Goal: Task Accomplishment & Management: Use online tool/utility

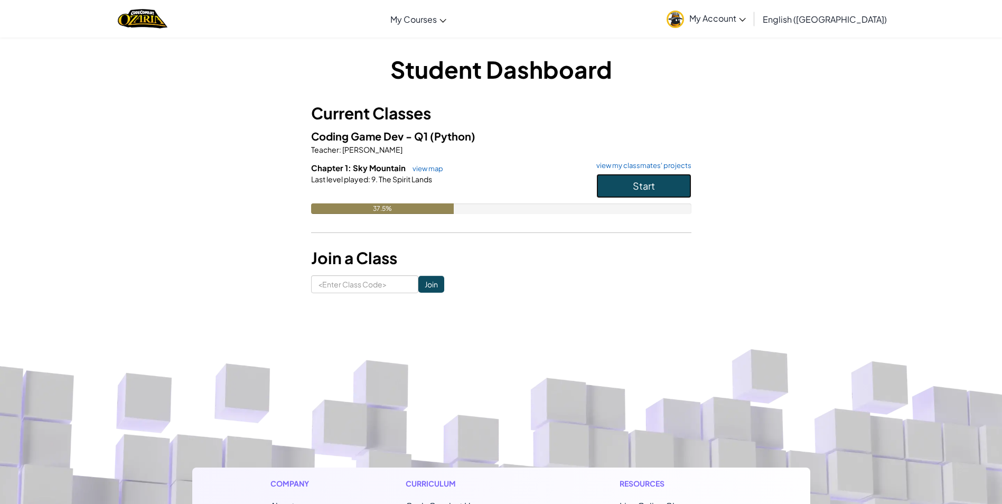
click at [628, 185] on button "Start" at bounding box center [643, 186] width 95 height 24
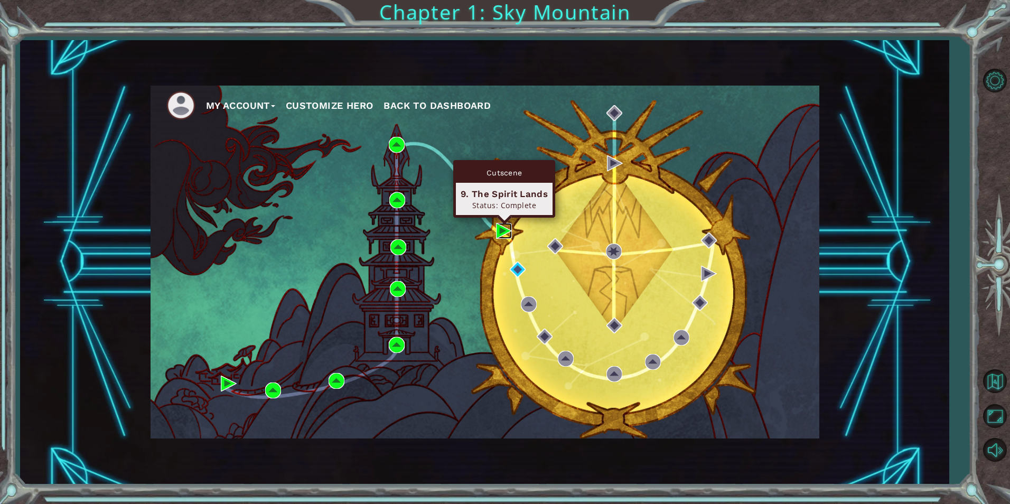
click at [503, 235] on img at bounding box center [504, 231] width 16 height 16
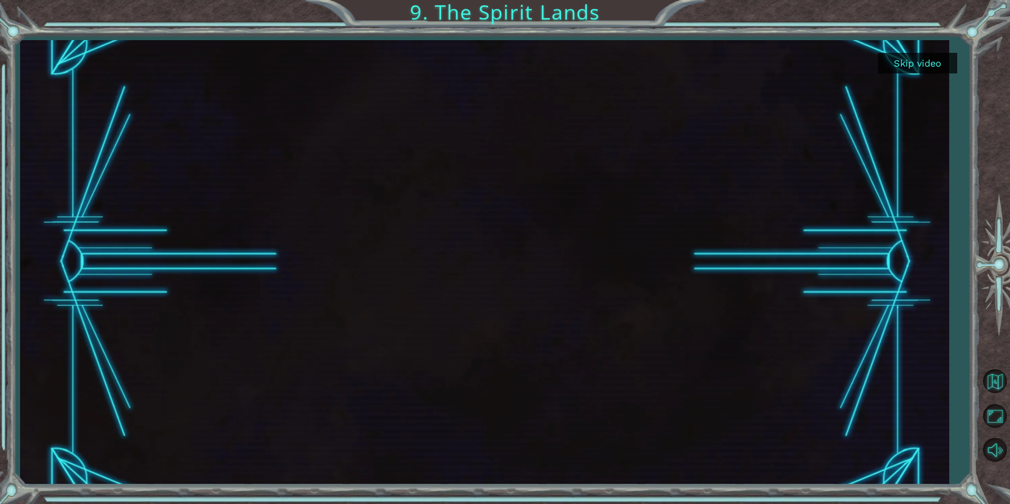
click at [939, 52] on div at bounding box center [484, 262] width 929 height 444
click at [939, 55] on button "Skip video" at bounding box center [917, 63] width 79 height 21
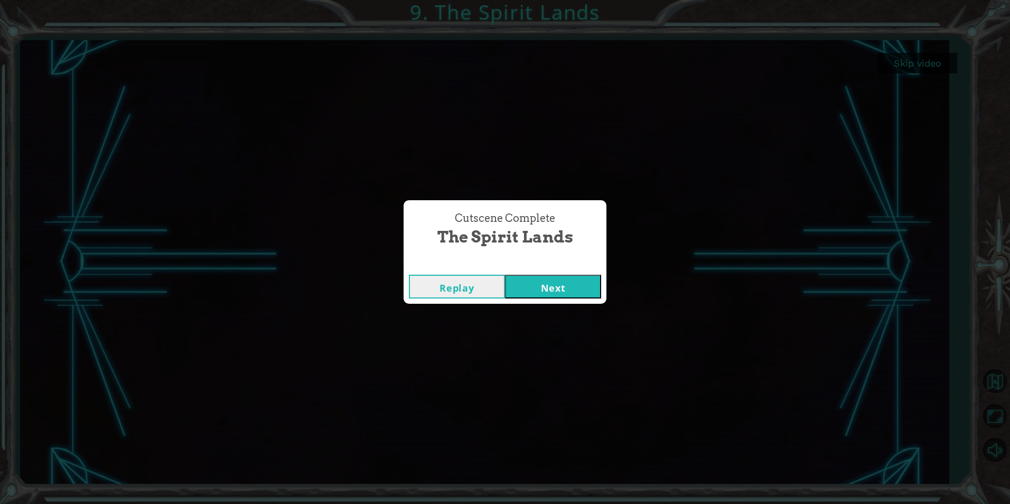
click at [572, 294] on button "Next" at bounding box center [553, 287] width 96 height 24
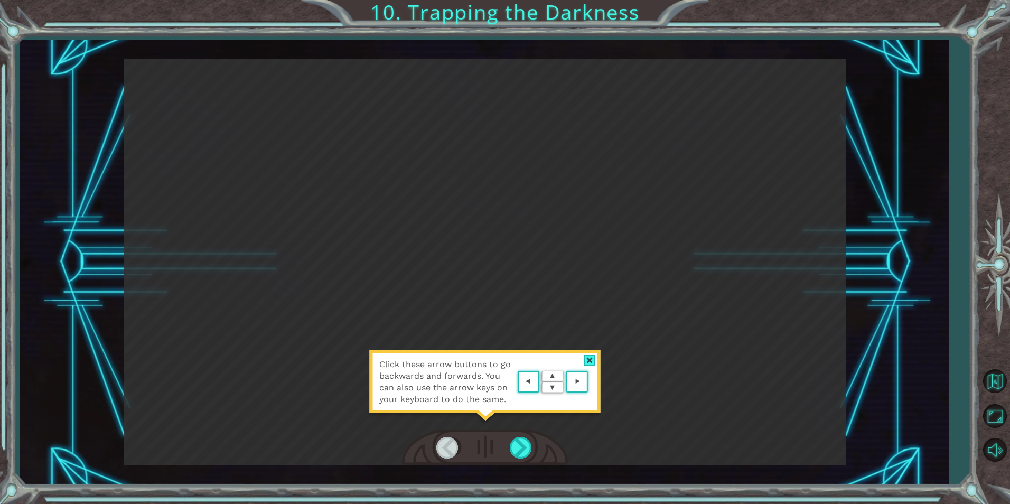
click at [808, 465] on div "Click these arrow buttons to go backwards and forwards. You can also use the ar…" at bounding box center [484, 262] width 929 height 444
click at [523, 447] on div at bounding box center [522, 448] width 24 height 22
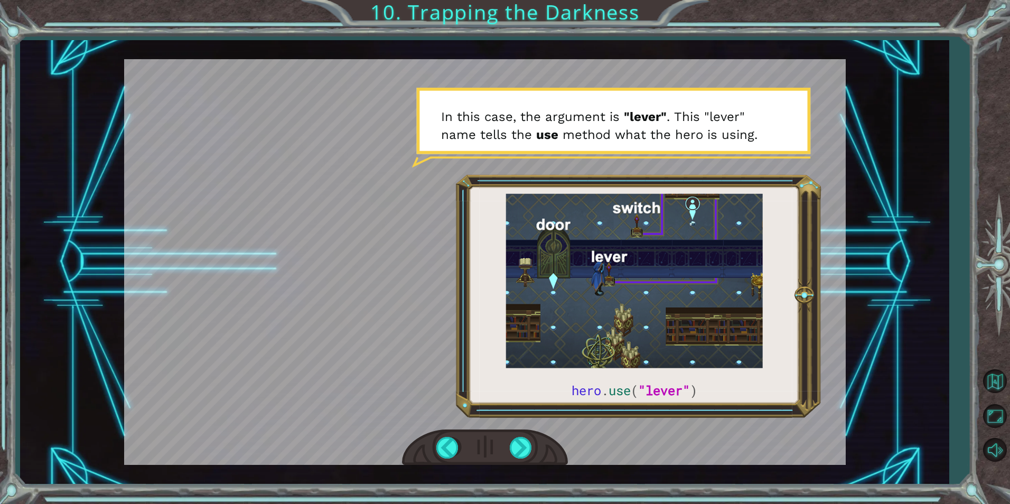
click at [446, 383] on div at bounding box center [485, 262] width 722 height 406
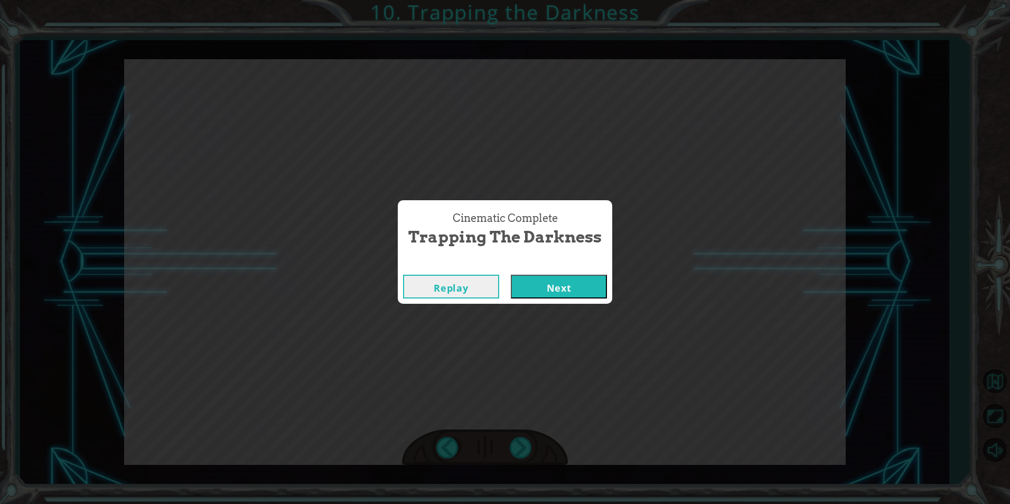
click at [563, 277] on button "Next" at bounding box center [559, 287] width 96 height 24
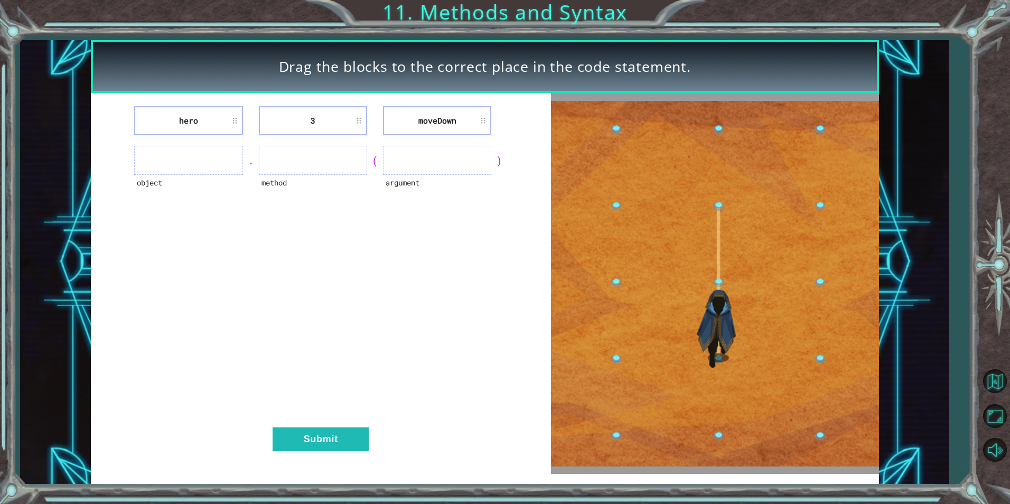
click at [229, 164] on ul at bounding box center [188, 160] width 108 height 29
click at [270, 133] on li "3" at bounding box center [313, 120] width 108 height 29
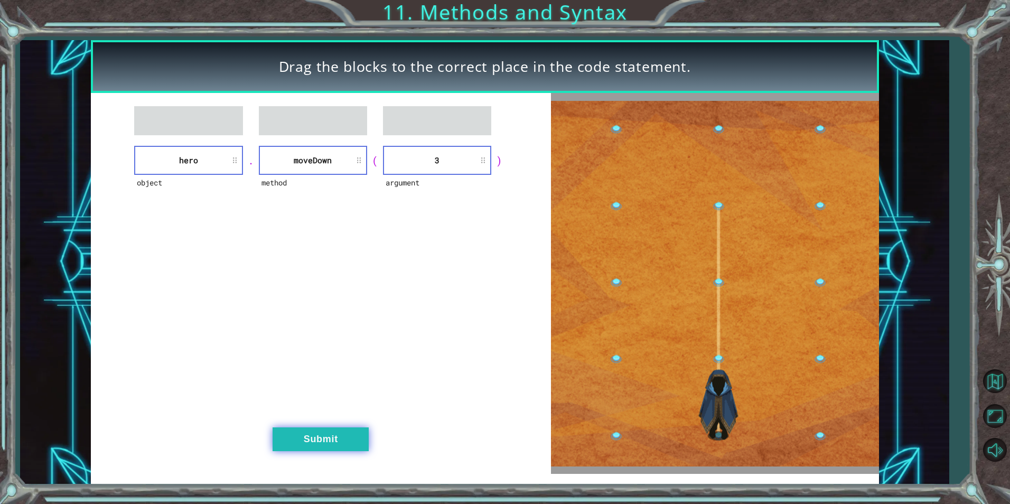
drag, startPoint x: 323, startPoint y: 447, endPoint x: 320, endPoint y: 441, distance: 7.8
click at [323, 446] on button "Submit" at bounding box center [321, 439] width 96 height 24
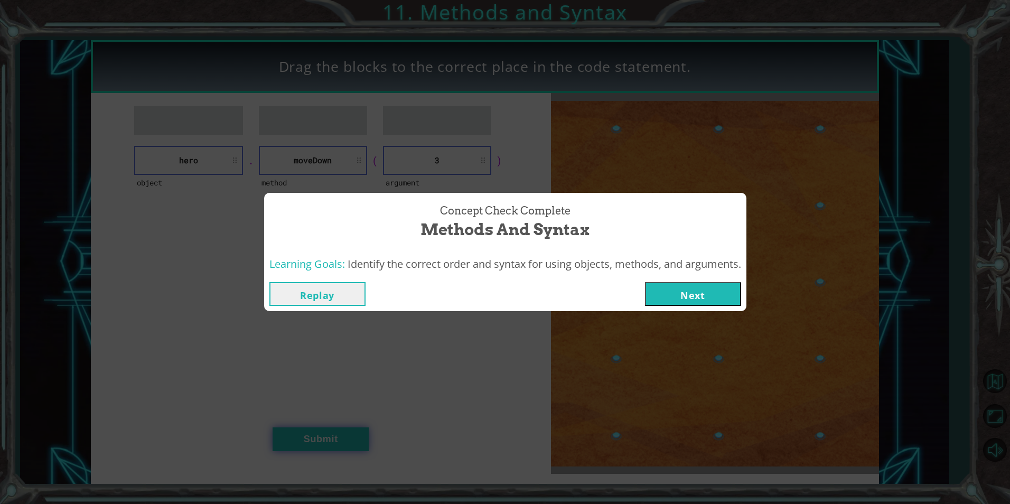
click at [325, 437] on div "Concept Check Complete Methods and Syntax Learning Goals: Identify the correct …" at bounding box center [505, 252] width 1010 height 504
click at [684, 288] on button "Next" at bounding box center [693, 294] width 96 height 24
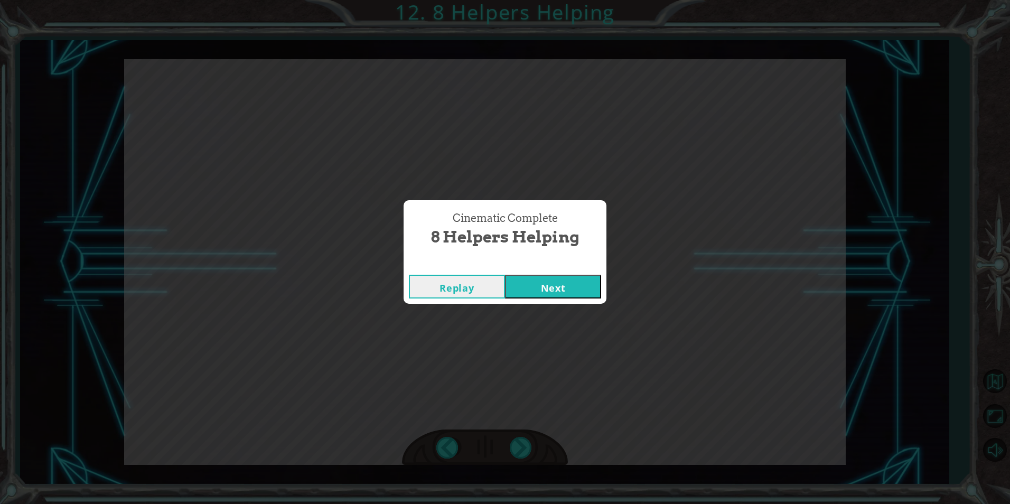
click at [583, 298] on button "Next" at bounding box center [553, 287] width 96 height 24
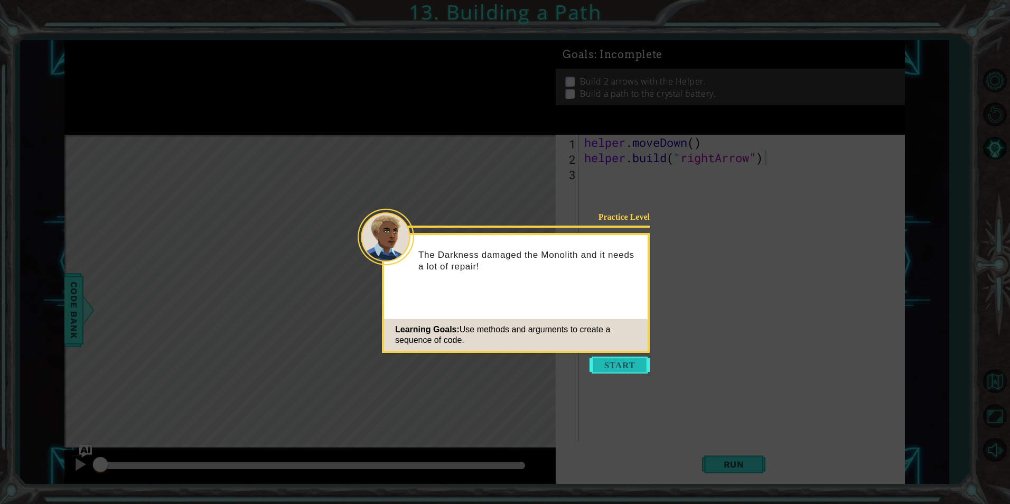
click at [613, 364] on button "Start" at bounding box center [619, 365] width 60 height 17
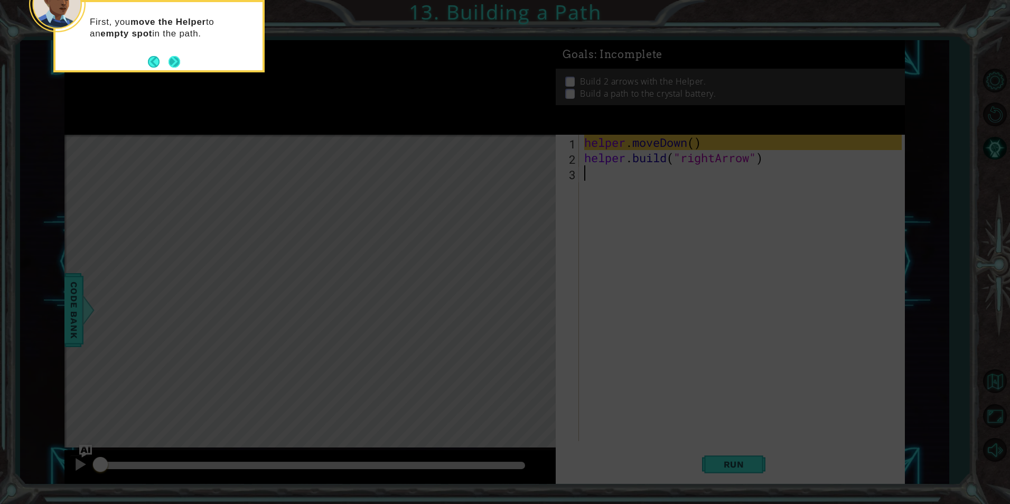
click at [179, 67] on button "Next" at bounding box center [174, 61] width 18 height 18
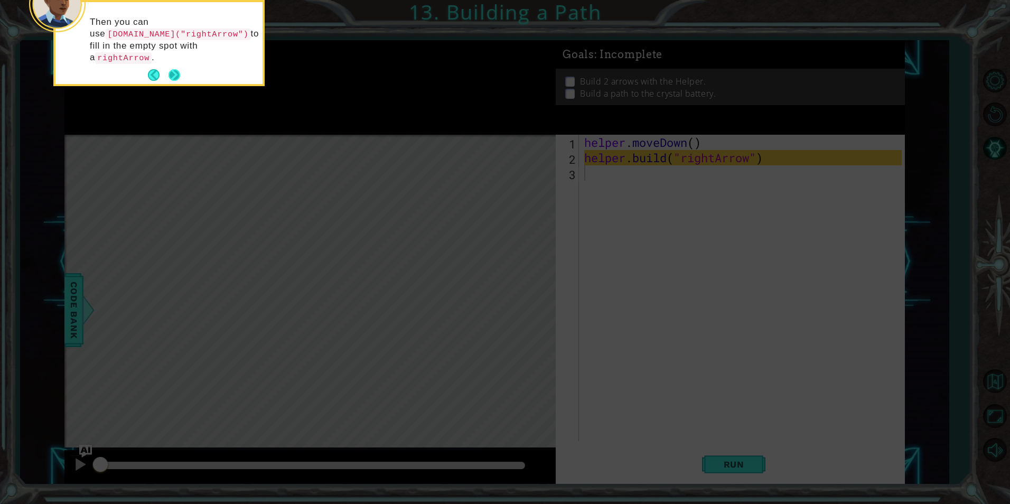
click at [182, 68] on button "Next" at bounding box center [174, 75] width 15 height 15
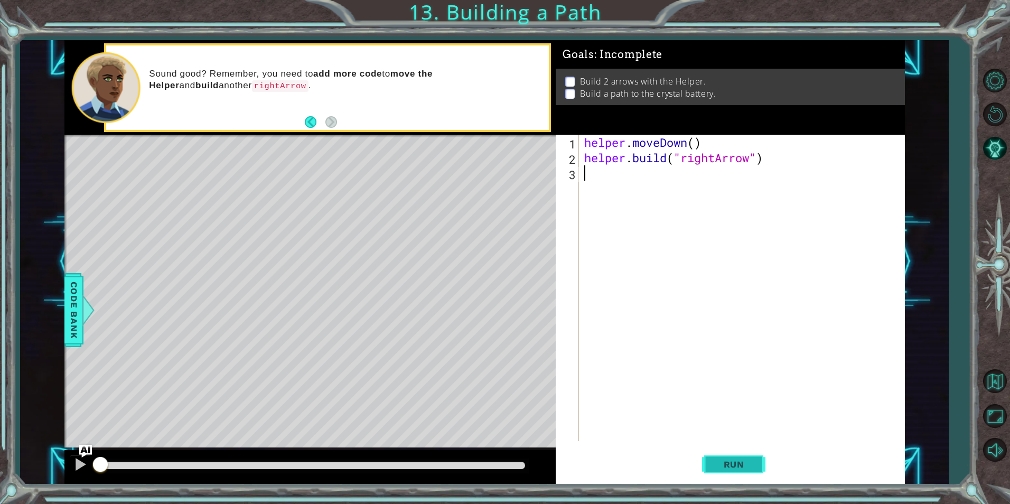
click at [719, 469] on span "Run" at bounding box center [734, 464] width 42 height 11
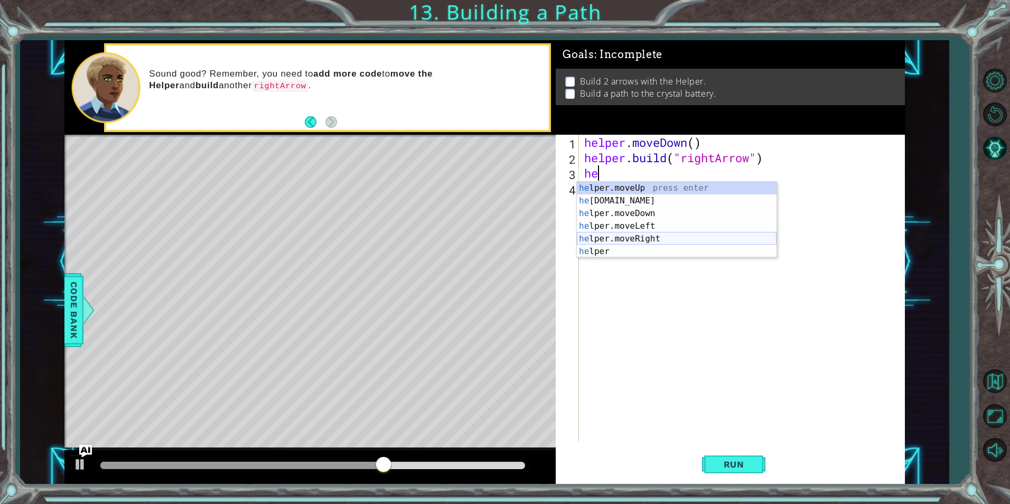
click at [633, 240] on div "he lper.moveUp press enter he [DOMAIN_NAME] press enter he lper.moveDown press …" at bounding box center [677, 232] width 200 height 101
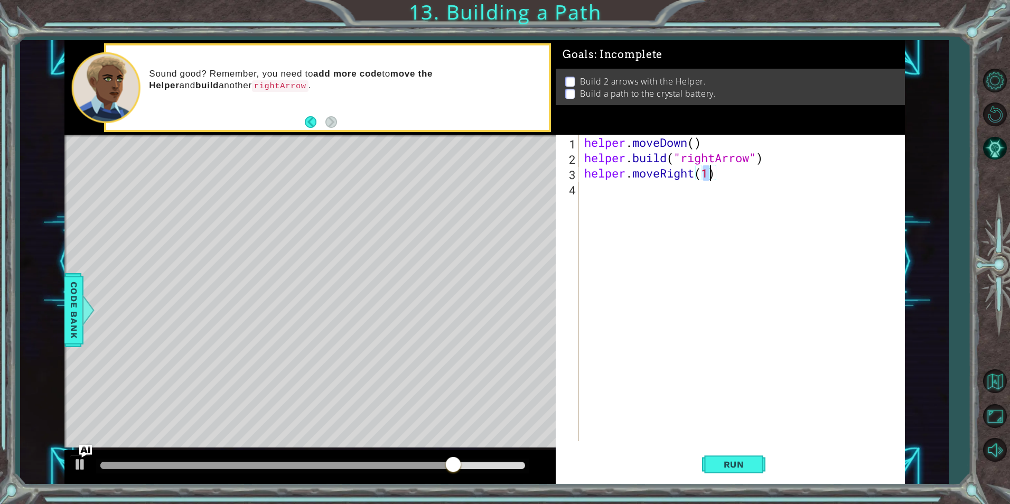
type textarea "helper.moveRight(3)"
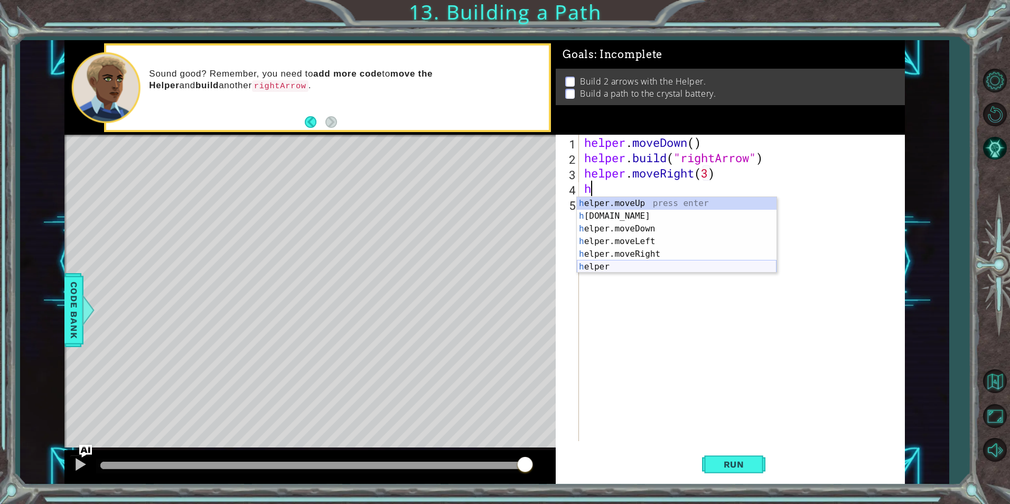
click at [615, 265] on div "h elper.moveUp press enter h [DOMAIN_NAME] press enter h elper.moveDown press e…" at bounding box center [677, 247] width 200 height 101
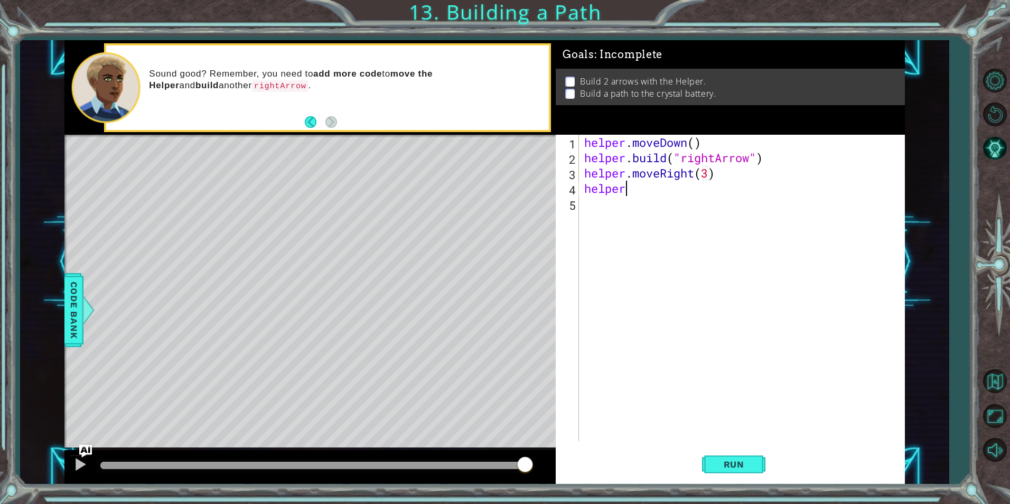
scroll to position [0, 2]
type textarea "[DOMAIN_NAME]("rightArrow")"
click at [722, 476] on button "Run" at bounding box center [733, 464] width 63 height 35
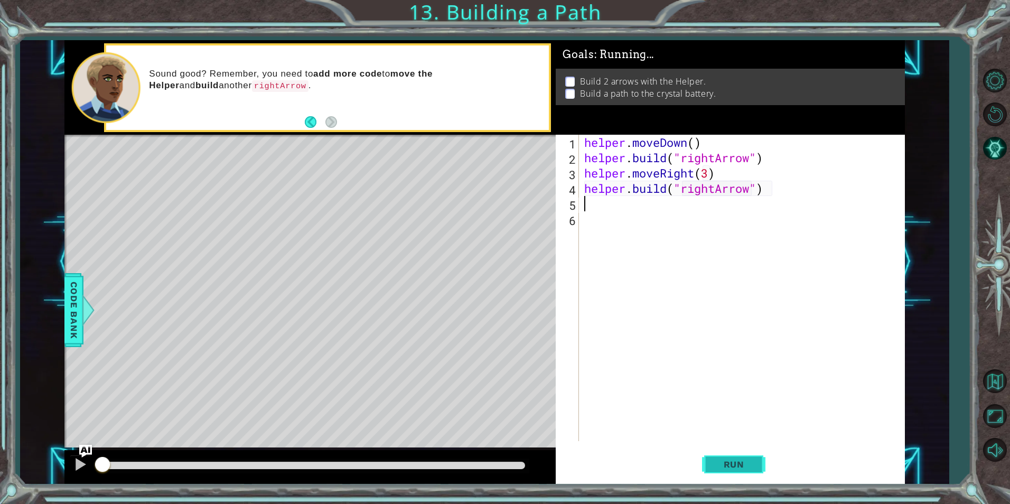
scroll to position [0, 0]
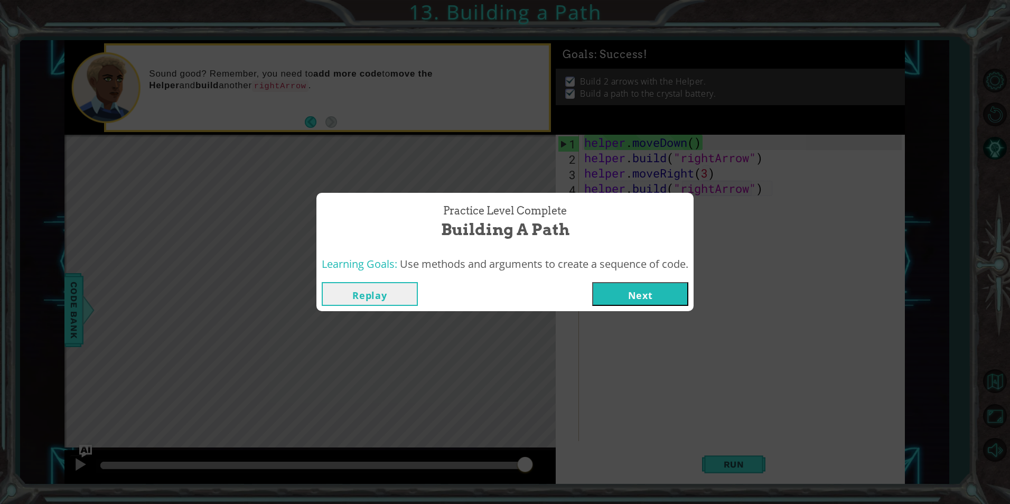
click at [661, 296] on button "Next" at bounding box center [640, 294] width 96 height 24
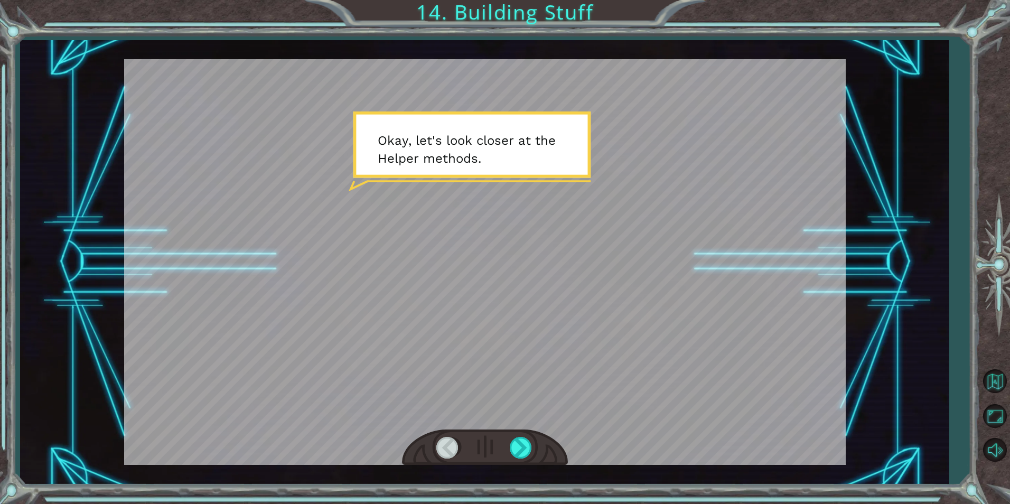
click at [508, 460] on div at bounding box center [485, 447] width 166 height 36
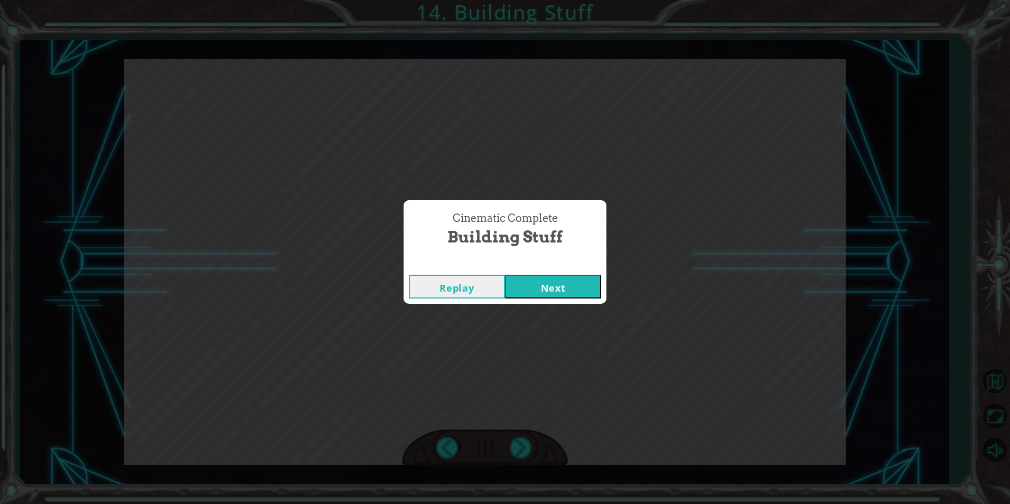
click at [579, 288] on button "Next" at bounding box center [553, 287] width 96 height 24
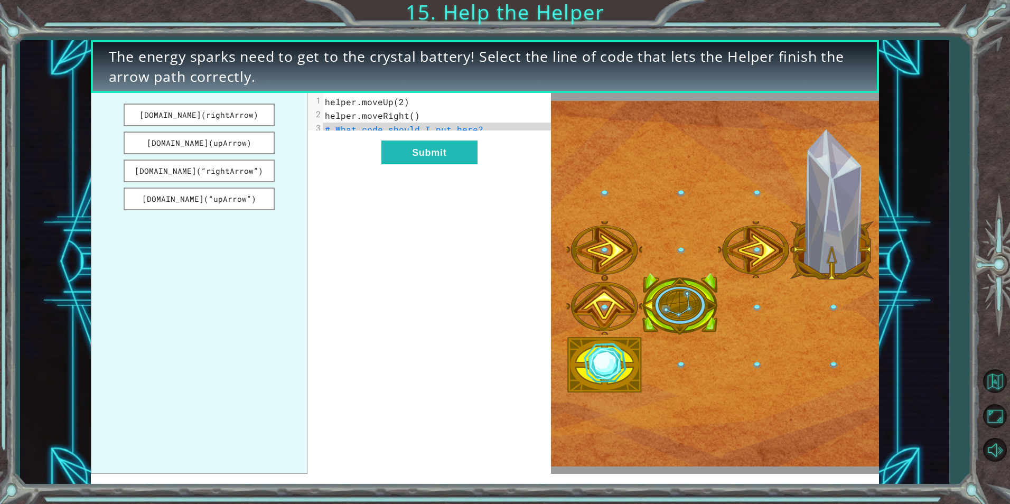
drag, startPoint x: 207, startPoint y: 116, endPoint x: 292, endPoint y: 115, distance: 85.6
click at [344, 123] on div "[DOMAIN_NAME](rightArrow) [DOMAIN_NAME](upArrow) [DOMAIN_NAME](“rightArrow”) [D…" at bounding box center [321, 283] width 461 height 381
click at [258, 113] on button "[DOMAIN_NAME](rightArrow)" at bounding box center [199, 115] width 151 height 23
click at [392, 160] on button "Submit" at bounding box center [429, 153] width 96 height 24
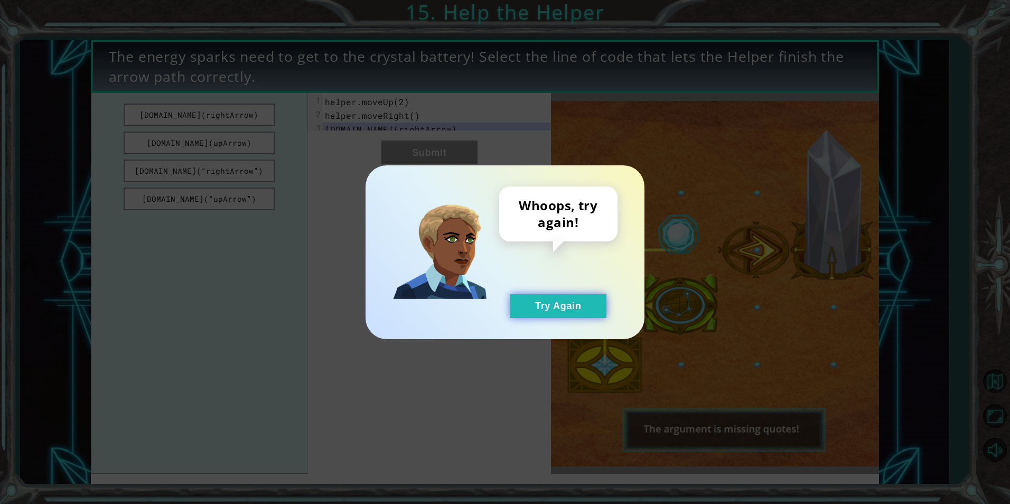
click at [538, 305] on button "Try Again" at bounding box center [558, 306] width 96 height 24
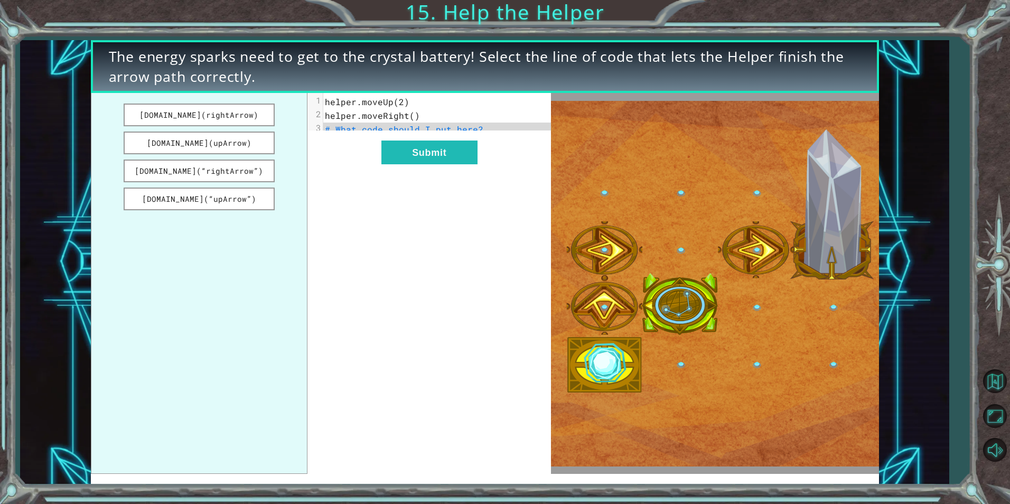
click at [375, 130] on span "# What code should I put here?" at bounding box center [404, 129] width 158 height 11
click at [248, 123] on button "[DOMAIN_NAME](rightArrow)" at bounding box center [199, 115] width 151 height 23
click at [401, 158] on button "Submit" at bounding box center [429, 153] width 96 height 24
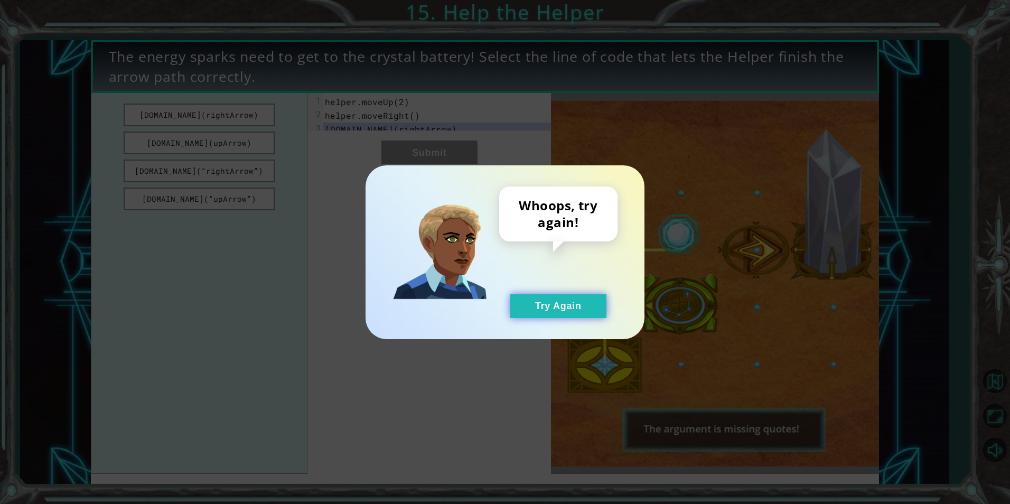
click at [538, 299] on button "Try Again" at bounding box center [558, 306] width 96 height 24
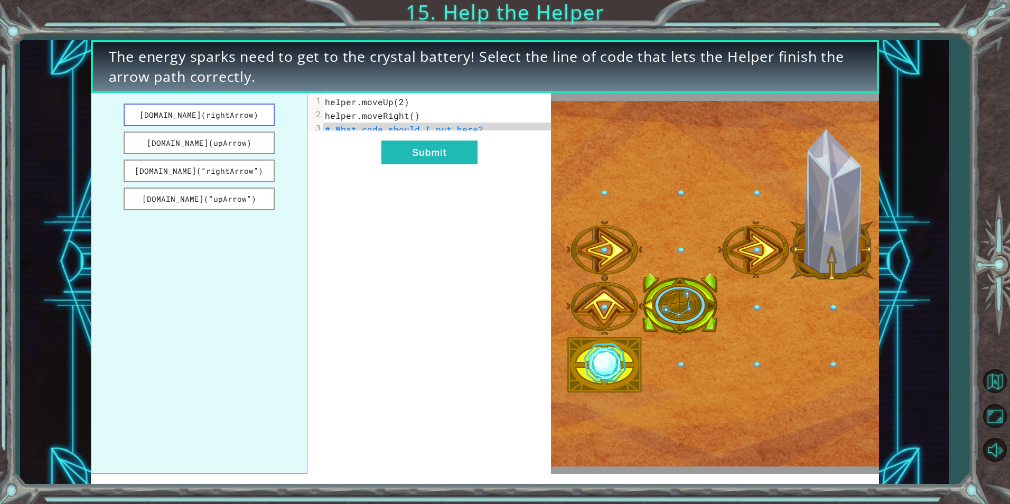
click at [249, 123] on button "[DOMAIN_NAME](rightArrow)" at bounding box center [199, 115] width 151 height 23
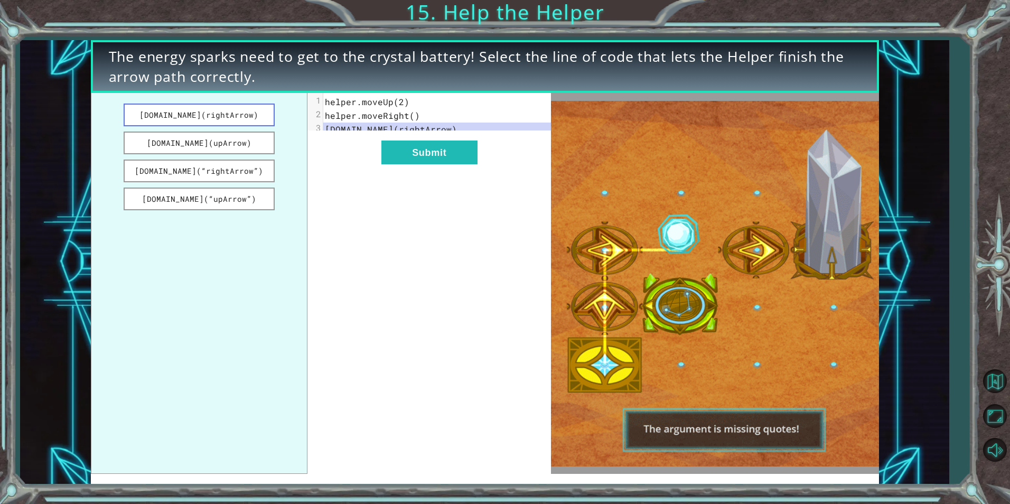
click at [246, 115] on button "[DOMAIN_NAME](rightArrow)" at bounding box center [199, 115] width 151 height 23
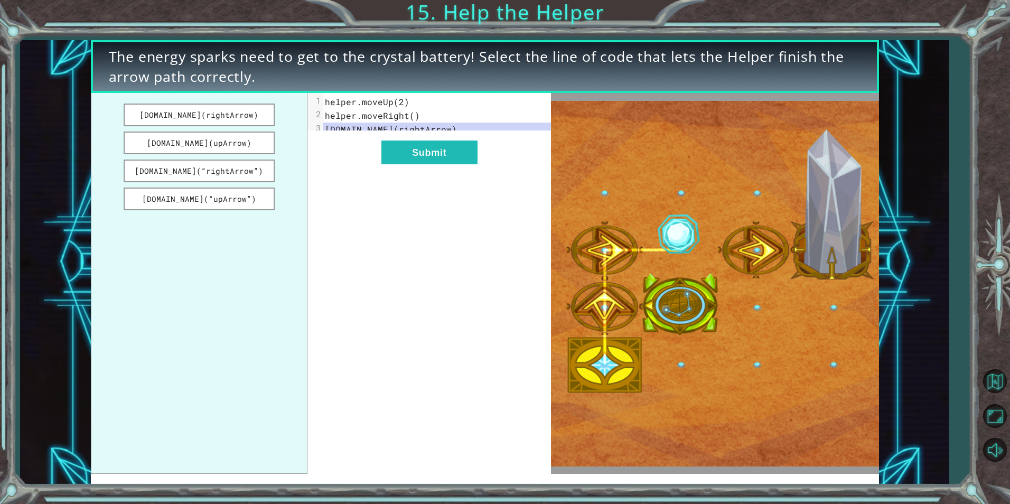
click at [422, 115] on pre "helper.moveRight()" at bounding box center [441, 116] width 236 height 14
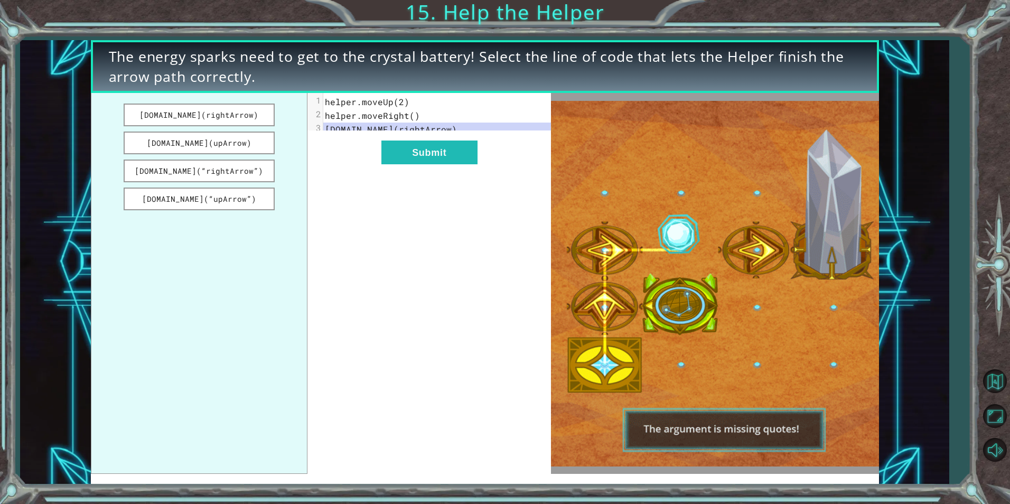
click at [413, 117] on span "helper.moveRight()" at bounding box center [372, 115] width 95 height 11
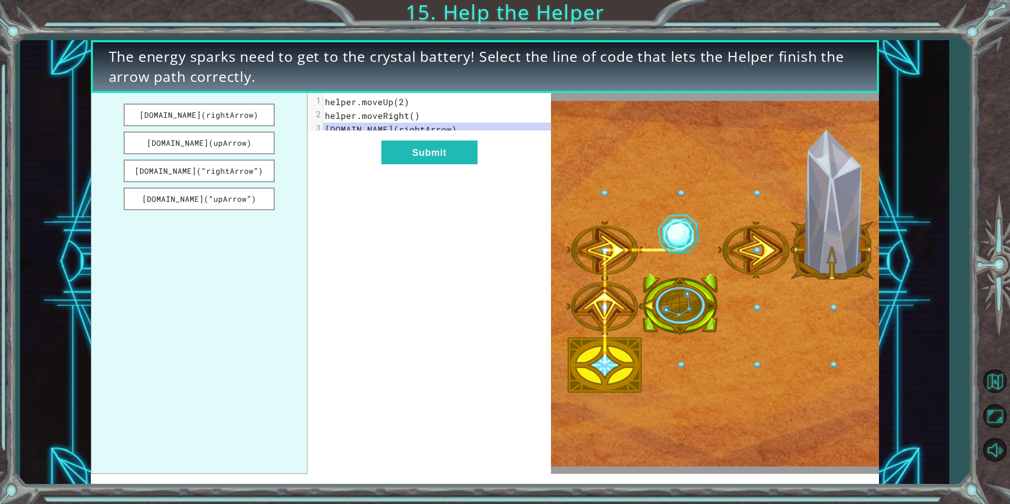
click at [217, 186] on ul "[DOMAIN_NAME](rightArrow) [DOMAIN_NAME](upArrow) [DOMAIN_NAME](“rightArrow”) [D…" at bounding box center [199, 283] width 217 height 381
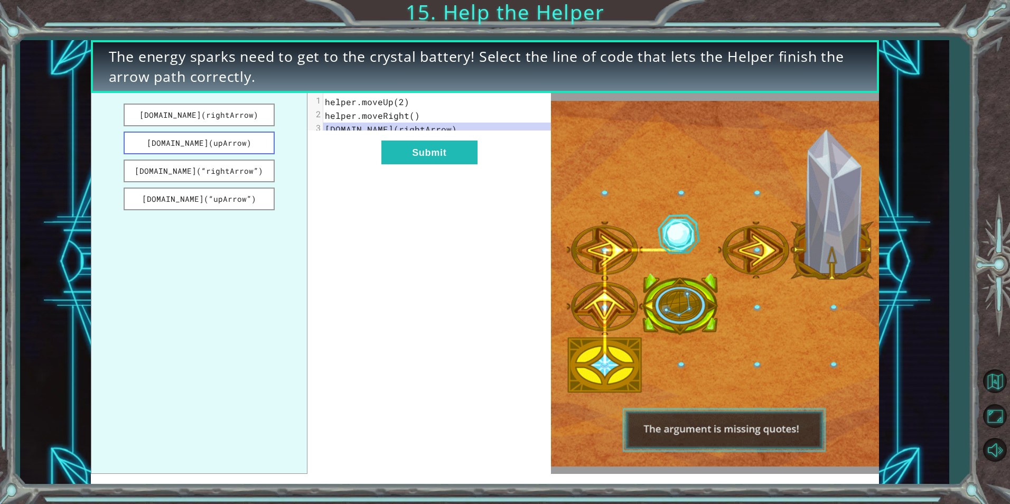
click at [245, 139] on button "[DOMAIN_NAME](upArrow)" at bounding box center [199, 143] width 151 height 23
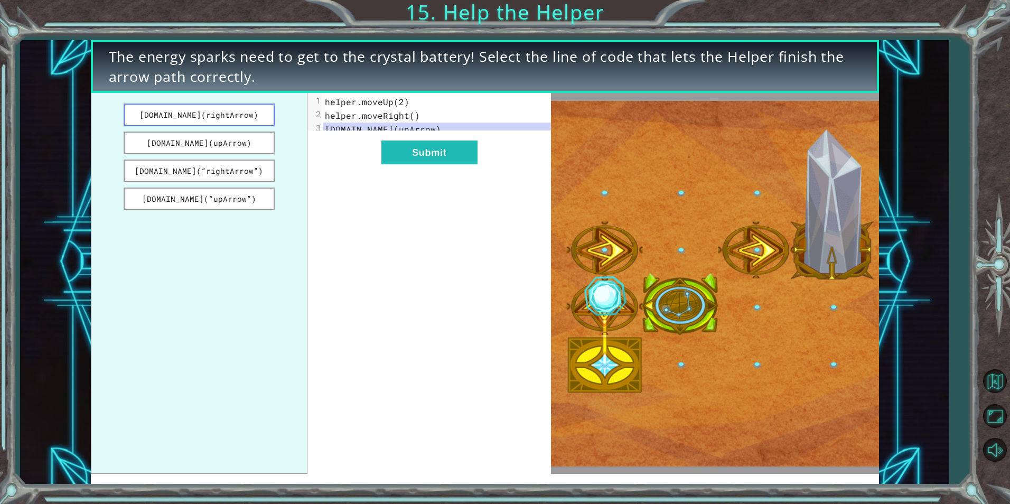
click at [254, 120] on button "[DOMAIN_NAME](rightArrow)" at bounding box center [199, 115] width 151 height 23
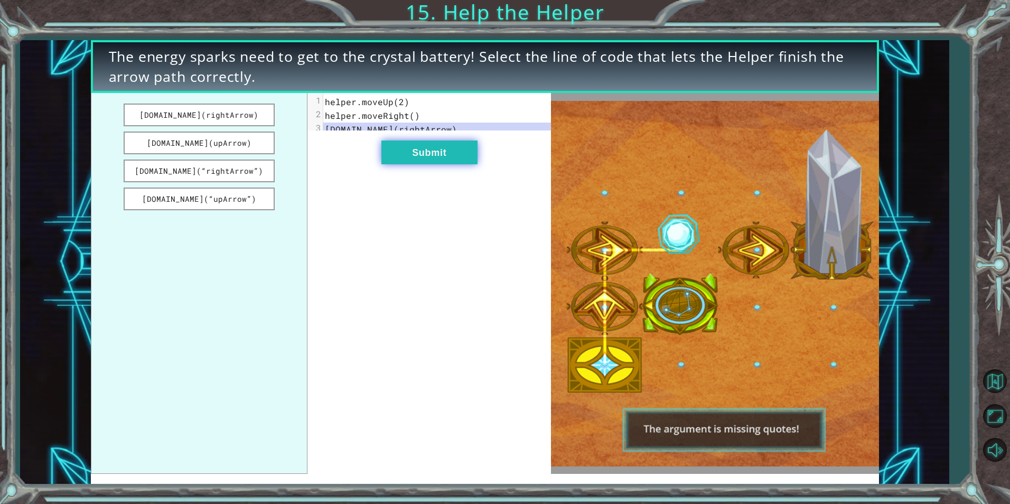
click at [398, 158] on button "Submit" at bounding box center [429, 153] width 96 height 24
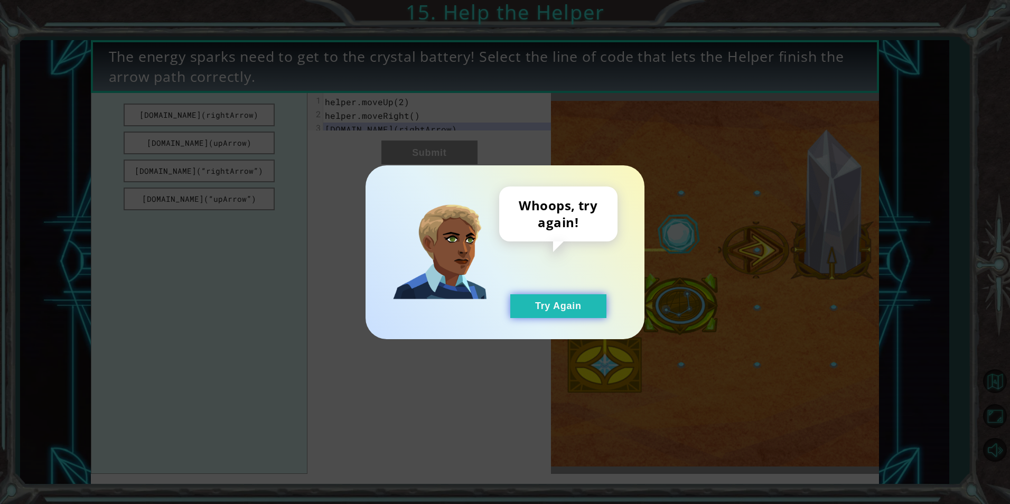
click at [534, 303] on button "Try Again" at bounding box center [558, 306] width 96 height 24
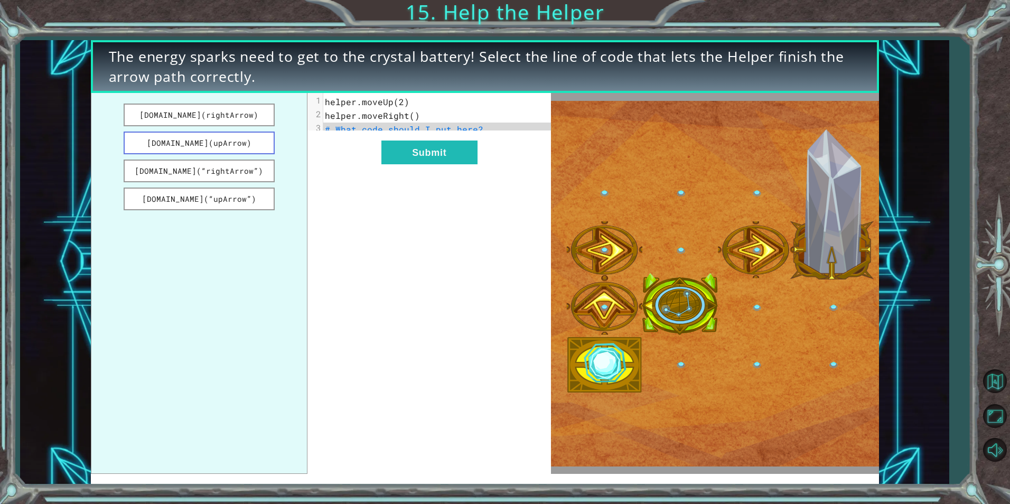
click at [267, 154] on button "[DOMAIN_NAME](upArrow)" at bounding box center [199, 143] width 151 height 23
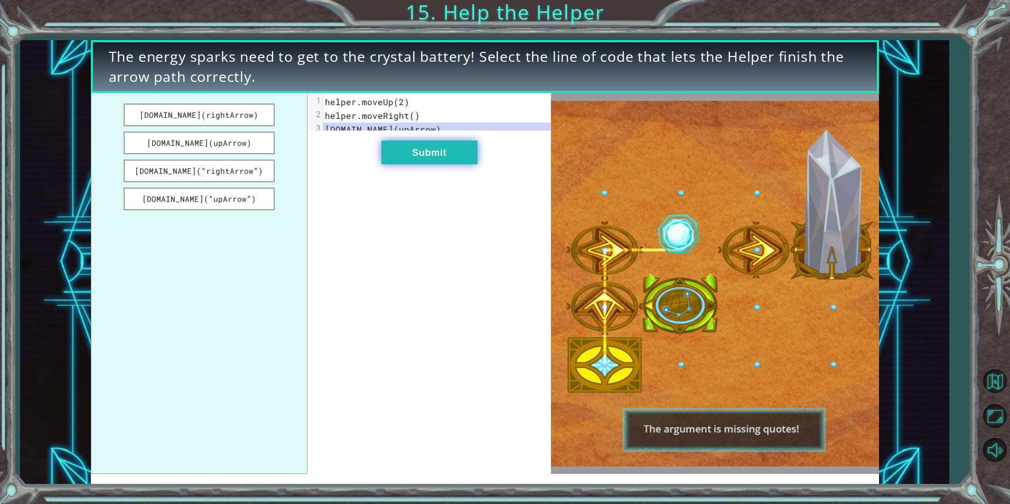
click at [448, 163] on button "Submit" at bounding box center [429, 153] width 96 height 24
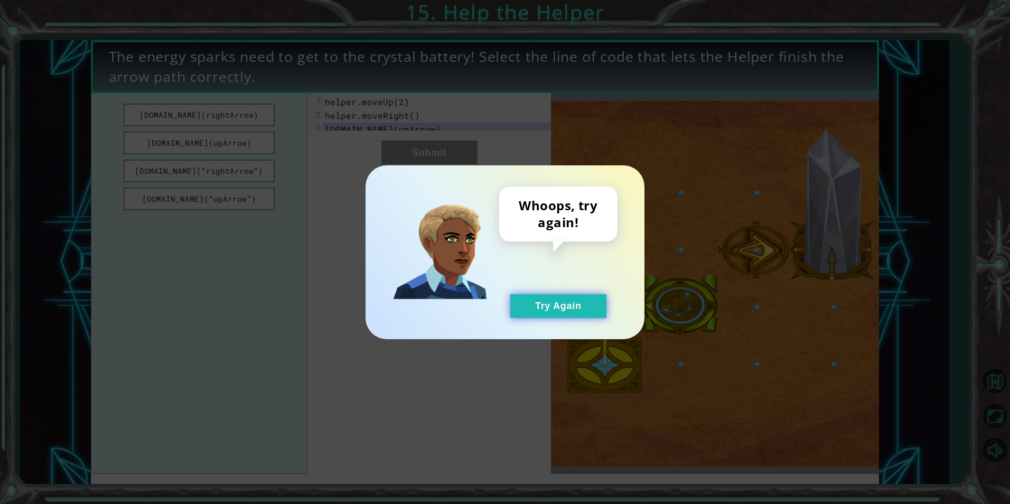
drag, startPoint x: 568, startPoint y: 305, endPoint x: 567, endPoint y: 295, distance: 10.7
click at [563, 300] on button "Try Again" at bounding box center [558, 306] width 96 height 24
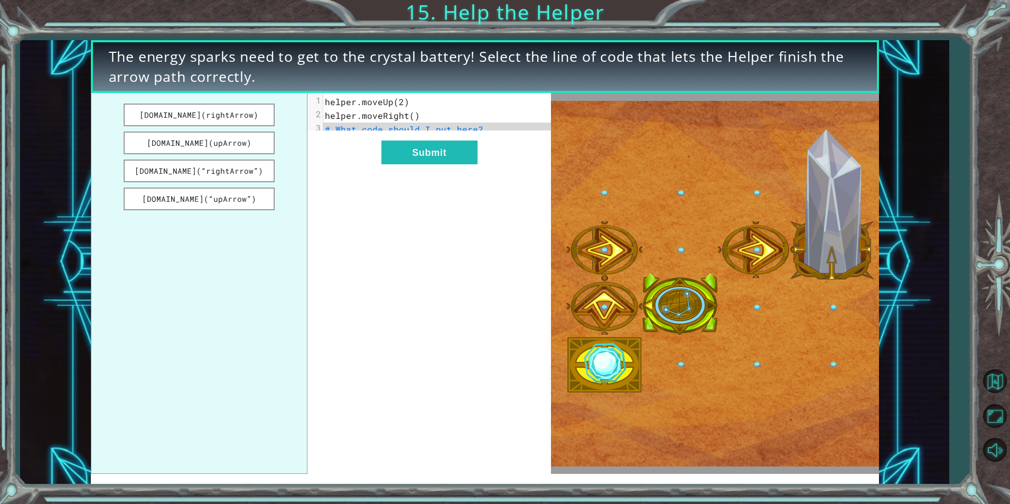
drag, startPoint x: 263, startPoint y: 171, endPoint x: 326, endPoint y: 170, distance: 63.9
click at [261, 171] on button "[DOMAIN_NAME](“rightArrow”)" at bounding box center [199, 171] width 151 height 23
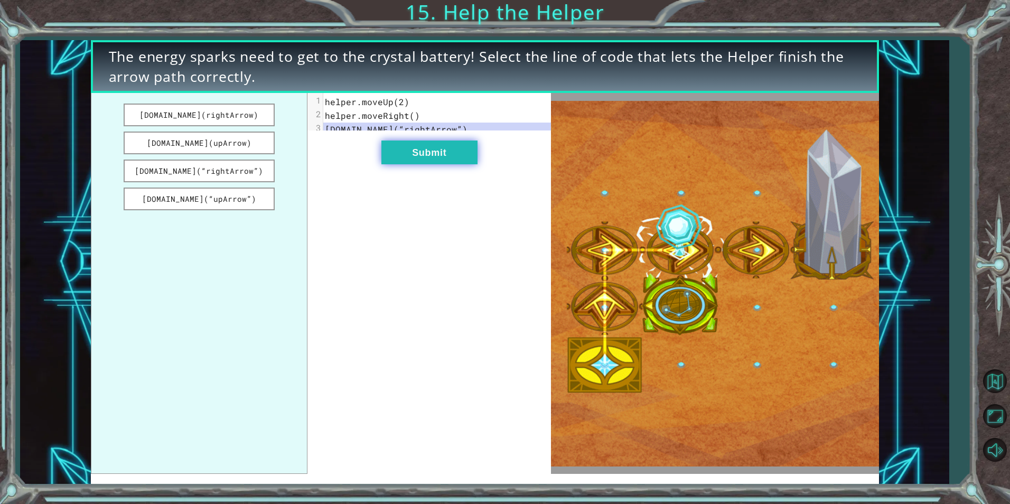
click at [429, 164] on button "Submit" at bounding box center [429, 153] width 96 height 24
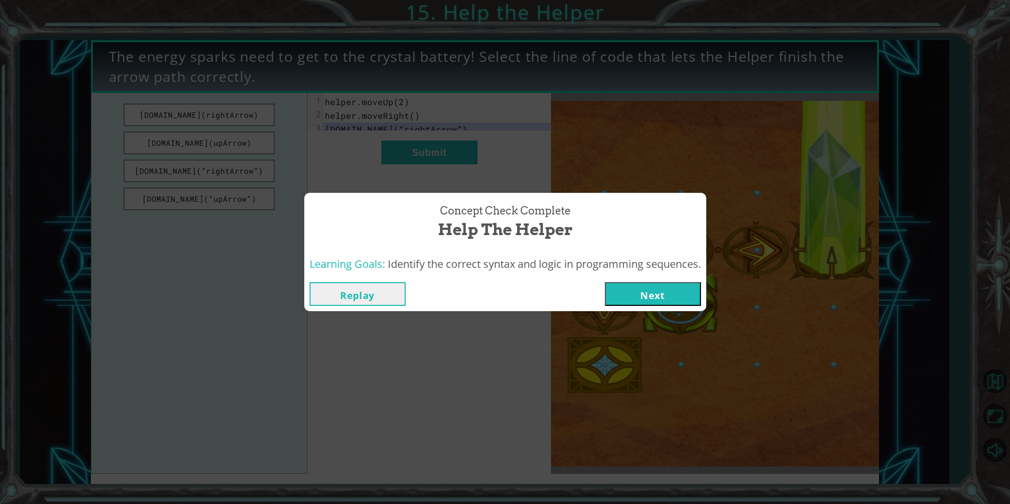
click at [654, 299] on button "Next" at bounding box center [653, 294] width 96 height 24
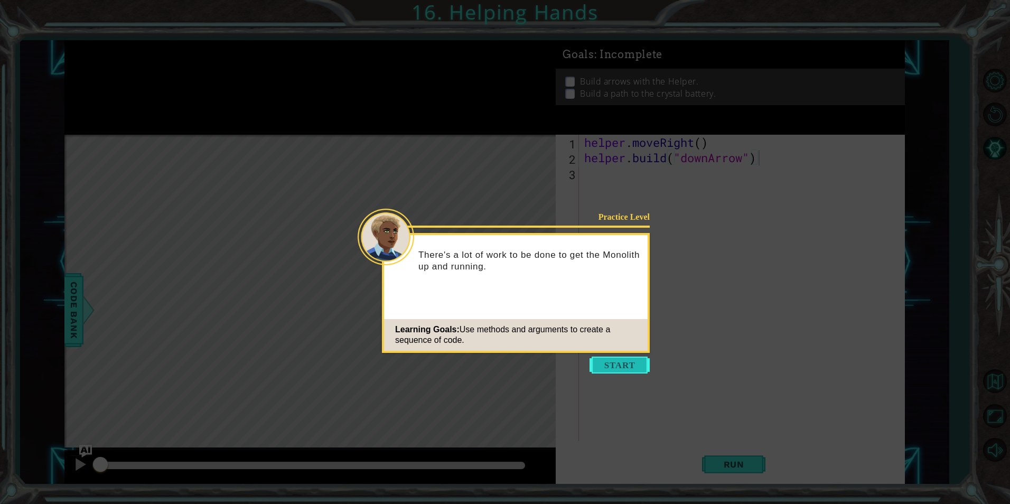
click at [634, 361] on button "Start" at bounding box center [619, 365] width 60 height 17
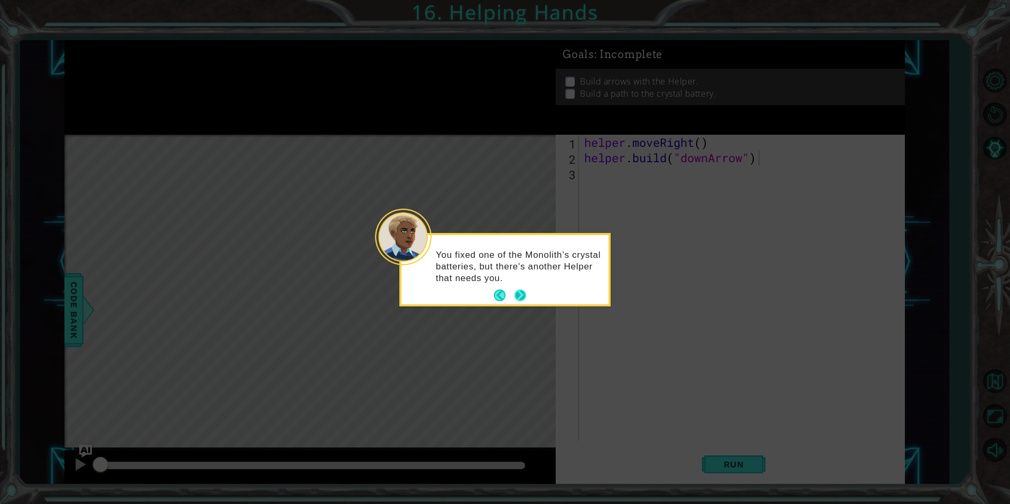
click at [523, 299] on button "Next" at bounding box center [520, 295] width 12 height 12
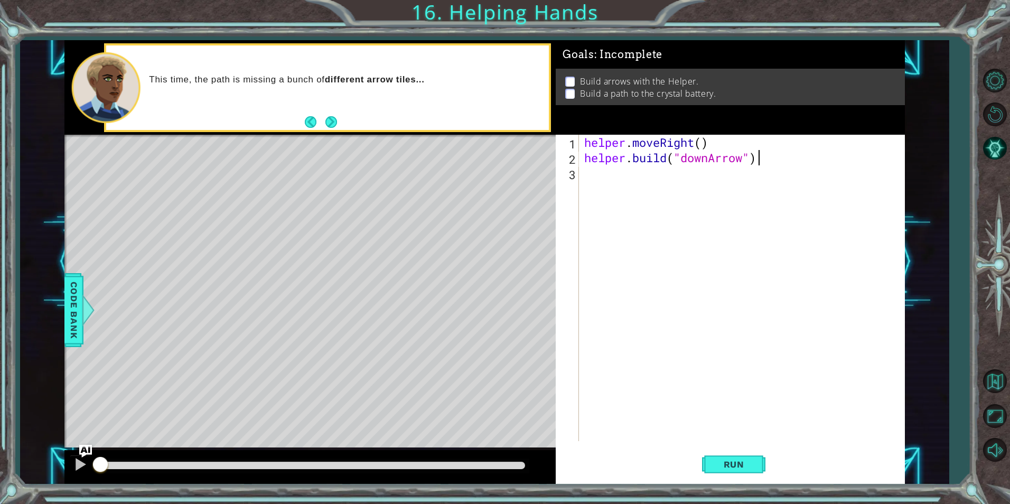
click at [333, 130] on div "This time, the path is missing a bunch of different arrow tiles..." at bounding box center [327, 87] width 447 height 89
click at [331, 128] on button "Next" at bounding box center [331, 122] width 17 height 17
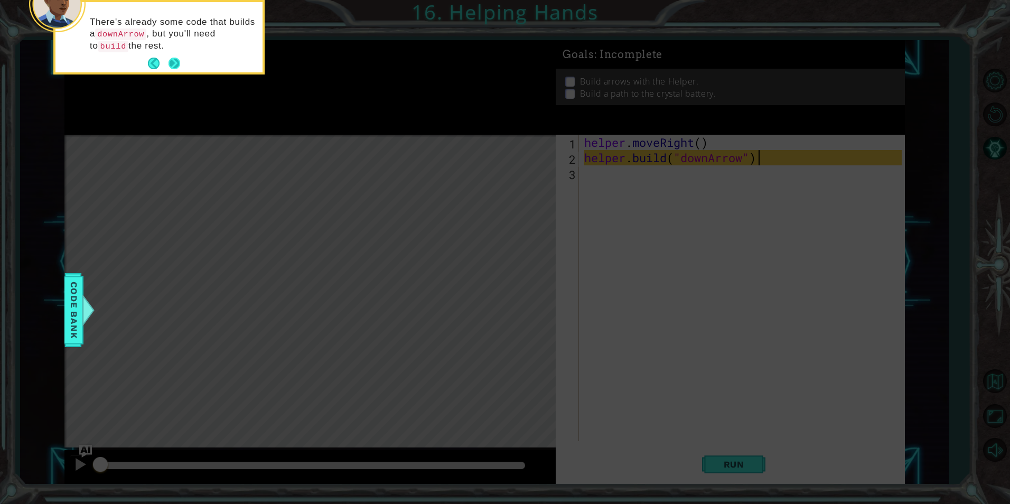
click at [180, 63] on button "Next" at bounding box center [174, 63] width 19 height 19
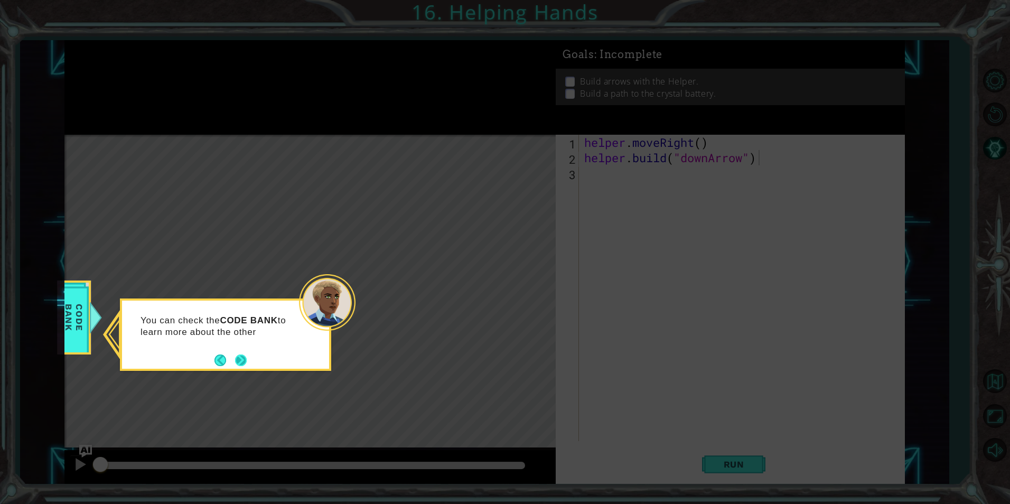
click at [236, 358] on button "Next" at bounding box center [240, 360] width 18 height 18
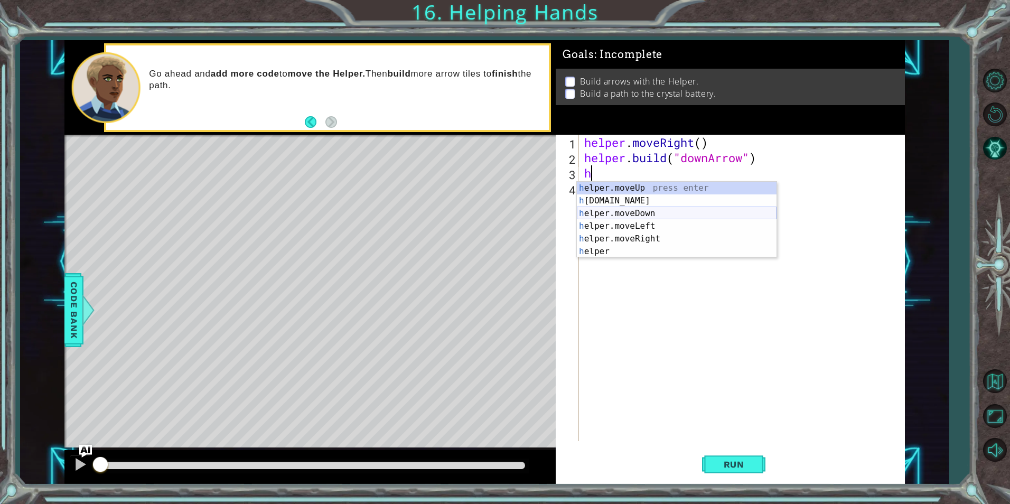
click at [682, 208] on div "h elper.moveUp press enter h [DOMAIN_NAME] press enter h elper.moveDown press e…" at bounding box center [677, 232] width 200 height 101
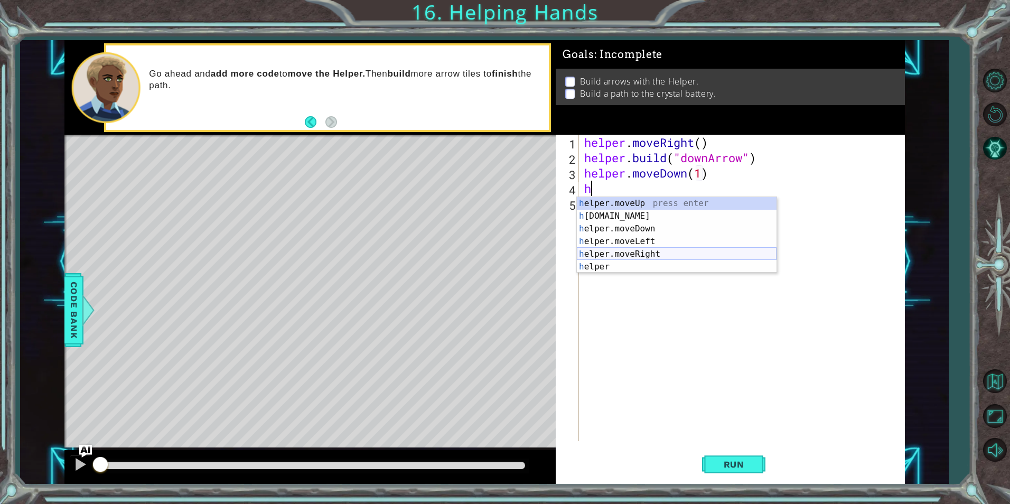
scroll to position [0, 6]
click at [648, 221] on div "he lper.moveUp press enter he [DOMAIN_NAME] press enter he lper.moveDown press …" at bounding box center [677, 247] width 200 height 101
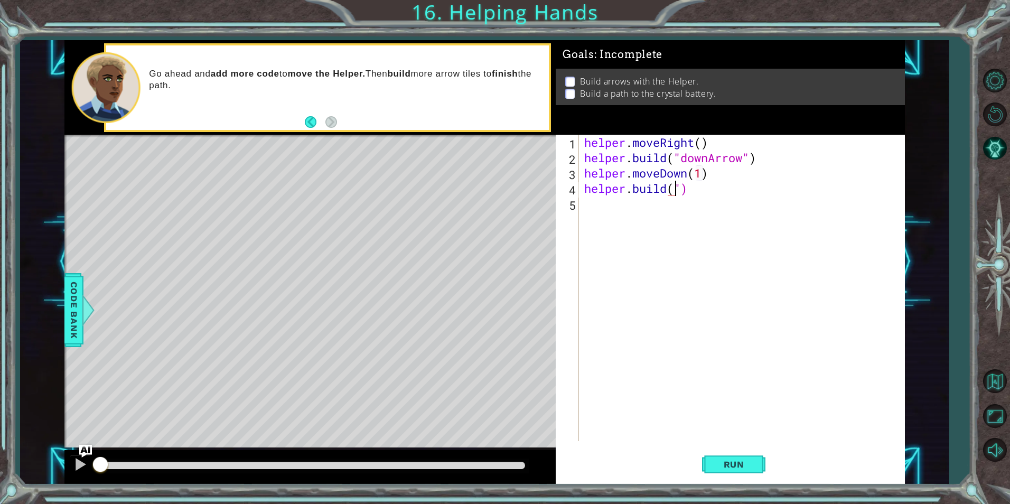
scroll to position [0, 4]
click at [759, 203] on div "helper.buil d press enter" at bounding box center [677, 216] width 200 height 38
type textarea "[DOMAIN_NAME]("rightArrow")"
click at [733, 467] on span "Run" at bounding box center [734, 464] width 42 height 11
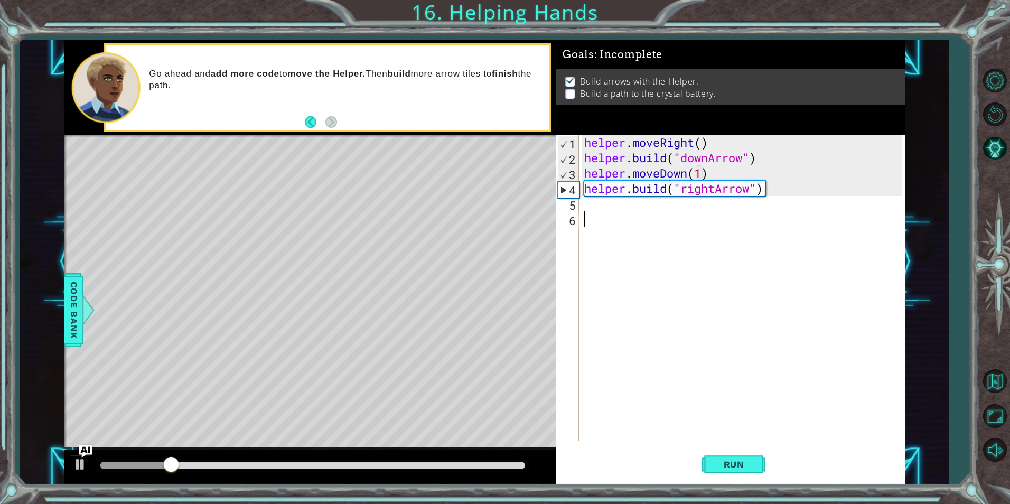
click at [645, 244] on div "helper . moveRight ( ) helper . build ( "downArrow" ) helper . moveDown ( 1 ) h…" at bounding box center [744, 303] width 324 height 337
click at [646, 212] on div "helper . moveRight ( ) helper . build ( "downArrow" ) helper . moveDown ( 1 ) h…" at bounding box center [744, 303] width 324 height 337
click at [642, 197] on div "helper . moveRight ( ) helper . build ( "downArrow" ) helper . moveDown ( 1 ) h…" at bounding box center [744, 303] width 324 height 337
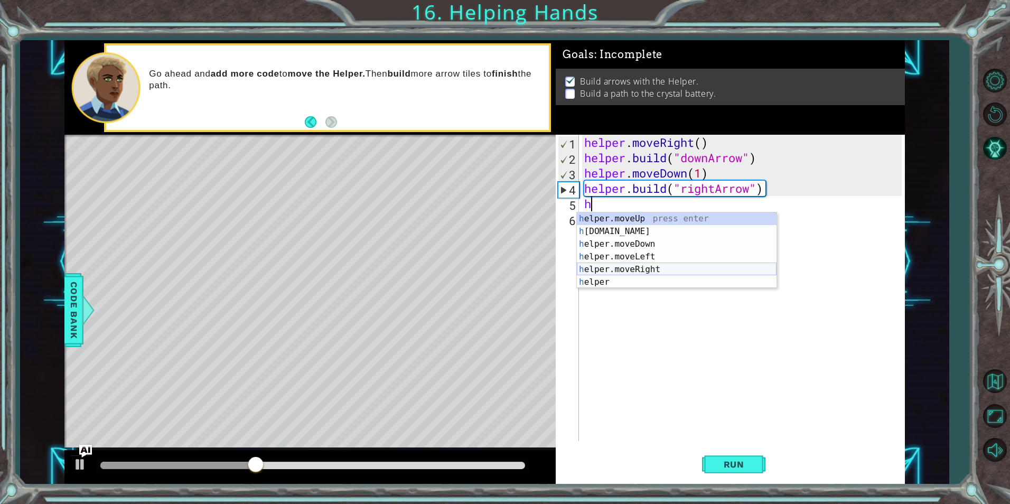
click at [661, 266] on div "h elper.moveUp press enter h [DOMAIN_NAME] press enter h elper.moveDown press e…" at bounding box center [677, 262] width 200 height 101
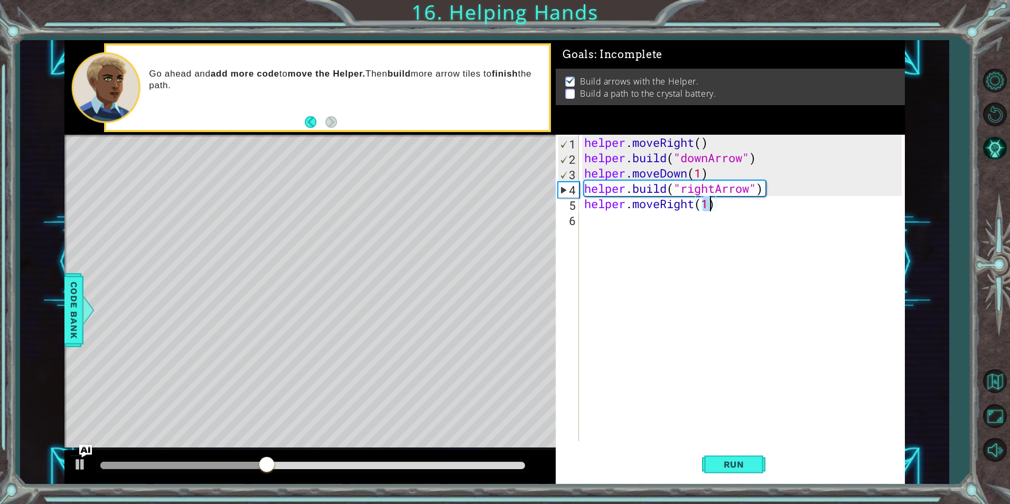
scroll to position [0, 5]
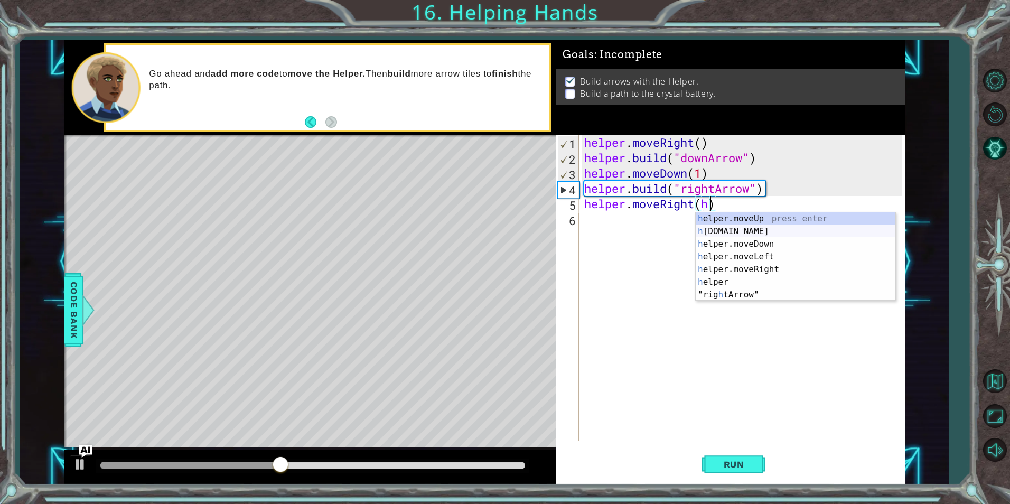
click at [764, 236] on div "h elper.moveUp press enter h [DOMAIN_NAME] press enter h elper.moveDown press e…" at bounding box center [796, 269] width 200 height 114
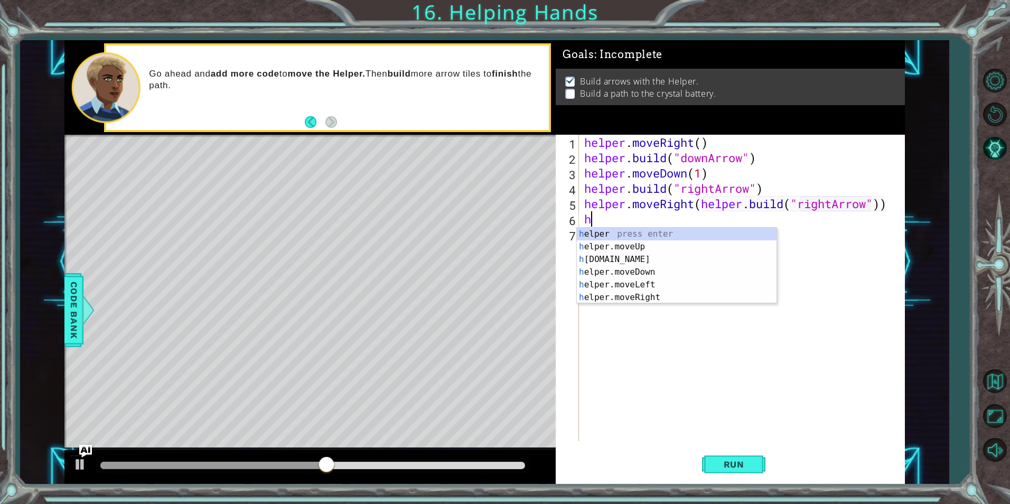
scroll to position [0, 14]
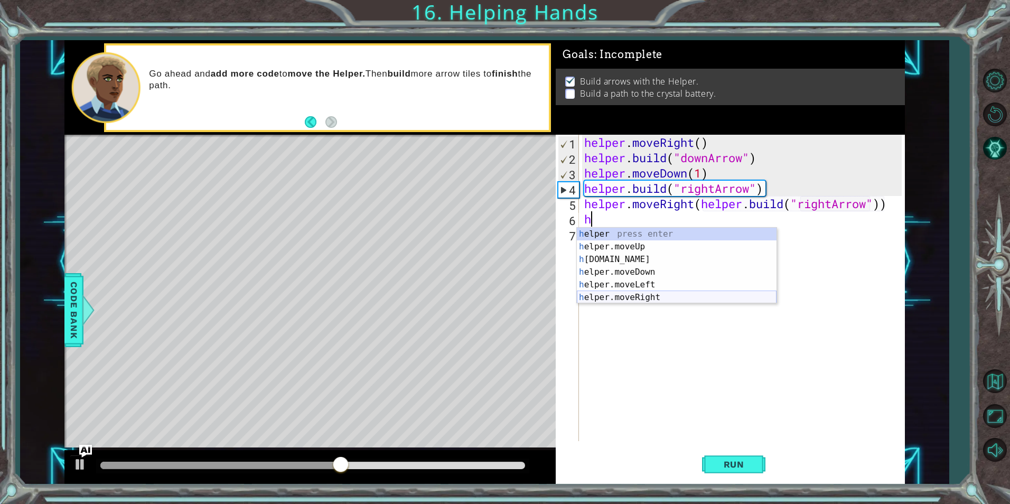
click at [704, 297] on div "h elper press enter h elper.moveUp press enter h [DOMAIN_NAME] press enter h el…" at bounding box center [677, 278] width 200 height 101
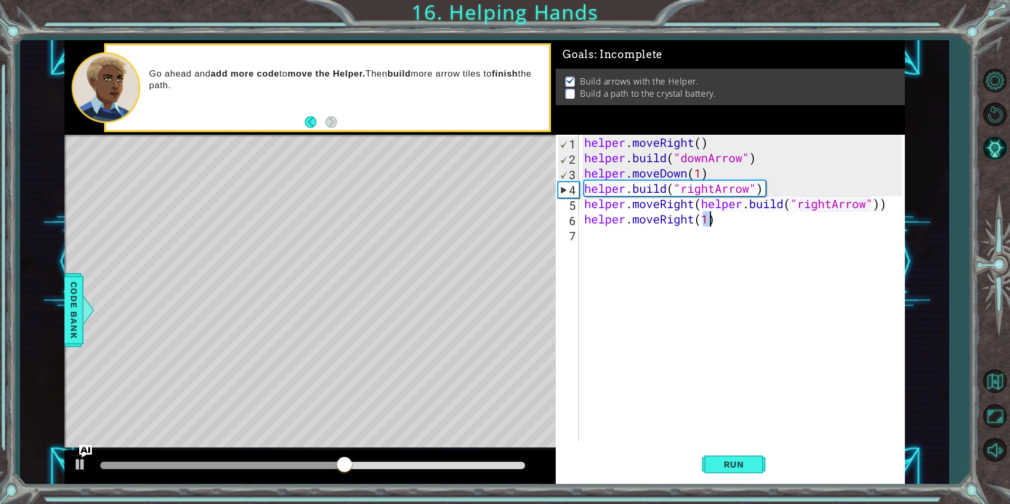
scroll to position [0, 5]
click at [596, 214] on div "helper . moveRight ( ) helper . build ( "downArrow" ) helper . moveDown ( 1 ) h…" at bounding box center [744, 303] width 324 height 337
click at [586, 205] on div "helper . moveRight ( ) helper . build ( "downArrow" ) helper . moveDown ( 1 ) h…" at bounding box center [744, 303] width 324 height 337
click at [584, 207] on div "helper . moveRight ( ) helper . build ( "downArrow" ) helper . moveDown ( 1 ) h…" at bounding box center [741, 288] width 319 height 306
click at [881, 205] on div "helper . moveRight ( ) helper . build ( "downArrow" ) helper . moveDown ( 1 ) h…" at bounding box center [744, 303] width 324 height 337
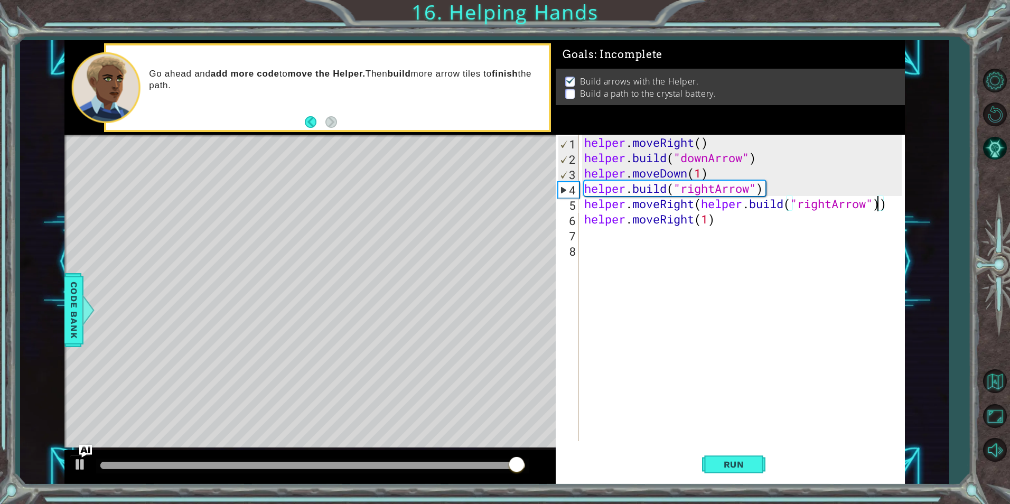
click at [891, 208] on div "helper . moveRight ( ) helper . build ( "downArrow" ) helper . moveDown ( 1 ) h…" at bounding box center [744, 303] width 324 height 337
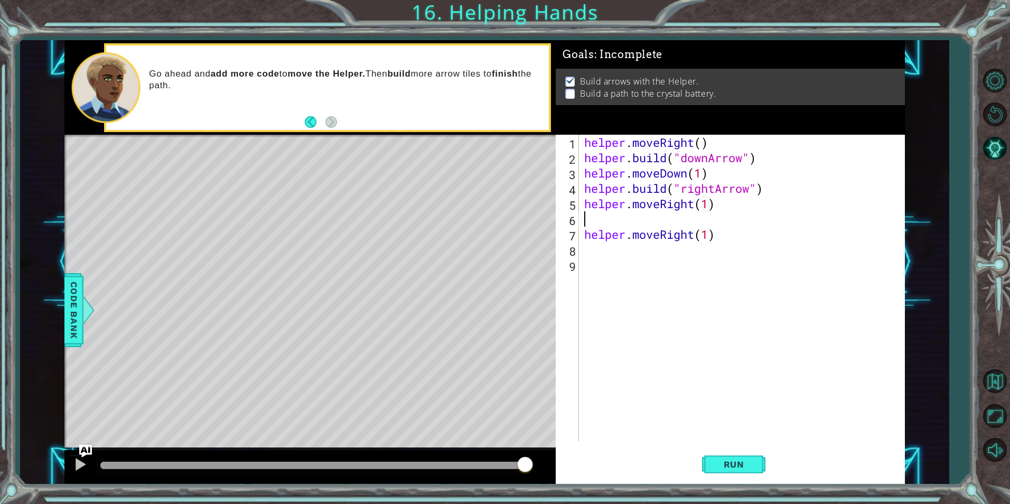
scroll to position [0, 6]
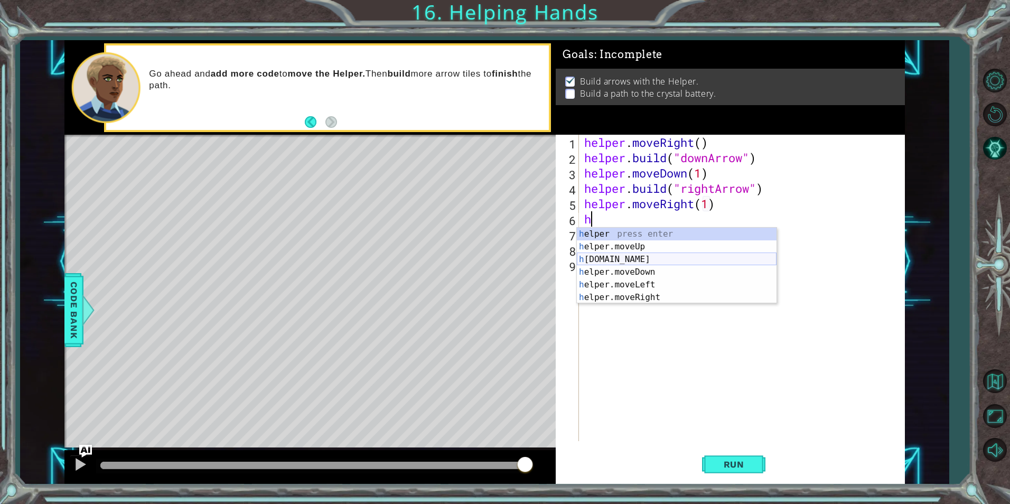
click at [669, 256] on div "h elper press enter h elper.moveUp press enter h [DOMAIN_NAME] press enter h el…" at bounding box center [677, 278] width 200 height 101
type textarea "[DOMAIN_NAME]("rightArrow")"
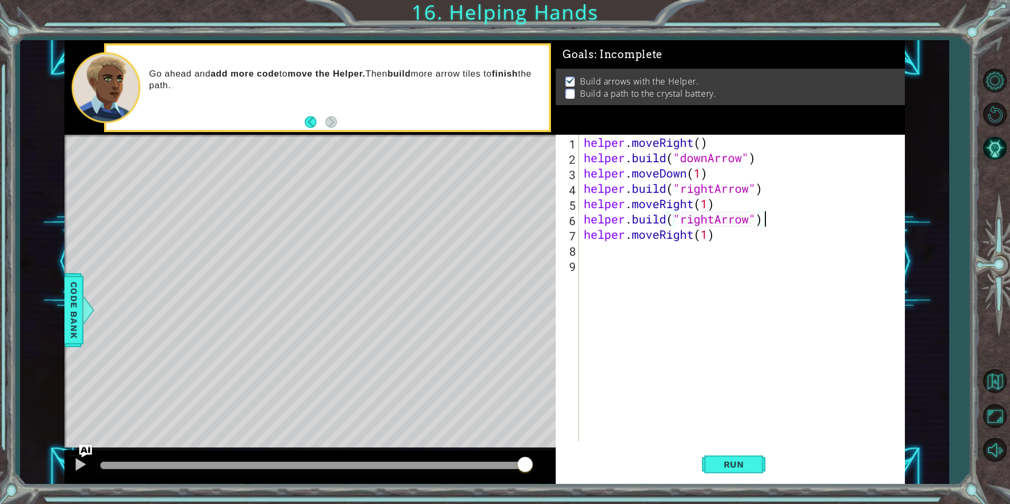
click at [742, 265] on div "helper . moveRight ( ) helper . build ( "downArrow" ) helper . moveDown ( 1 ) h…" at bounding box center [744, 303] width 325 height 337
click at [733, 254] on div "helper . moveRight ( ) helper . build ( "downArrow" ) helper . moveDown ( 1 ) h…" at bounding box center [744, 303] width 325 height 337
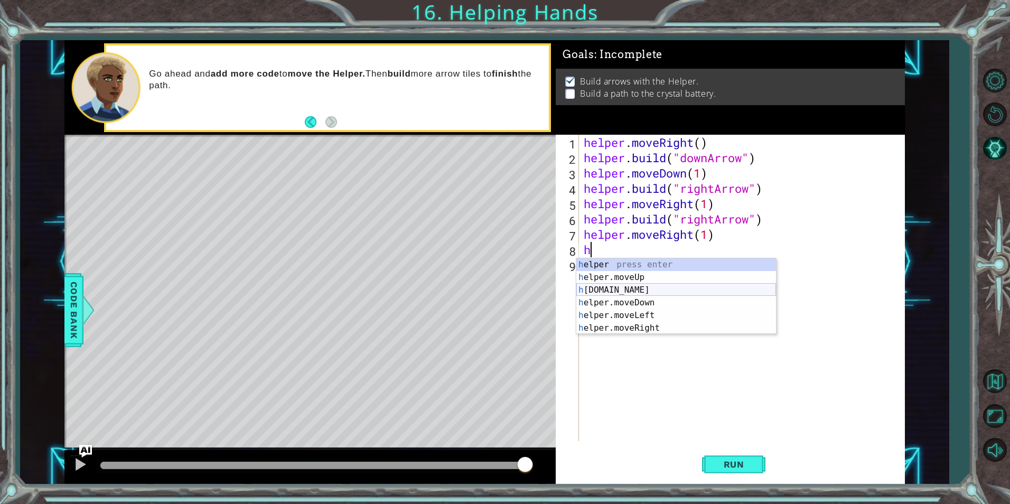
click at [664, 292] on div "h elper press enter h elper.moveUp press enter h [DOMAIN_NAME] press enter h el…" at bounding box center [676, 308] width 200 height 101
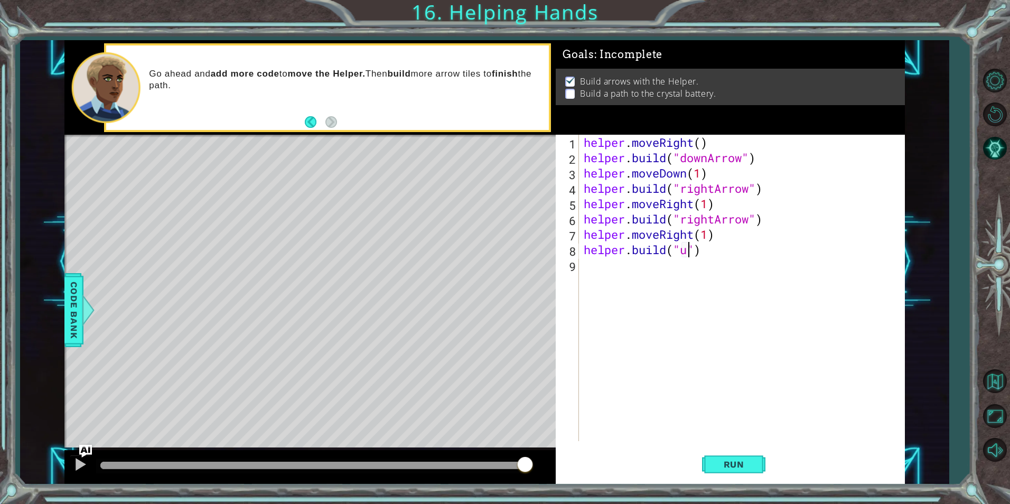
scroll to position [0, 5]
click at [706, 265] on div "" rightArrow" press enter " downArrow" press enter" at bounding box center [767, 283] width 200 height 51
click at [719, 462] on span "Run" at bounding box center [734, 464] width 42 height 11
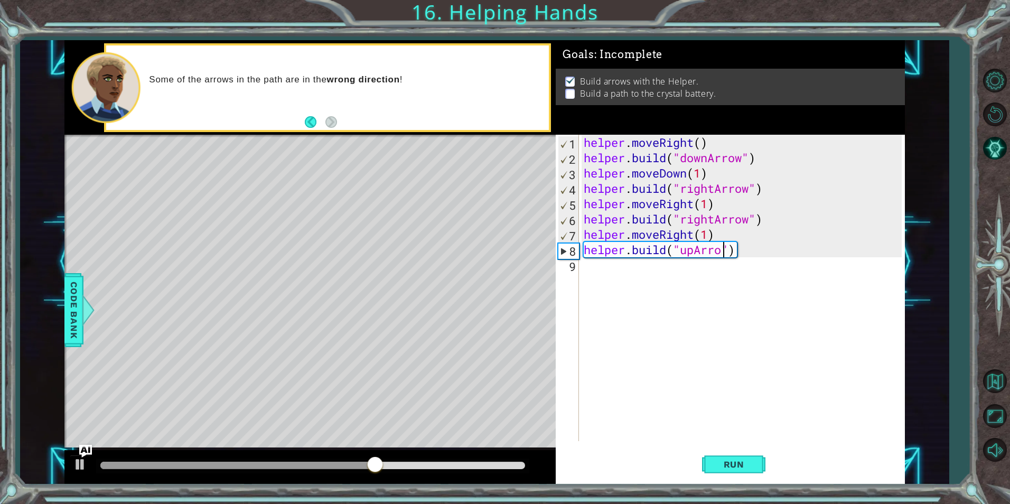
scroll to position [0, 7]
type textarea "[DOMAIN_NAME]("upArrow")"
click at [726, 460] on span "Run" at bounding box center [734, 464] width 42 height 11
click at [800, 341] on div "helper . moveRight ( ) helper . build ( "downArrow" ) helper . moveDown ( 1 ) h…" at bounding box center [744, 303] width 325 height 337
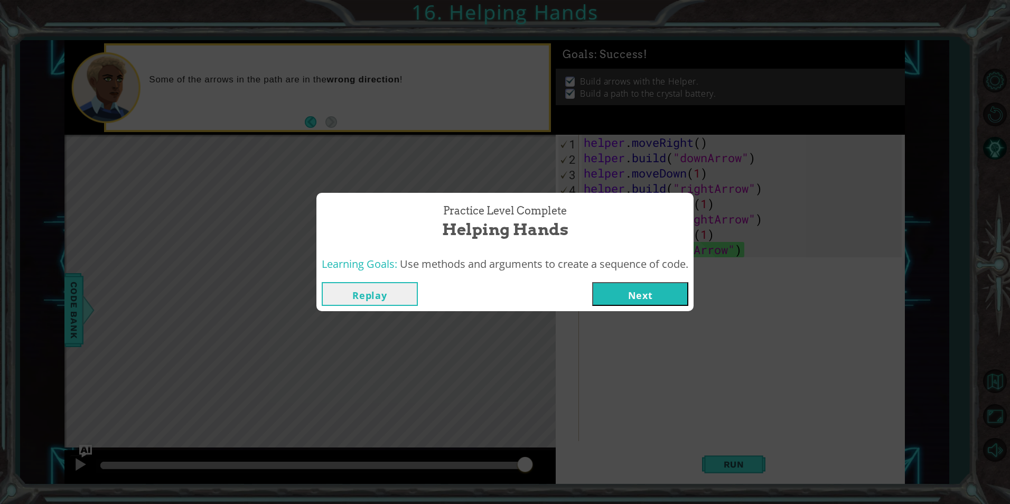
click at [685, 286] on button "Next" at bounding box center [640, 294] width 96 height 24
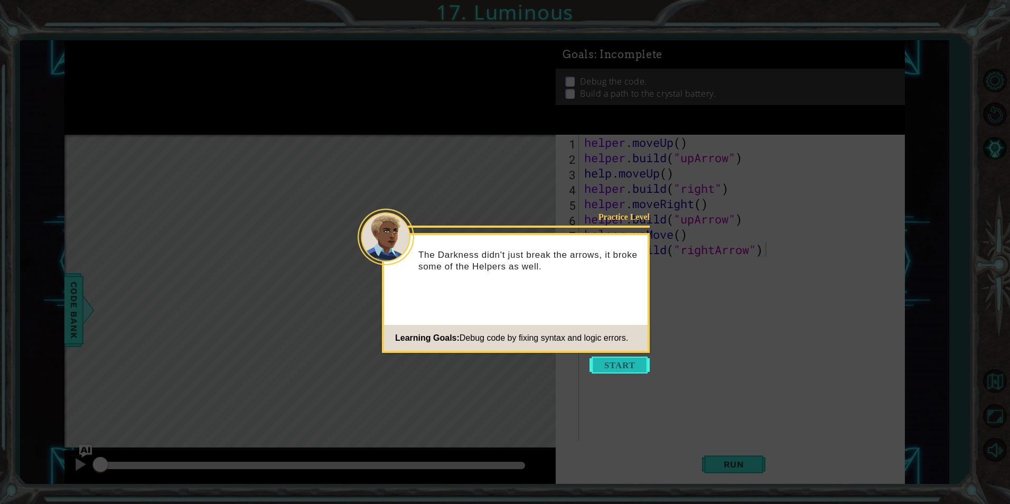
click at [639, 369] on button "Start" at bounding box center [619, 365] width 60 height 17
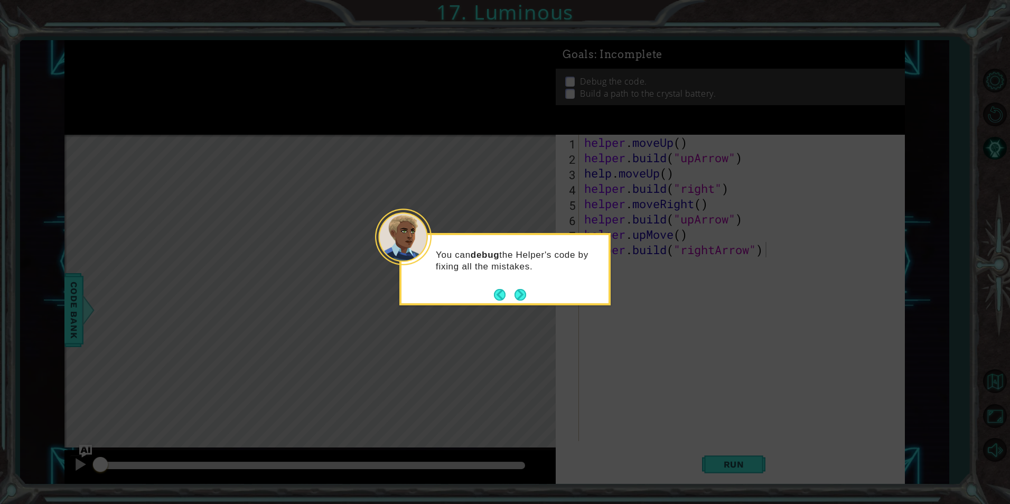
click at [516, 291] on button "Next" at bounding box center [520, 295] width 16 height 16
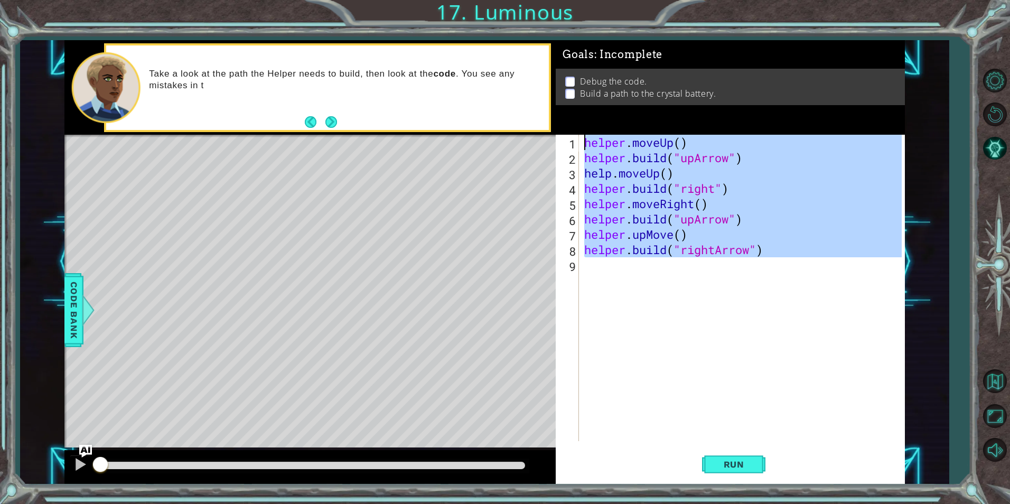
drag, startPoint x: 824, startPoint y: 269, endPoint x: 606, endPoint y: 123, distance: 262.2
click at [606, 123] on div "Goals : Incomplete Debug the code. Build a path to the crystal battery. [DOMAIN…" at bounding box center [730, 262] width 349 height 444
type textarea "helper.moveUp() [DOMAIN_NAME]("upArrow")"
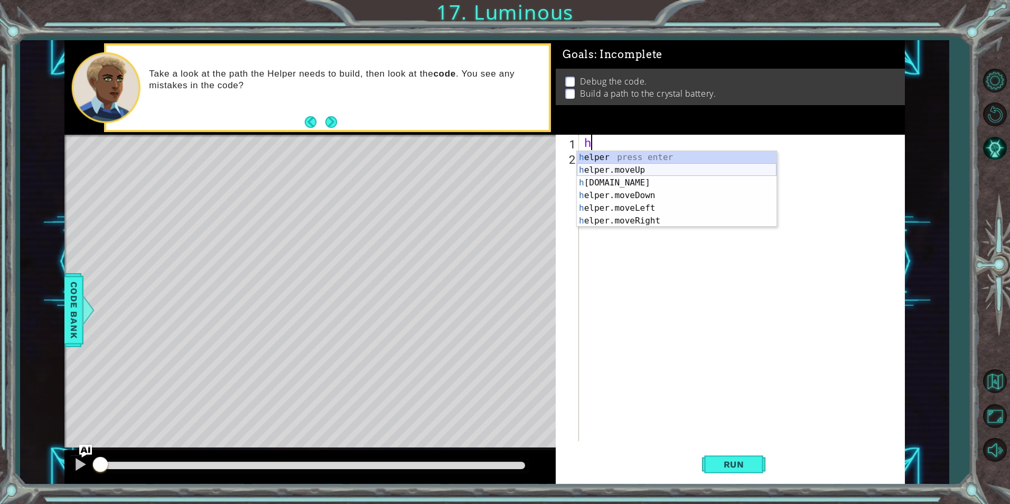
click at [614, 166] on div "h elper press enter h elper.moveUp press enter h [DOMAIN_NAME] press enter h el…" at bounding box center [677, 201] width 200 height 101
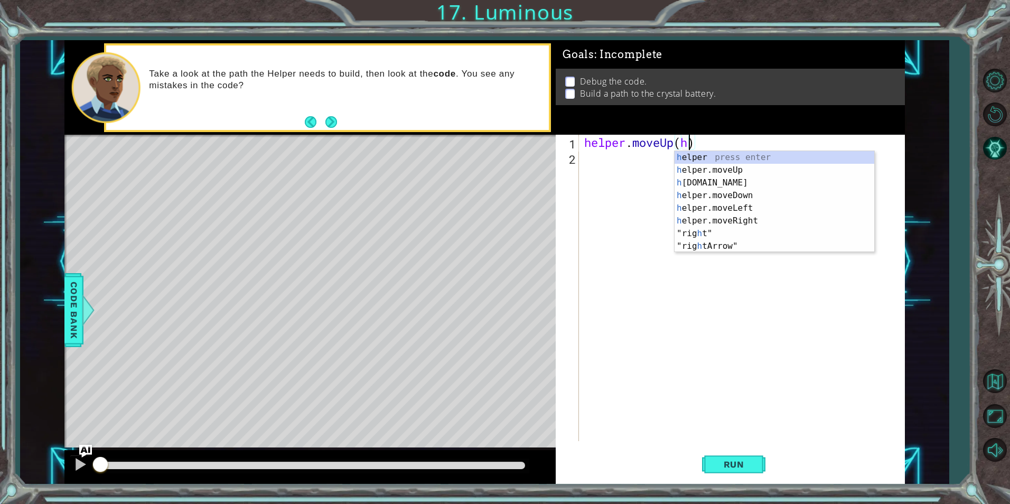
scroll to position [0, 5]
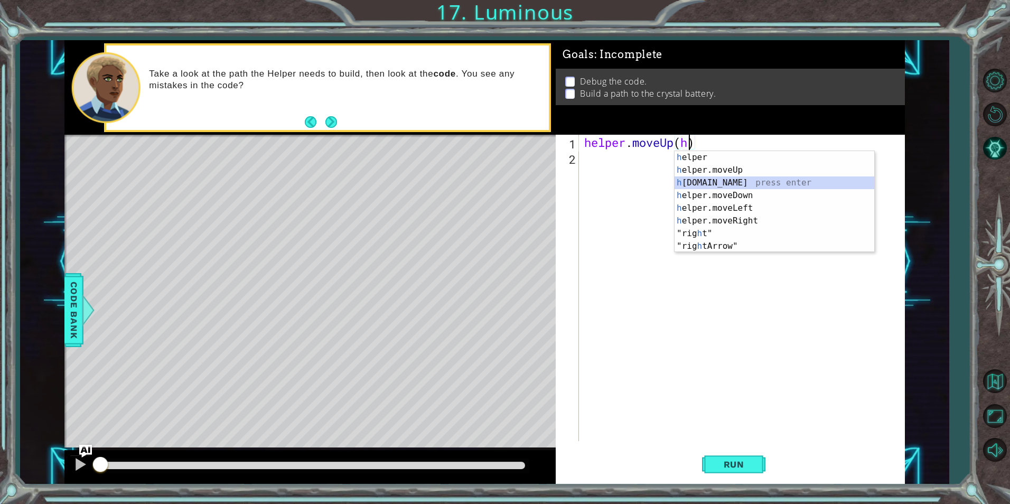
click at [742, 186] on div "h elper press enter h elper.moveUp press enter h [DOMAIN_NAME] press enter h el…" at bounding box center [775, 214] width 200 height 127
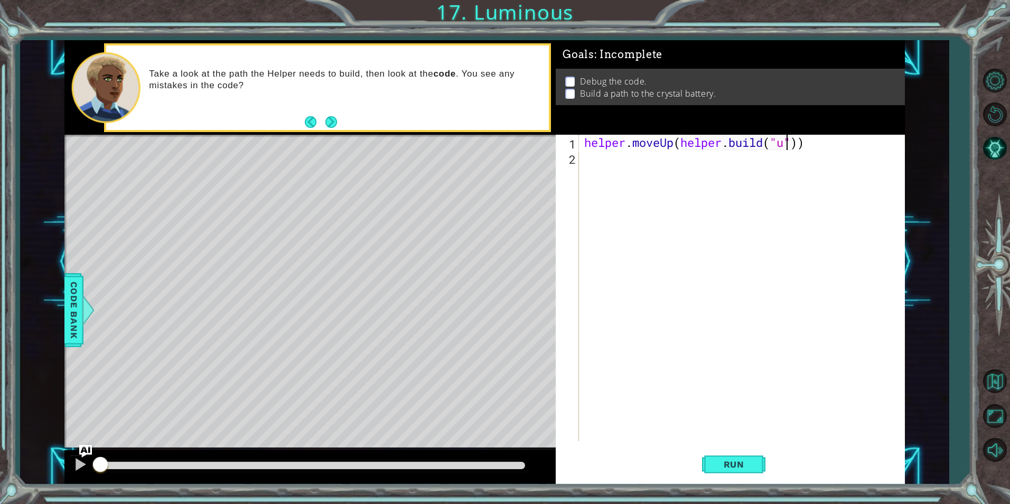
scroll to position [0, 10]
type textarea "helper.moveUp([DOMAIN_NAME]("upArrow"))"
click at [680, 144] on div "helper . moveUp ( helper . build ( "upArrow" ))" at bounding box center [744, 303] width 324 height 337
click at [678, 144] on div "helper . moveUp ( helper . build ( "upArrow" ))" at bounding box center [744, 303] width 324 height 337
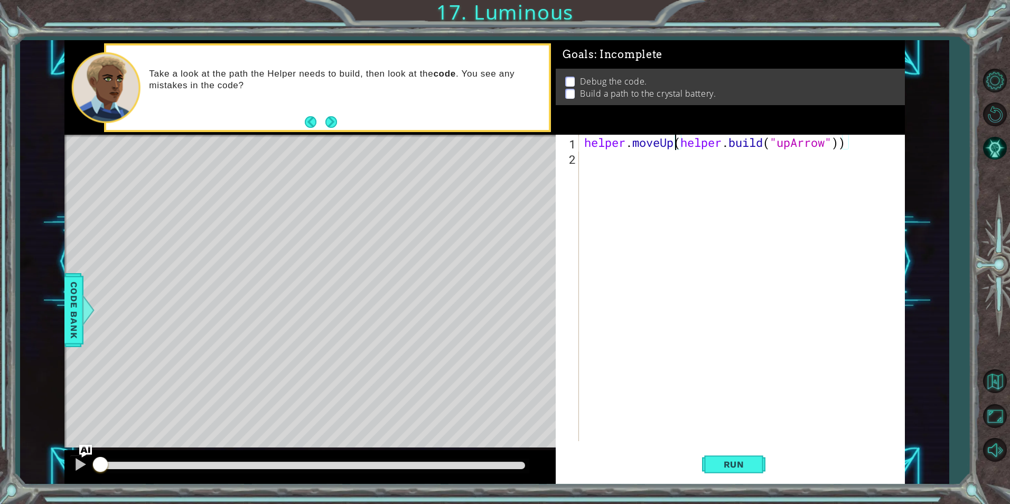
type textarea "([DOMAIN_NAME]("upArrow"))"
click at [662, 178] on div "helper . moveUp ( helper . build ( "upArrow" ))" at bounding box center [744, 303] width 324 height 337
click at [725, 468] on span "Run" at bounding box center [734, 464] width 42 height 11
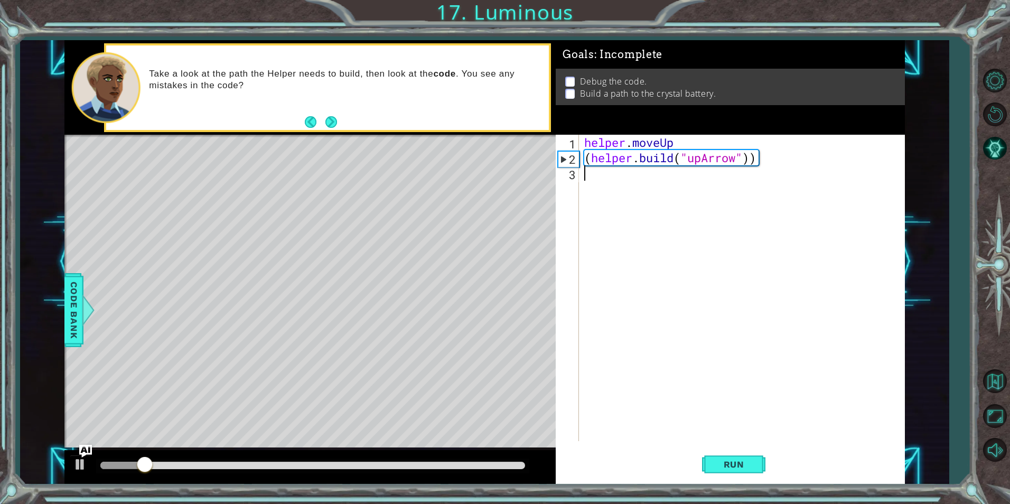
click at [681, 348] on div "helper . moveUp ( helper . build ( "upArrow" ))" at bounding box center [744, 303] width 324 height 337
click at [672, 242] on div "helper . moveUp ( helper . build ( "upArrow" ))" at bounding box center [744, 303] width 324 height 337
click at [736, 172] on div "helper . moveUp ( helper . build ( "upArrow" ))" at bounding box center [744, 303] width 324 height 337
click at [750, 164] on div "helper . moveUp ( helper . build ( "upArrow" ))" at bounding box center [744, 303] width 324 height 337
click at [783, 158] on div "helper . moveUp ( helper . build ( "upArrow" ))" at bounding box center [744, 303] width 324 height 337
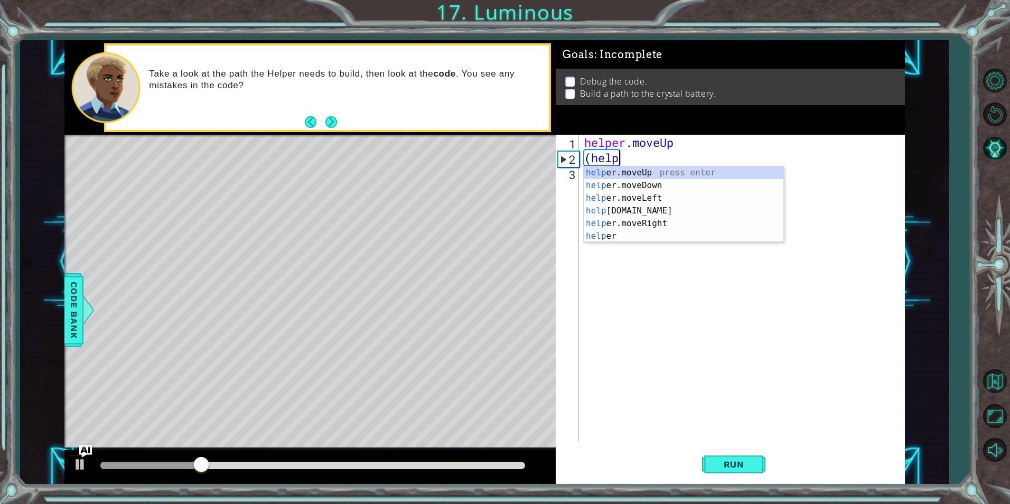
type textarea "("
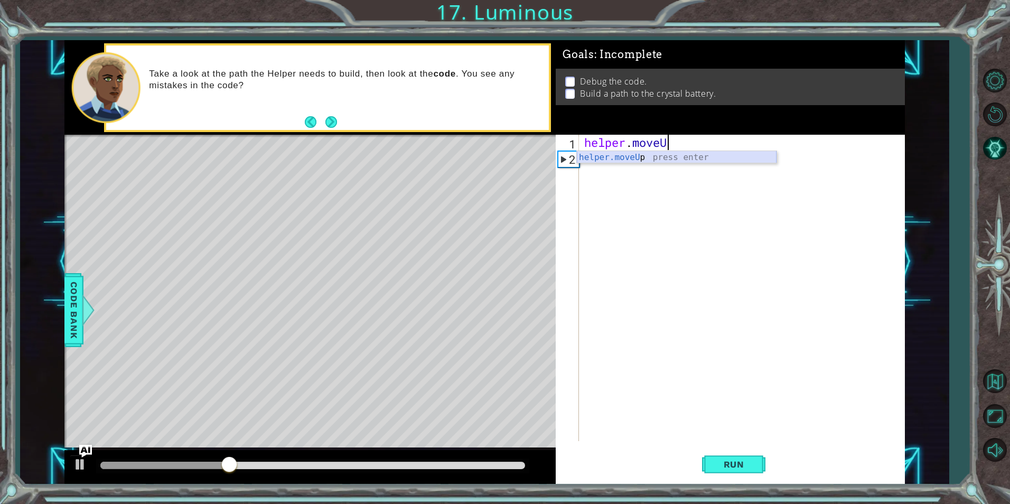
click at [752, 155] on div "helper.moveU p press enter" at bounding box center [677, 170] width 200 height 38
type textarea "helper.moveUp(1)"
click at [756, 461] on button "Run" at bounding box center [733, 464] width 63 height 35
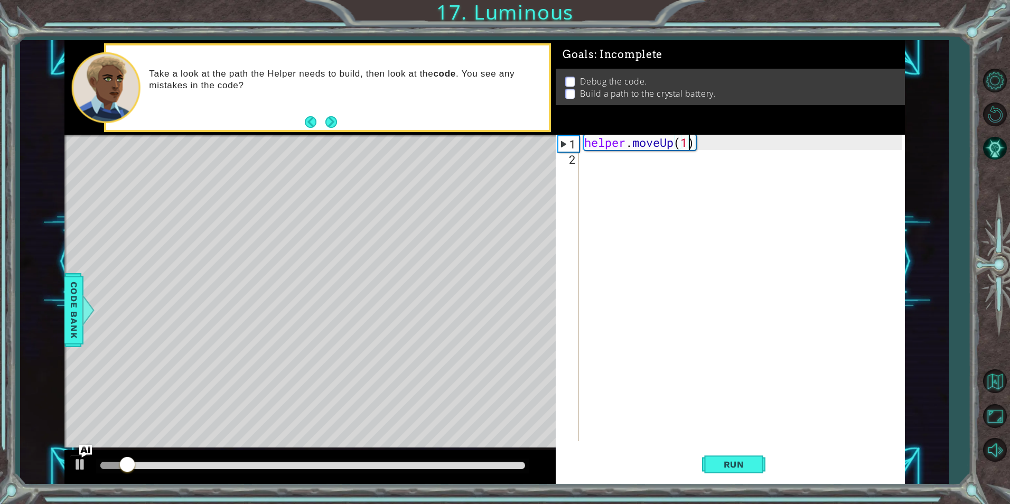
click at [741, 164] on div "helper . moveUp ( 1 )" at bounding box center [744, 303] width 324 height 337
click at [745, 152] on div "helper . moveUp ( 1 )" at bounding box center [744, 303] width 324 height 337
click at [738, 146] on div "helper . moveUp ( 1 )" at bounding box center [744, 303] width 324 height 337
type textarea "helper.moveUp(1)"
drag, startPoint x: 724, startPoint y: 125, endPoint x: 712, endPoint y: 130, distance: 13.0
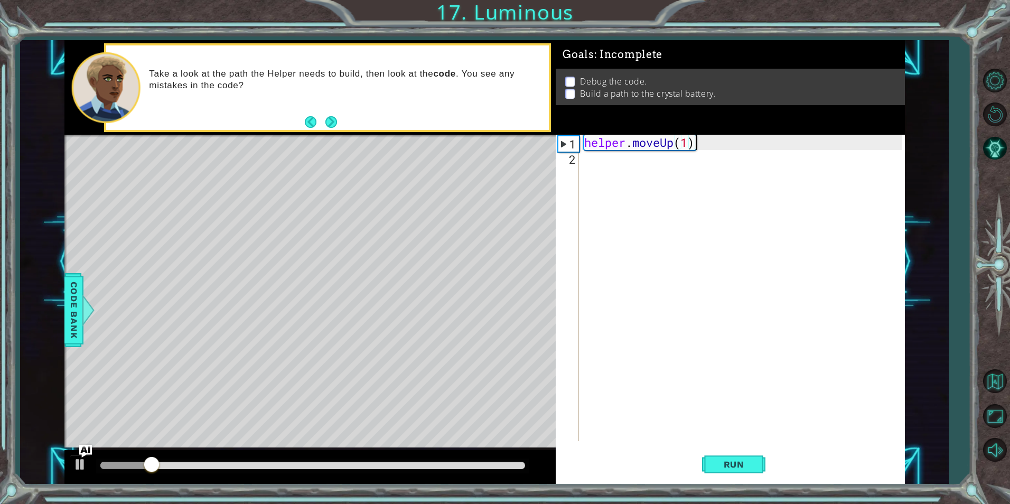
click at [716, 125] on div "Goals : Incomplete Debug the code. Build a path to the crystal battery." at bounding box center [730, 87] width 349 height 95
click at [703, 144] on div "helper . moveUp ( 1 )" at bounding box center [744, 303] width 324 height 337
type textarea "]"
type textarea "g"
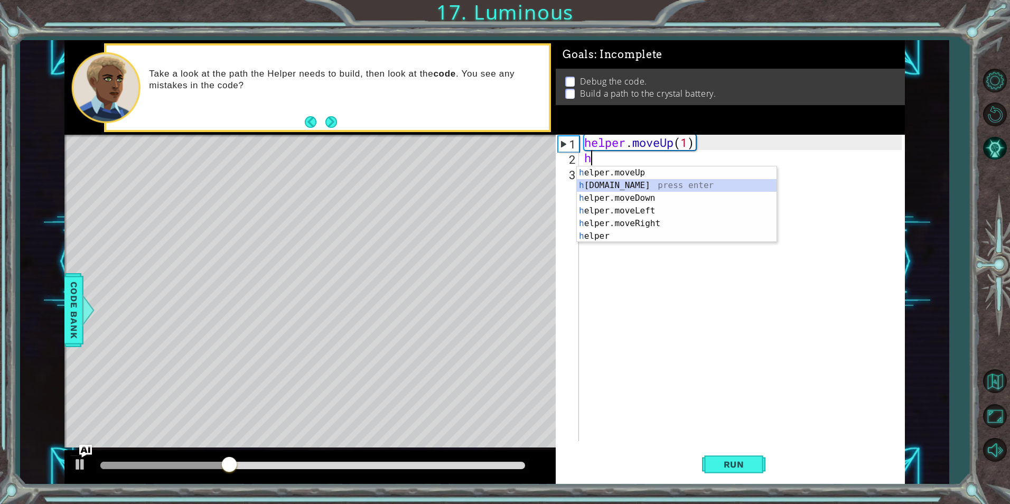
click at [687, 190] on div "h elper.moveUp press enter h [DOMAIN_NAME] press enter h elper.moveDown press e…" at bounding box center [677, 216] width 200 height 101
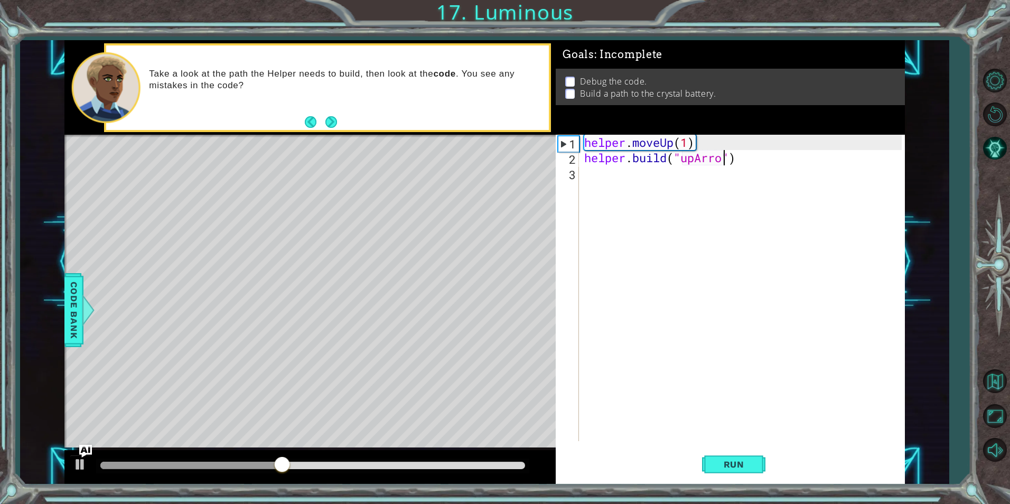
scroll to position [0, 7]
type textarea "[DOMAIN_NAME]("upArrow")"
click at [748, 467] on span "Run" at bounding box center [734, 464] width 42 height 11
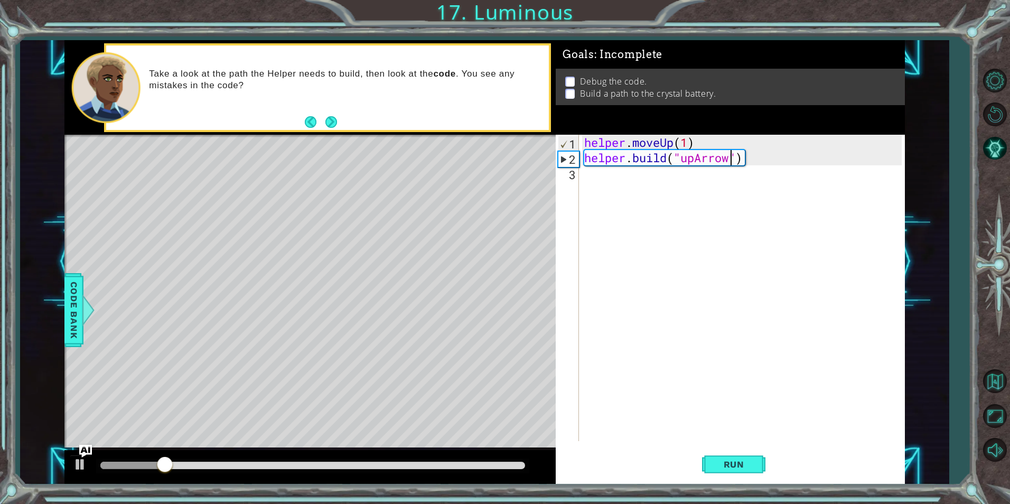
click at [761, 204] on div "helper . moveUp ( 1 ) helper . build ( "upArrow" )" at bounding box center [744, 303] width 324 height 337
click at [793, 169] on div "helper . moveUp ( 1 ) helper . build ( "upArrow" )" at bounding box center [744, 303] width 324 height 337
click at [778, 162] on div "helper . moveUp ( 1 ) helper . build ( "upArrow" )" at bounding box center [744, 303] width 324 height 337
type textarea "[DOMAIN_NAME]("upArrow")"
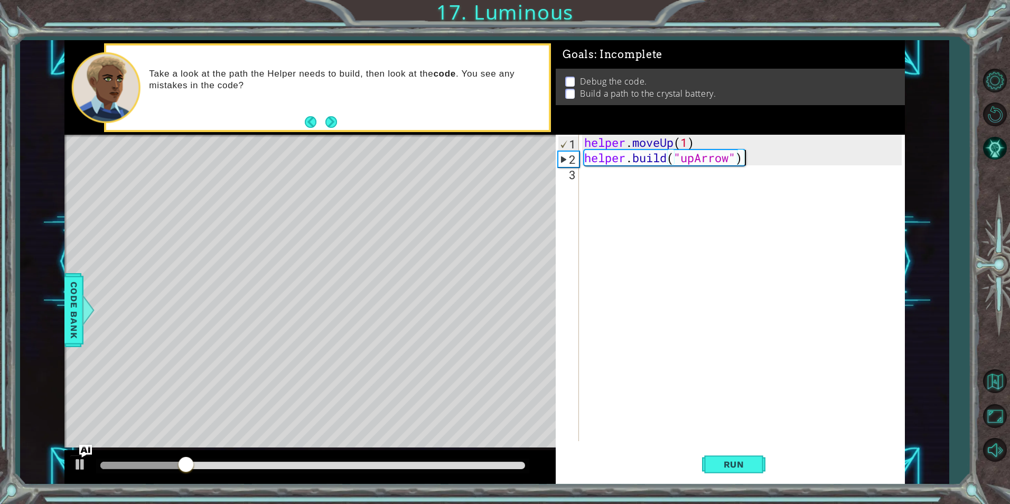
click at [736, 161] on div "helper . moveUp ( 1 ) helper . build ( "upArrow" )" at bounding box center [744, 303] width 324 height 337
click at [742, 159] on div "helper . moveUp ( 1 ) helper . build ( "upArrow" )" at bounding box center [744, 303] width 324 height 337
click at [746, 163] on div "helper . moveUp ( 1 ) helper . build ( "upArrow" )" at bounding box center [744, 303] width 324 height 337
click at [735, 183] on div "helper . moveUp ( 1 ) helper . build ( "upArrow" )" at bounding box center [744, 303] width 324 height 337
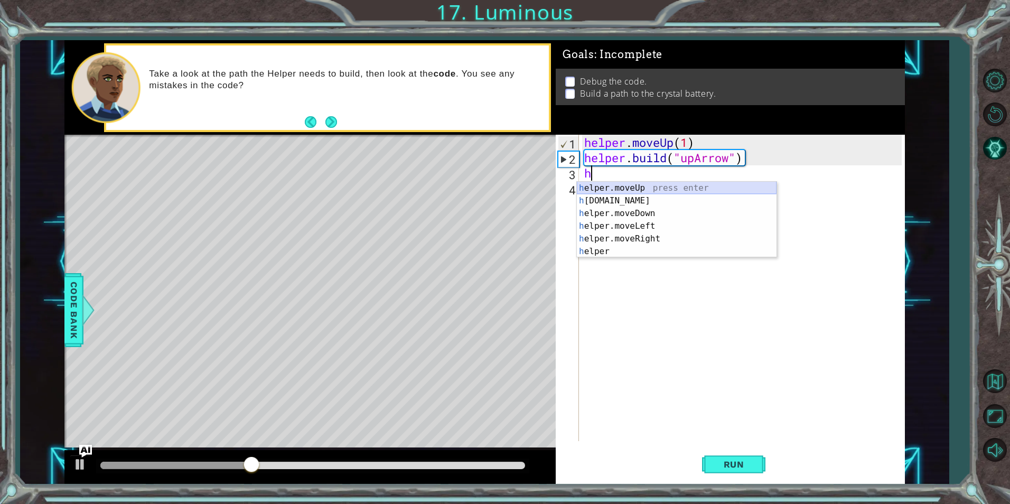
click at [605, 184] on div "h elper.moveUp press enter h [DOMAIN_NAME] press enter h elper.moveDown press e…" at bounding box center [677, 232] width 200 height 101
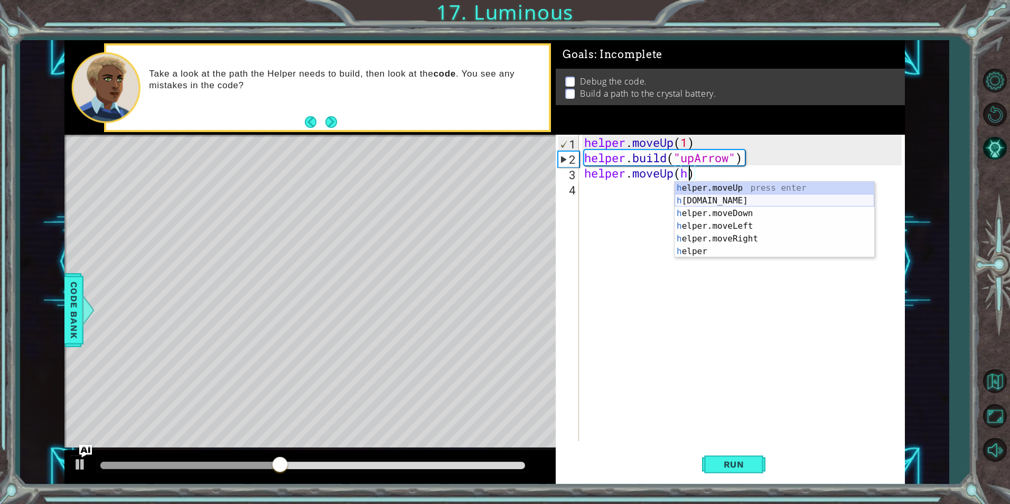
scroll to position [0, 4]
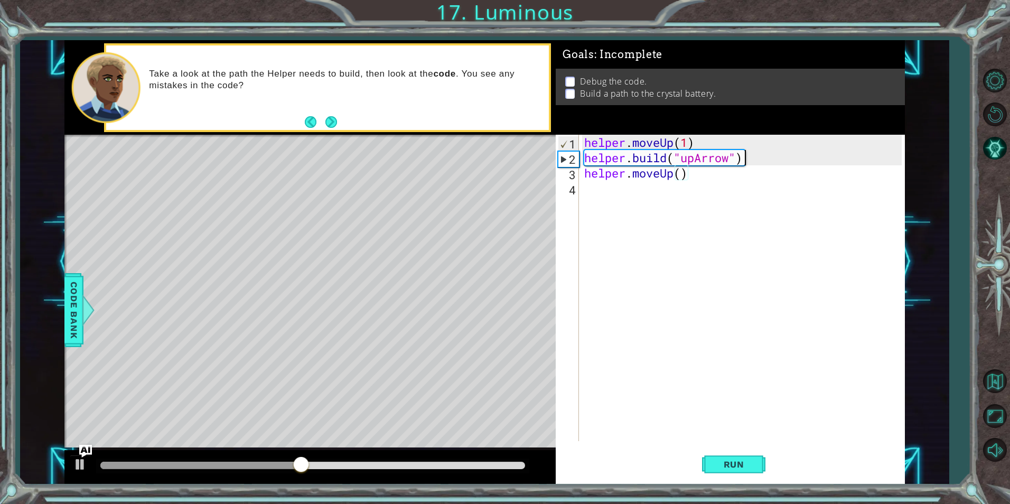
click at [743, 160] on div "helper . moveUp ( 1 ) helper . build ( "upArrow" ) helper . moveUp ( )" at bounding box center [744, 303] width 324 height 337
click at [743, 180] on div "helper . moveUp ( 1 ) helper . build ( "upArrow" ) helper . moveUp ( )" at bounding box center [744, 303] width 324 height 337
type textarea "helper.moveUp(1)"
type textarea "j"
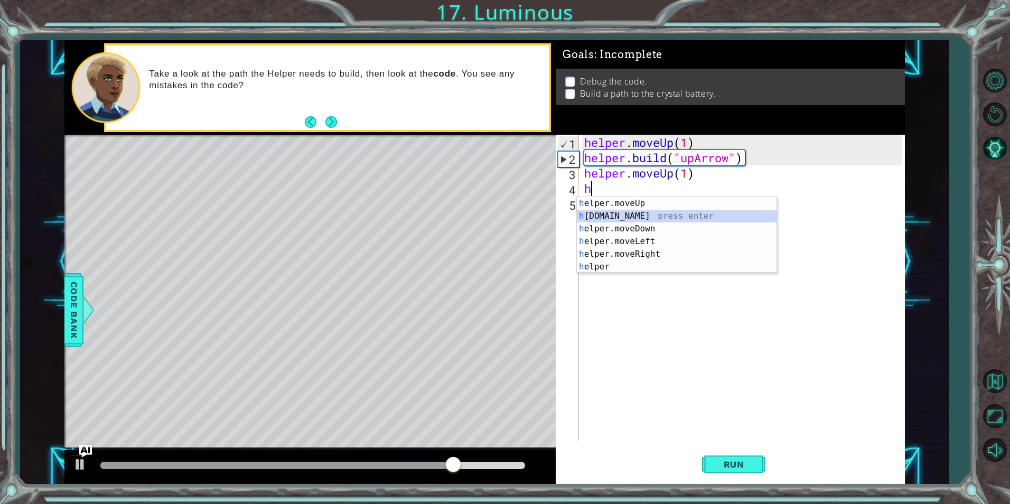
click at [607, 218] on div "h elper.moveUp press enter h [DOMAIN_NAME] press enter h elper.moveDown press e…" at bounding box center [677, 247] width 200 height 101
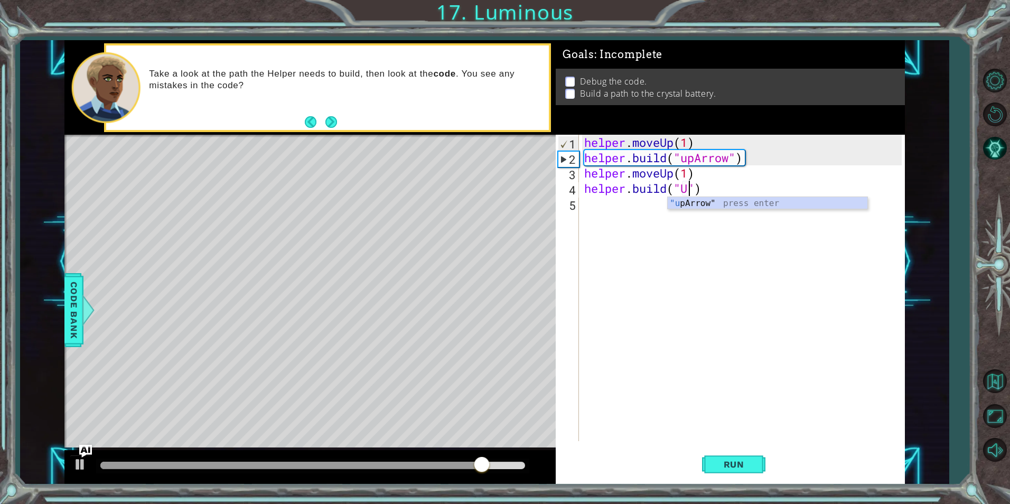
scroll to position [0, 5]
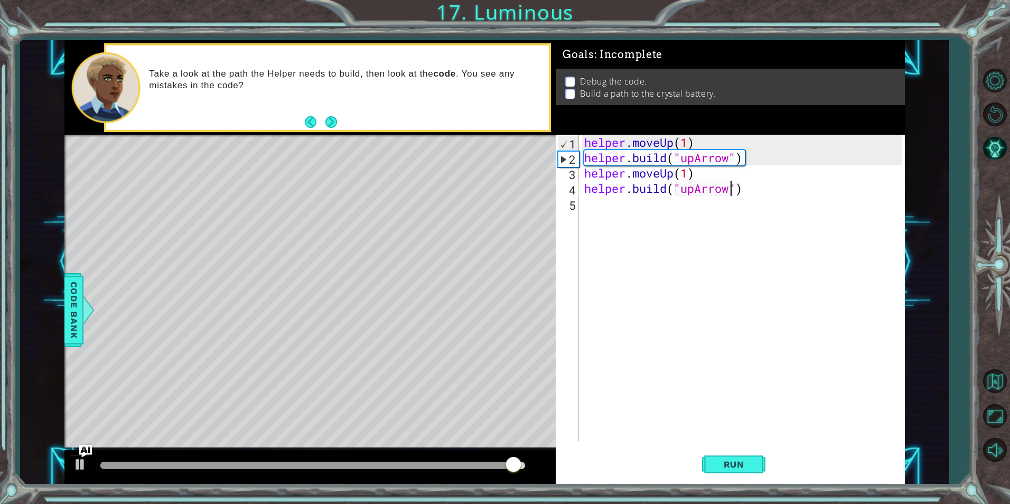
click at [817, 196] on div "helper . moveUp ( 1 ) helper . build ( "upArrow" ) helper . moveUp ( 1 ) helper…" at bounding box center [744, 303] width 324 height 337
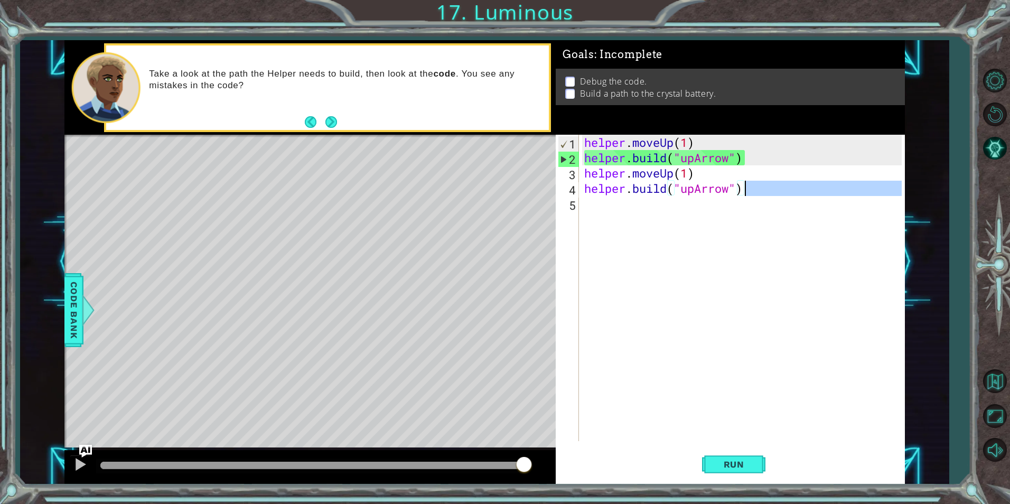
type textarea "[DOMAIN_NAME]("upArrow")"
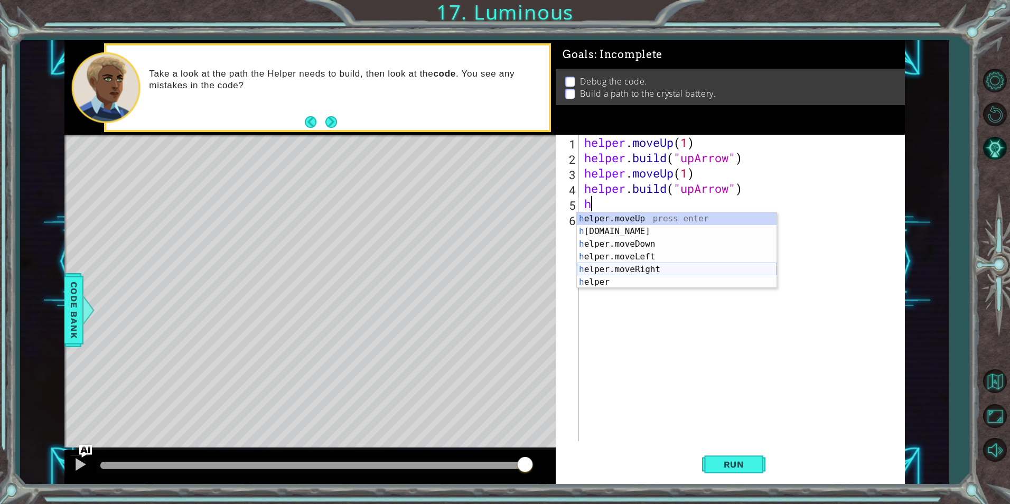
click at [651, 268] on div "h elper.moveUp press enter h [DOMAIN_NAME] press enter h elper.moveDown press e…" at bounding box center [677, 262] width 200 height 101
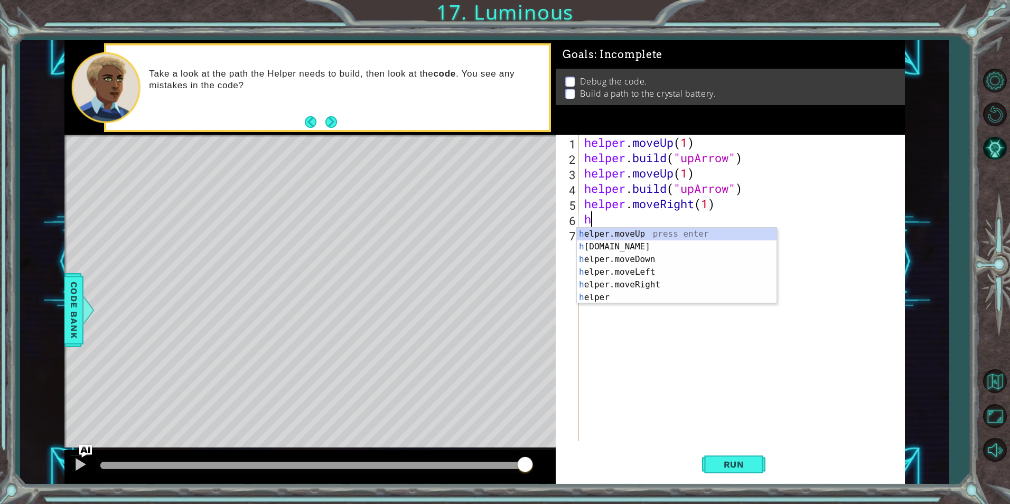
scroll to position [0, 6]
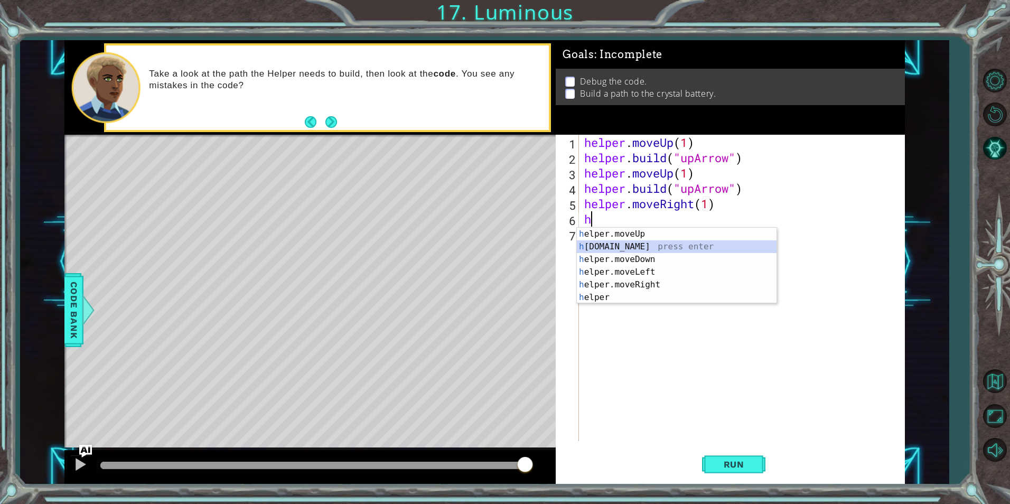
click at [622, 242] on div "h elper.moveUp press enter h [DOMAIN_NAME] press enter h elper.moveDown press e…" at bounding box center [677, 278] width 200 height 101
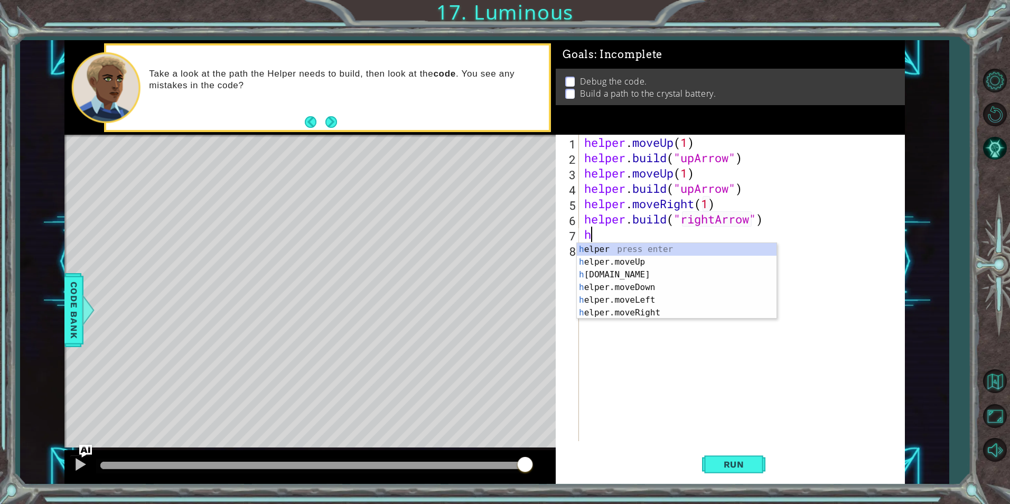
scroll to position [0, 8]
click at [647, 314] on div "h elper press enter h elper.moveUp press enter h [DOMAIN_NAME] press enter h el…" at bounding box center [677, 293] width 200 height 101
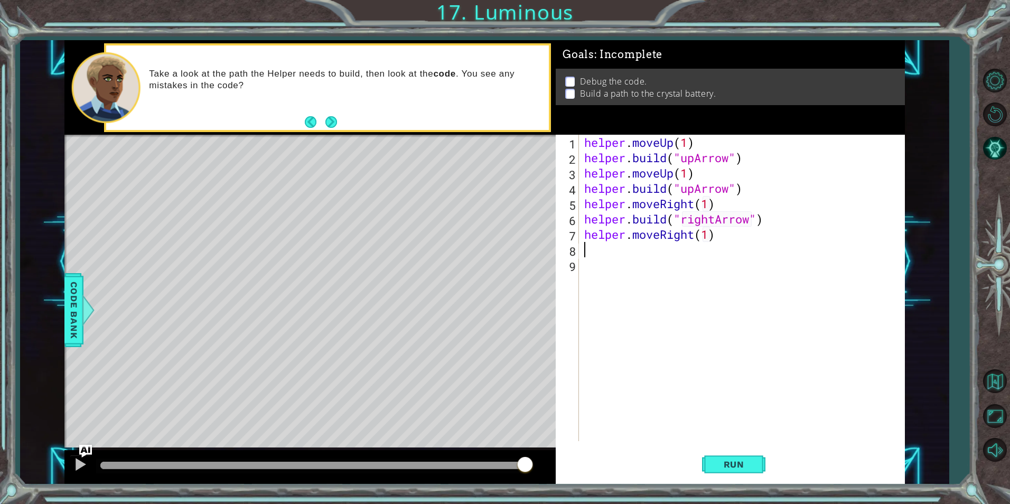
scroll to position [0, 6]
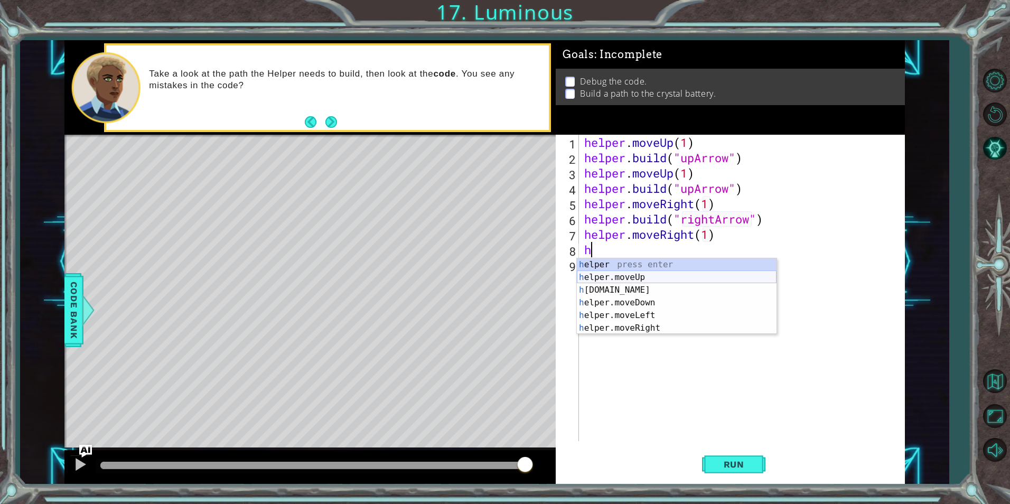
click at [641, 285] on div "h elper press enter h elper.moveUp press enter h [DOMAIN_NAME] press enter h el…" at bounding box center [677, 308] width 200 height 101
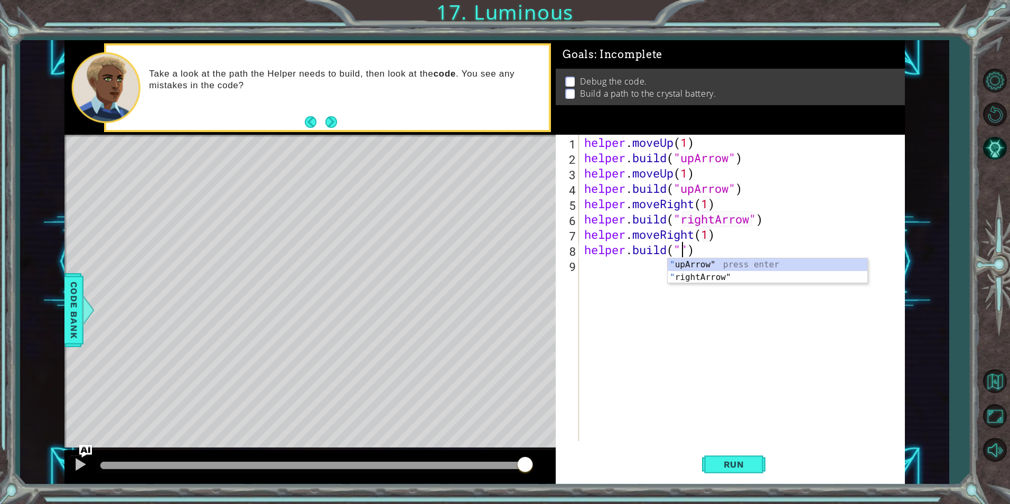
scroll to position [0, 5]
drag, startPoint x: 736, startPoint y: 462, endPoint x: 732, endPoint y: 458, distance: 5.6
click at [736, 462] on span "Run" at bounding box center [734, 464] width 42 height 11
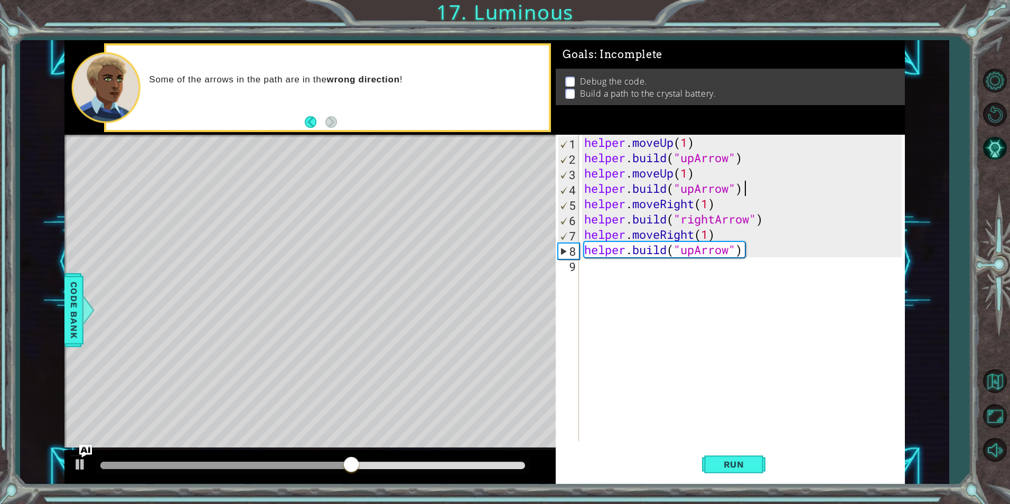
click at [744, 189] on div "helper . moveUp ( 1 ) helper . build ( "upArrow" ) helper . moveUp ( 1 ) helper…" at bounding box center [744, 303] width 324 height 337
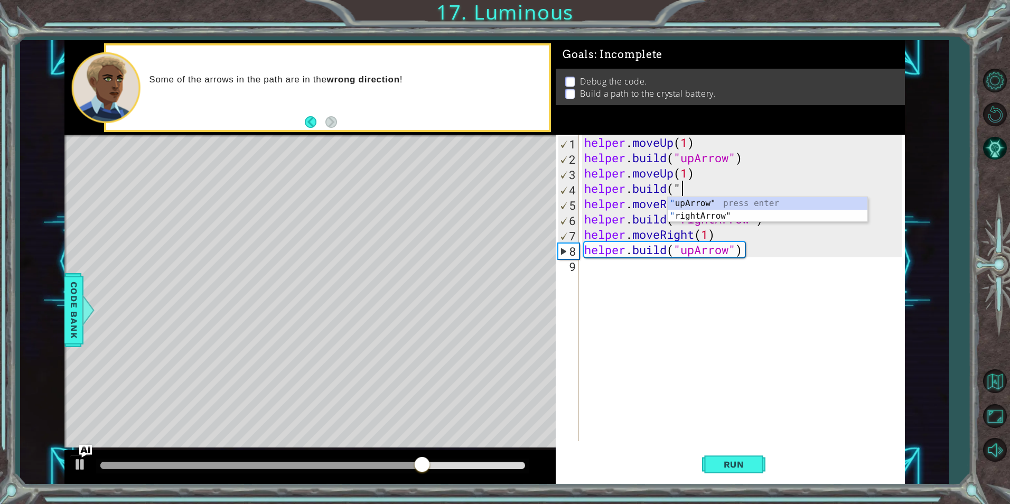
scroll to position [0, 4]
click at [745, 202] on div ""r ightArrow" press enter " upA r row" press enter" at bounding box center [768, 222] width 200 height 51
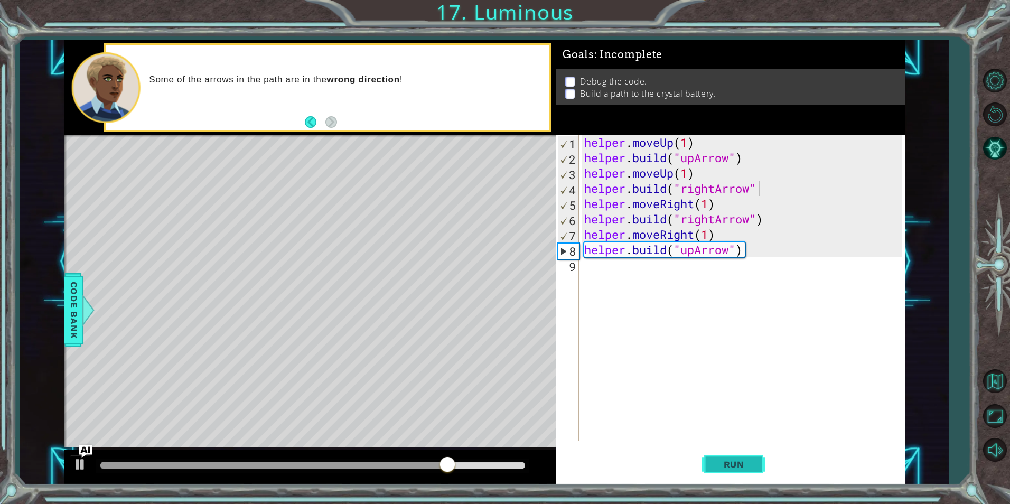
click at [733, 459] on span "Run" at bounding box center [734, 464] width 42 height 11
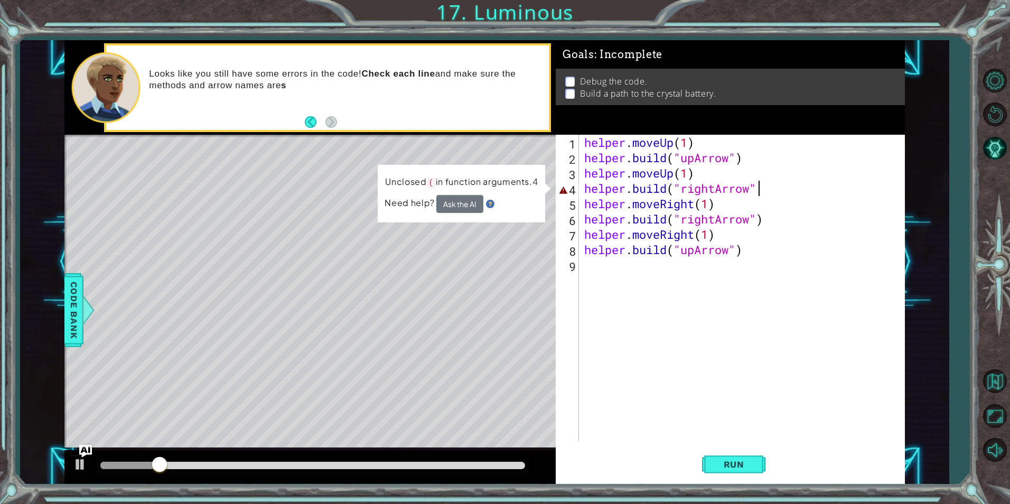
click at [789, 191] on div "helper . moveUp ( 1 ) helper . build ( "upArrow" ) helper . moveUp ( 1 ) helper…" at bounding box center [744, 303] width 324 height 337
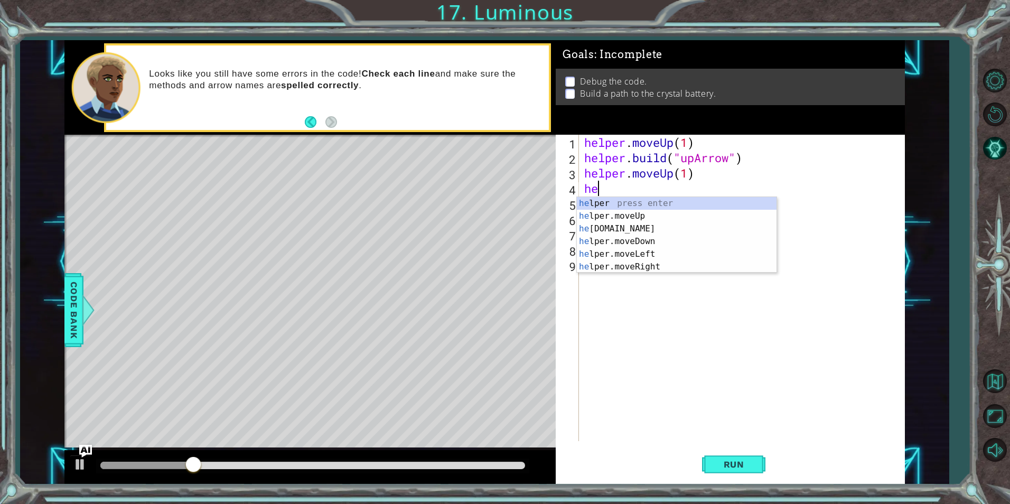
scroll to position [0, 0]
click at [613, 233] on div "he lper press enter he lper.moveUp press enter he [DOMAIN_NAME] press enter he …" at bounding box center [677, 247] width 200 height 101
type textarea "[DOMAIN_NAME]("rightArrow")"
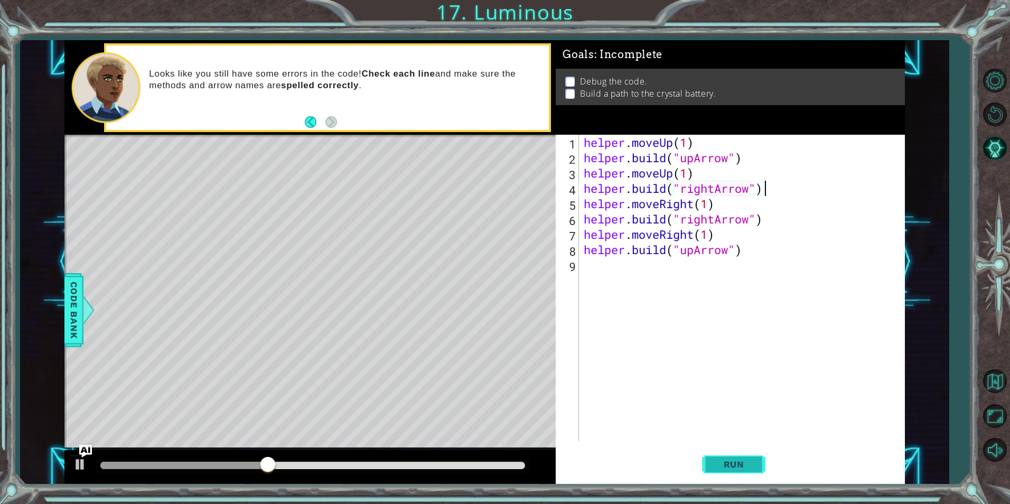
click at [745, 460] on span "Run" at bounding box center [734, 464] width 42 height 11
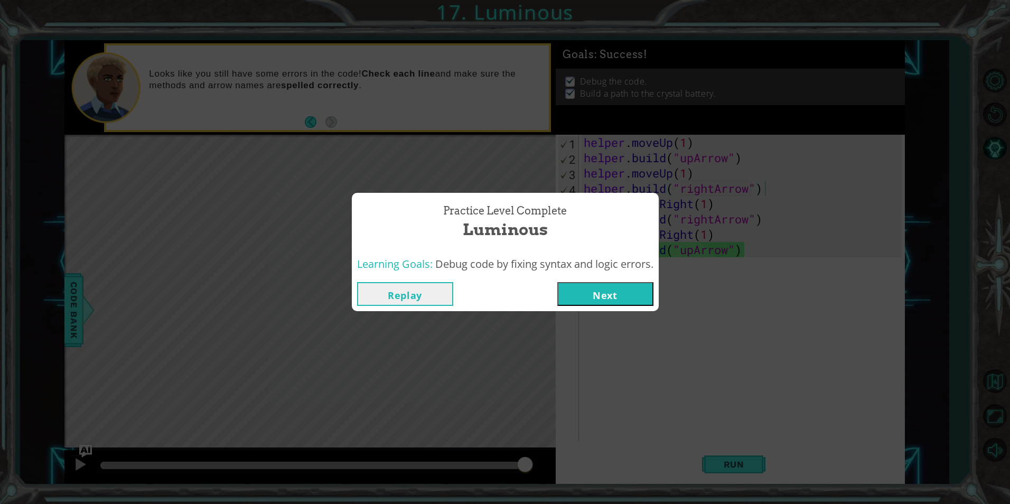
click at [602, 286] on button "Next" at bounding box center [605, 294] width 96 height 24
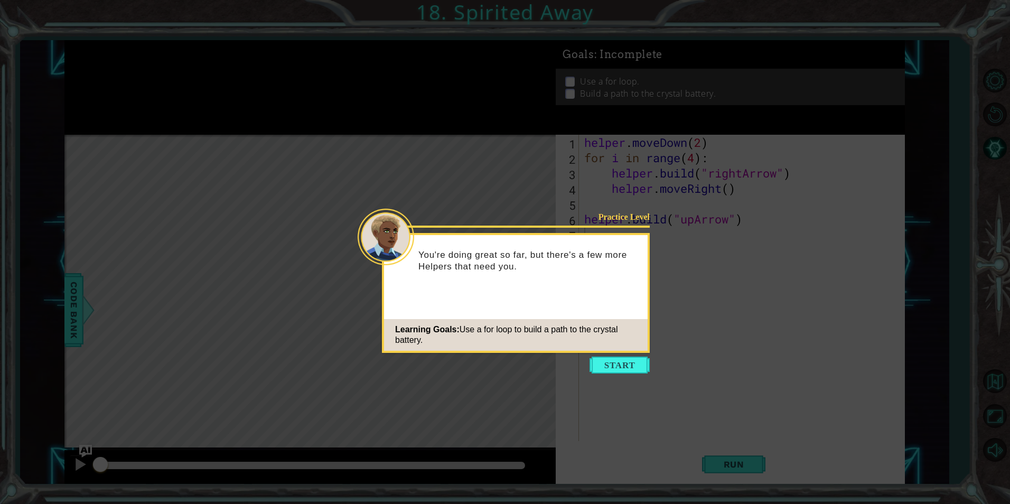
click at [641, 356] on icon at bounding box center [505, 252] width 1010 height 504
click at [646, 366] on button "Start" at bounding box center [619, 365] width 60 height 17
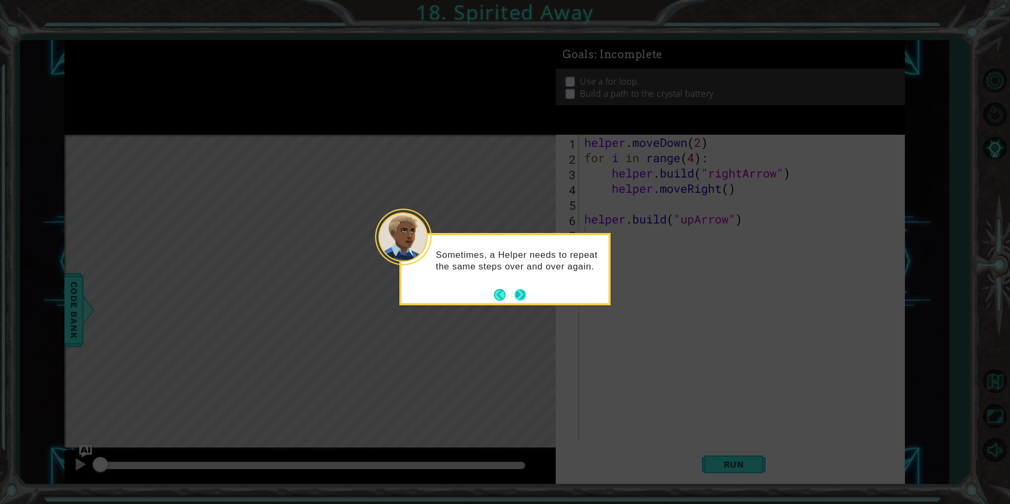
click at [516, 293] on button "Next" at bounding box center [519, 294] width 13 height 13
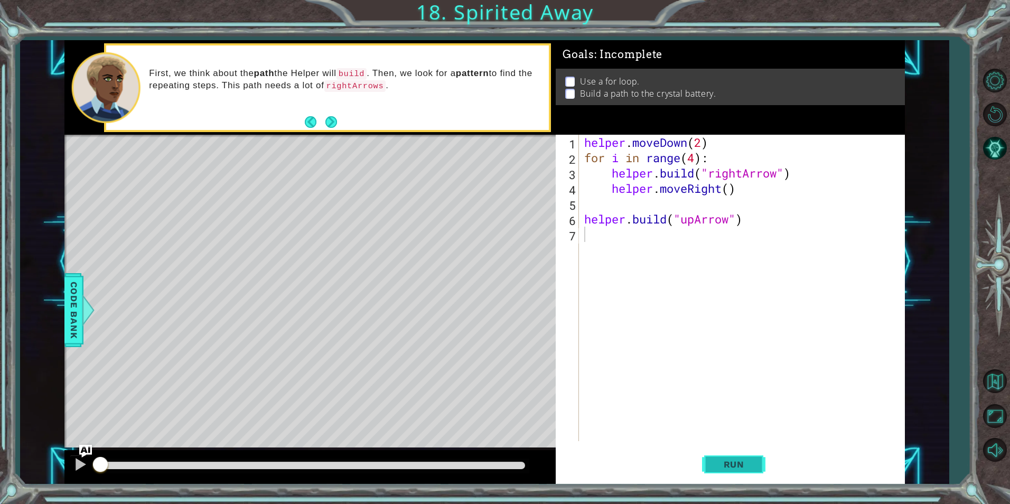
click at [722, 471] on button "Run" at bounding box center [733, 464] width 63 height 35
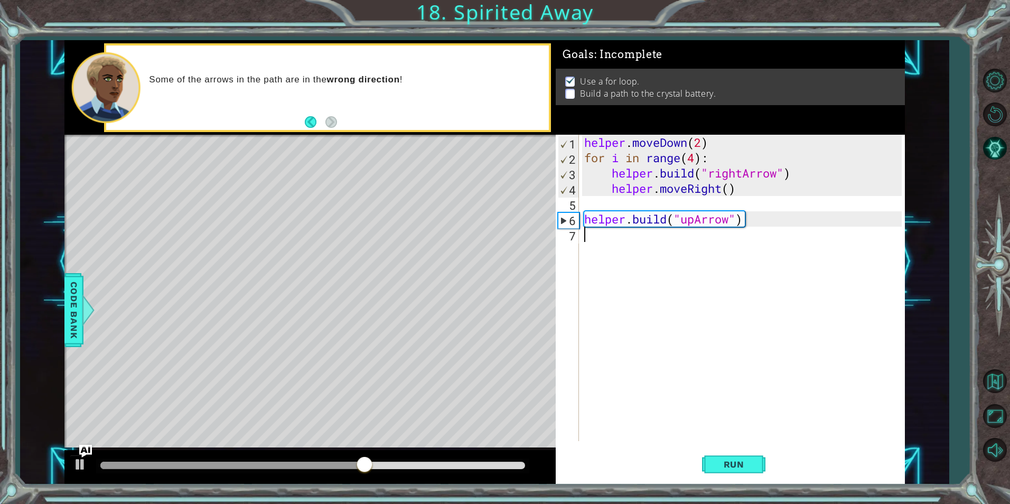
drag, startPoint x: 789, startPoint y: 276, endPoint x: 789, endPoint y: 269, distance: 6.3
click at [789, 269] on div "helper . moveDown ( 2 ) for i in range ( 4 ) : helper . build ( "rightArrow" ) …" at bounding box center [744, 303] width 324 height 337
drag, startPoint x: 797, startPoint y: 241, endPoint x: 794, endPoint y: 233, distance: 8.9
click at [794, 233] on div "helper . moveDown ( 2 ) for i in range ( 4 ) : helper . build ( "rightArrow" ) …" at bounding box center [744, 303] width 324 height 337
click at [784, 205] on div "helper . moveDown ( 2 ) for i in range ( 4 ) : helper . build ( "rightArrow" ) …" at bounding box center [744, 303] width 324 height 337
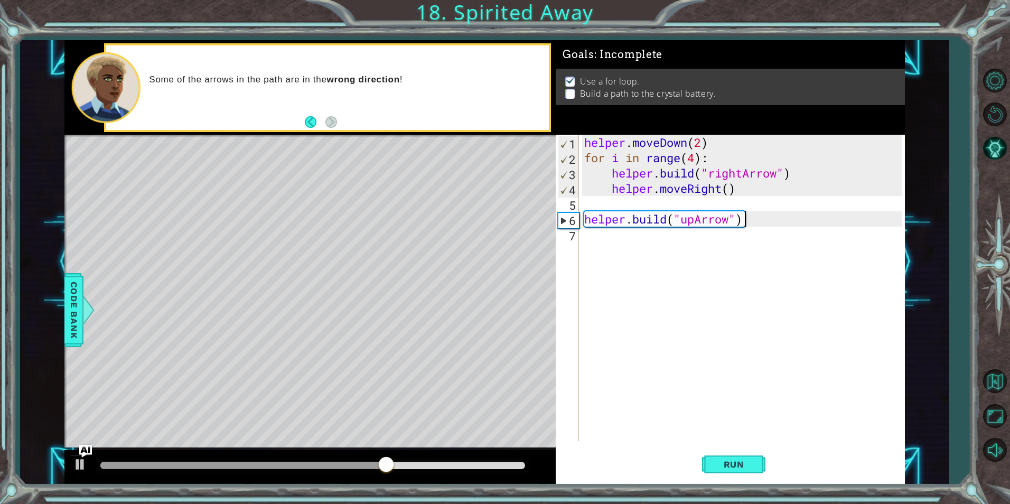
click at [790, 222] on div "helper . moveDown ( 2 ) for i in range ( 4 ) : helper . build ( "rightArrow" ) …" at bounding box center [744, 303] width 324 height 337
drag, startPoint x: 743, startPoint y: 227, endPoint x: 737, endPoint y: 226, distance: 5.3
click at [737, 227] on div "helper . moveDown ( 2 ) for i in range ( 4 ) : helper . build ( "rightArrow" ) …" at bounding box center [744, 303] width 324 height 337
click at [739, 226] on div "helper . moveDown ( 2 ) for i in range ( 4 ) : helper . build ( "rightArrow" ) …" at bounding box center [741, 288] width 319 height 306
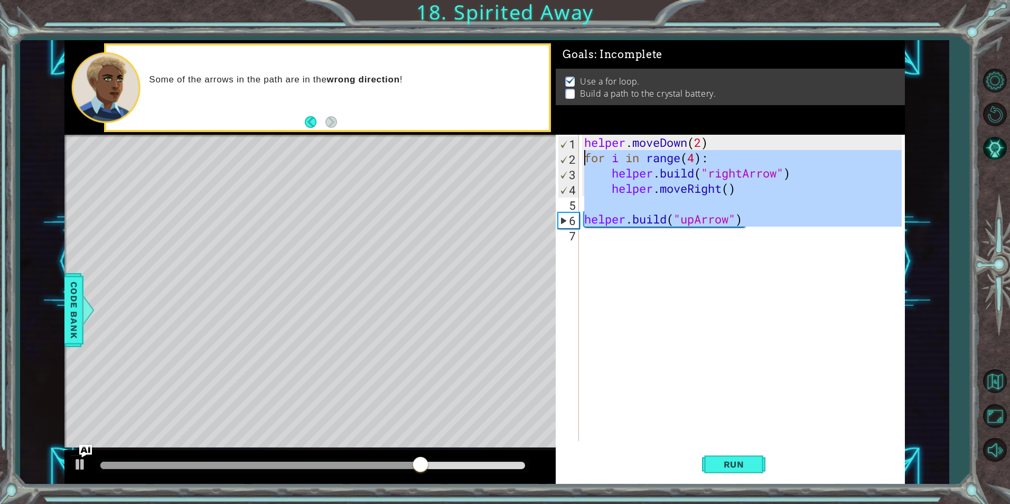
click at [554, 152] on div "1 ההההההההההההההההההההההההההההההההההההההההההההההההההההההההההההההההההההההההההההה…" at bounding box center [484, 262] width 840 height 444
type textarea "for i in range(4): [DOMAIN_NAME]("rightArrow")"
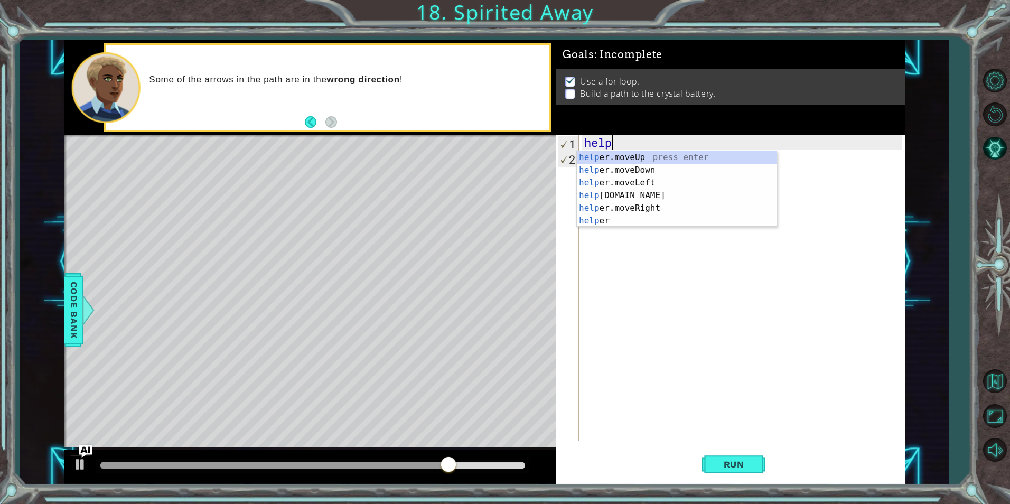
type textarea "h"
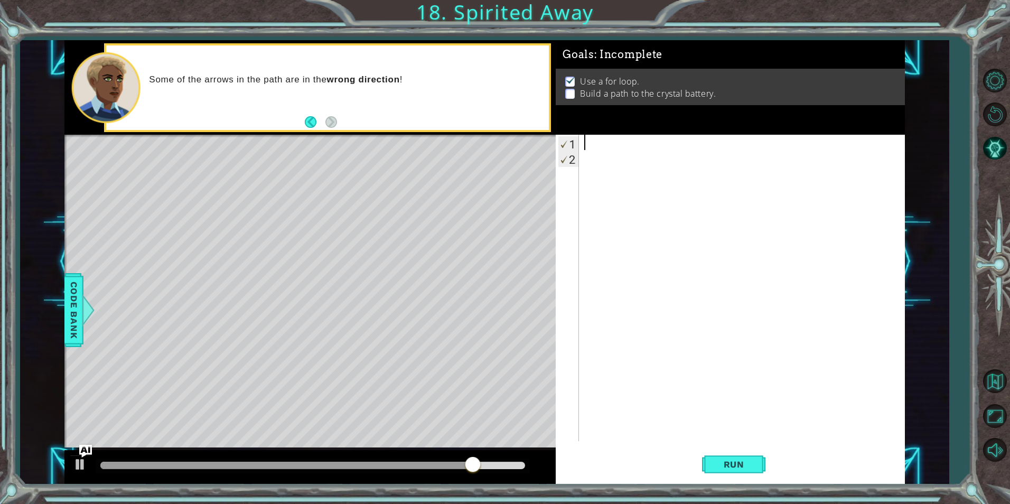
click at [108, 463] on div at bounding box center [286, 465] width 372 height 7
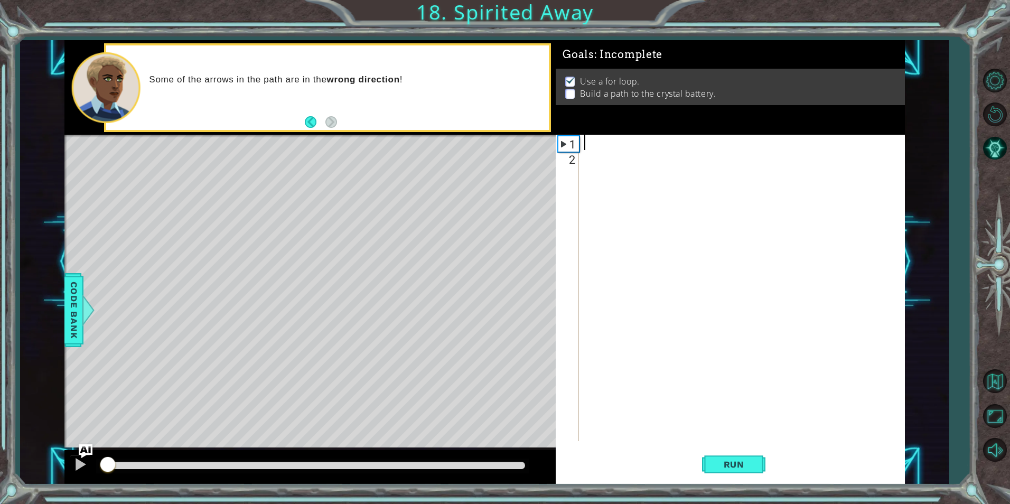
click at [80, 455] on img "Ask AI" at bounding box center [86, 451] width 14 height 14
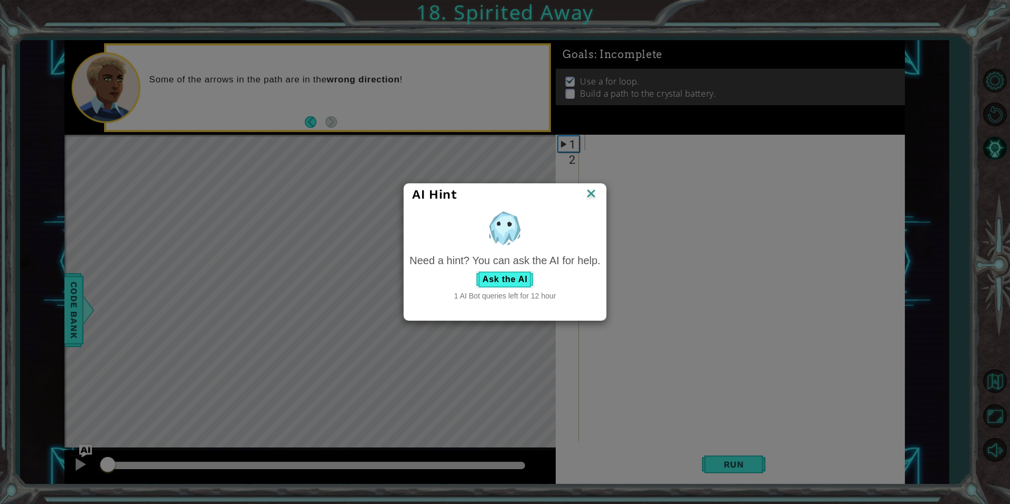
click at [593, 202] on img at bounding box center [591, 194] width 14 height 16
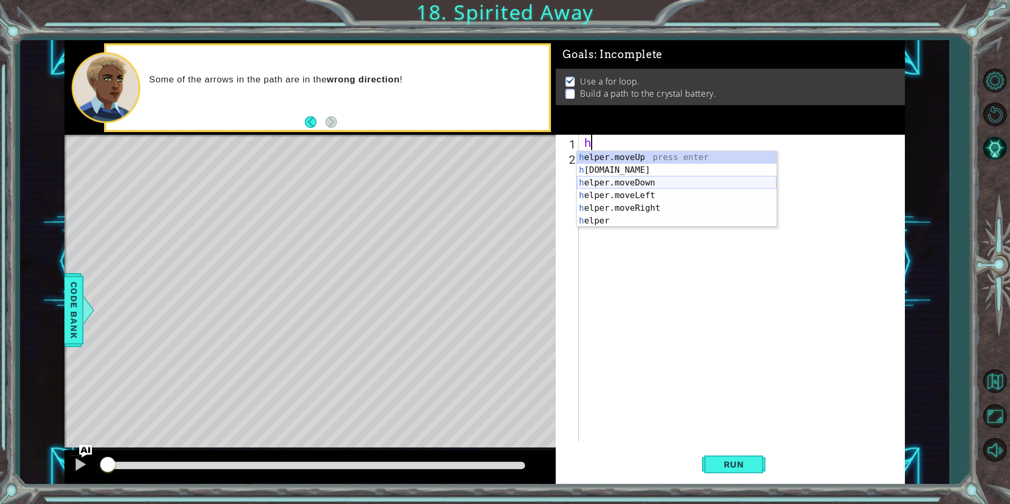
click at [604, 186] on div "h elper.moveUp press enter h [DOMAIN_NAME] press enter h elper.moveDown press e…" at bounding box center [677, 201] width 200 height 101
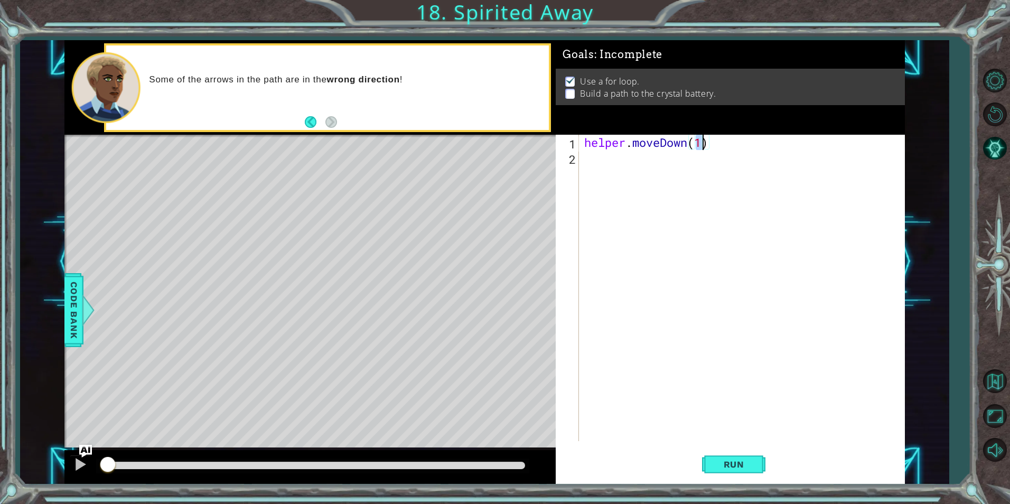
type textarea "helper.moveDown(2)"
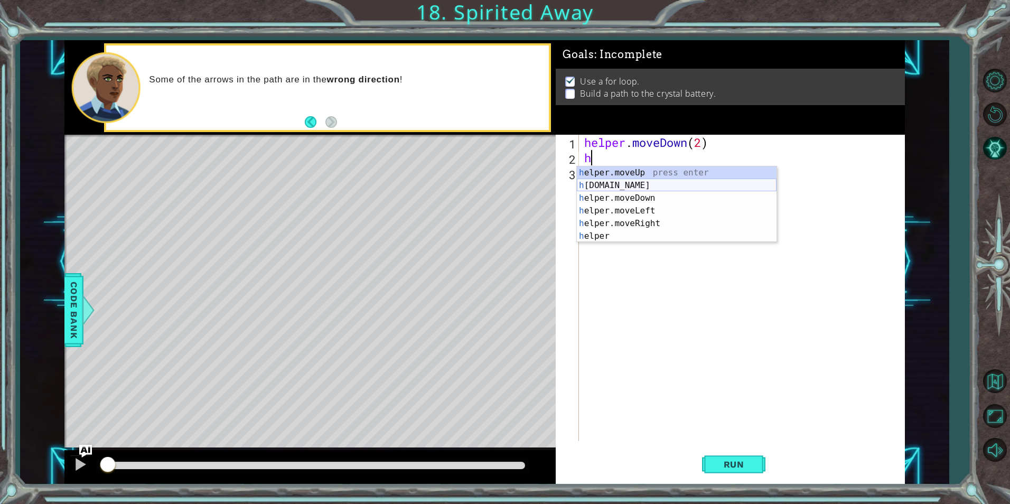
click at [651, 181] on div "h elper.moveUp press enter h [DOMAIN_NAME] press enter h elper.moveDown press e…" at bounding box center [677, 216] width 200 height 101
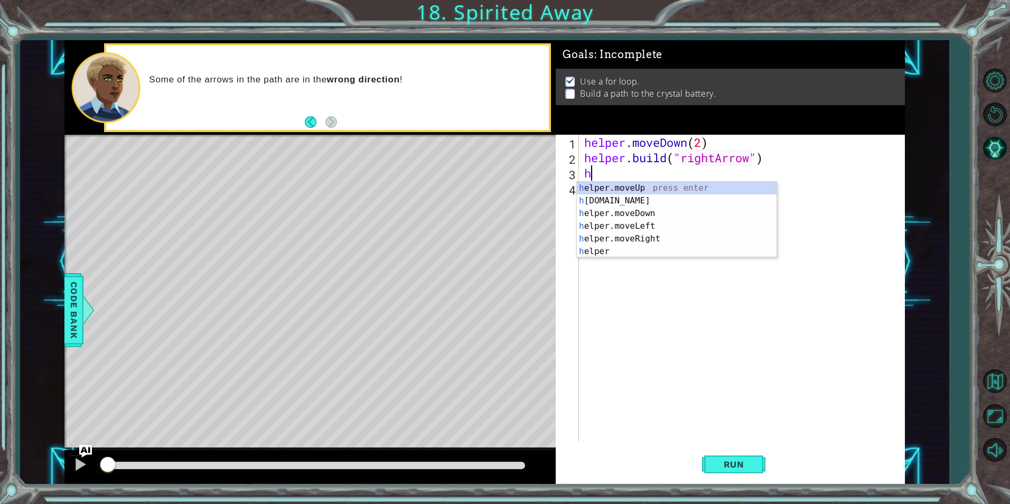
scroll to position [0, 8]
click at [646, 238] on div "h elper.moveUp press enter h [DOMAIN_NAME] press enter h elper.moveDown press e…" at bounding box center [677, 232] width 200 height 101
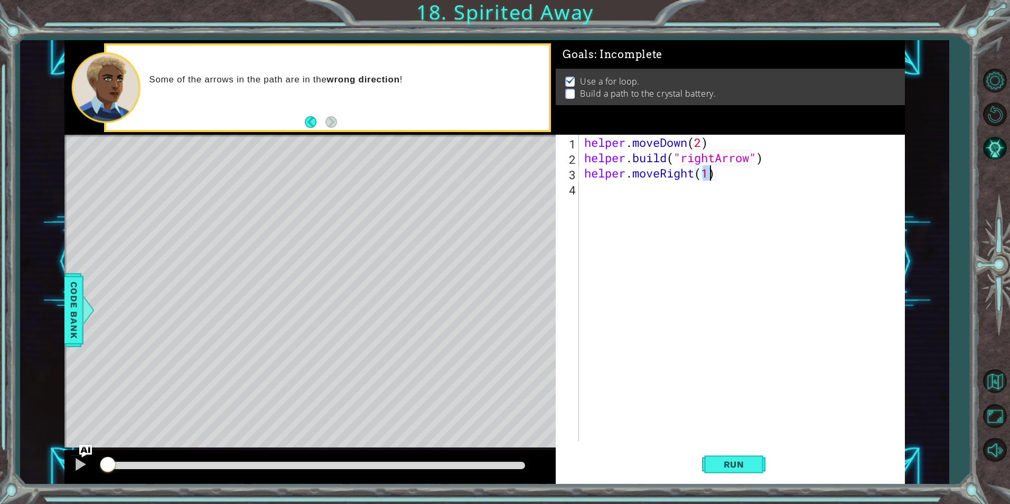
scroll to position [0, 5]
type textarea "helper.moveRight(1)"
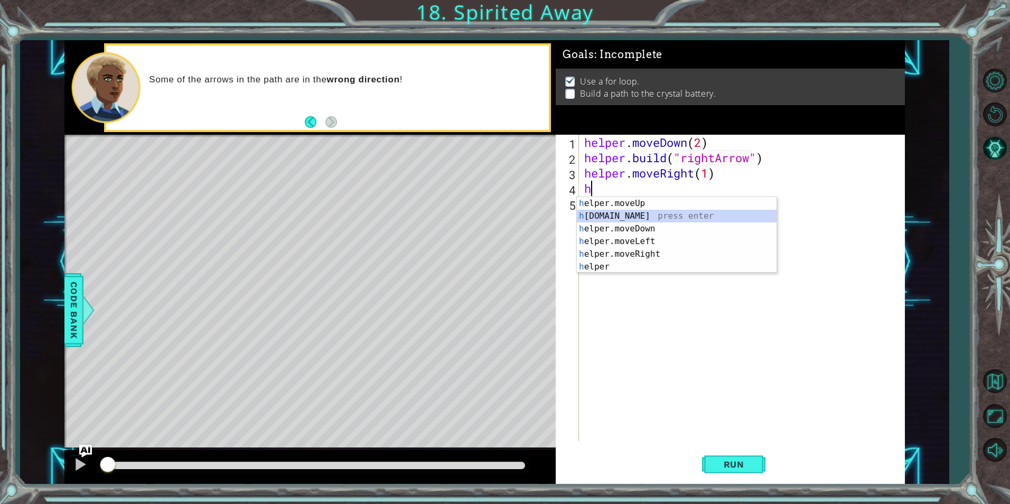
click at [647, 211] on div "h elper.moveUp press enter h [DOMAIN_NAME] press enter h elper.moveDown press e…" at bounding box center [677, 247] width 200 height 101
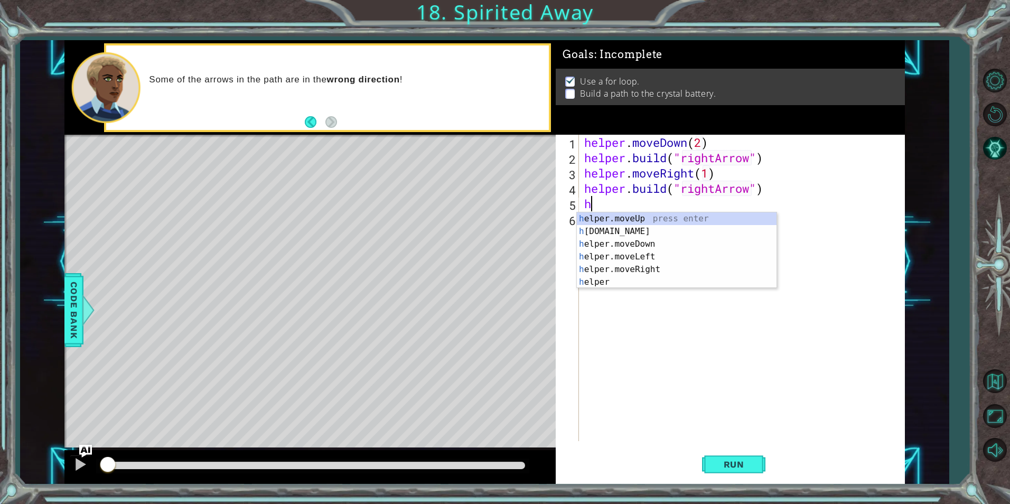
scroll to position [0, 8]
click at [628, 265] on div "h elper.moveUp press enter h [DOMAIN_NAME] press enter h elper.moveDown press e…" at bounding box center [677, 262] width 200 height 101
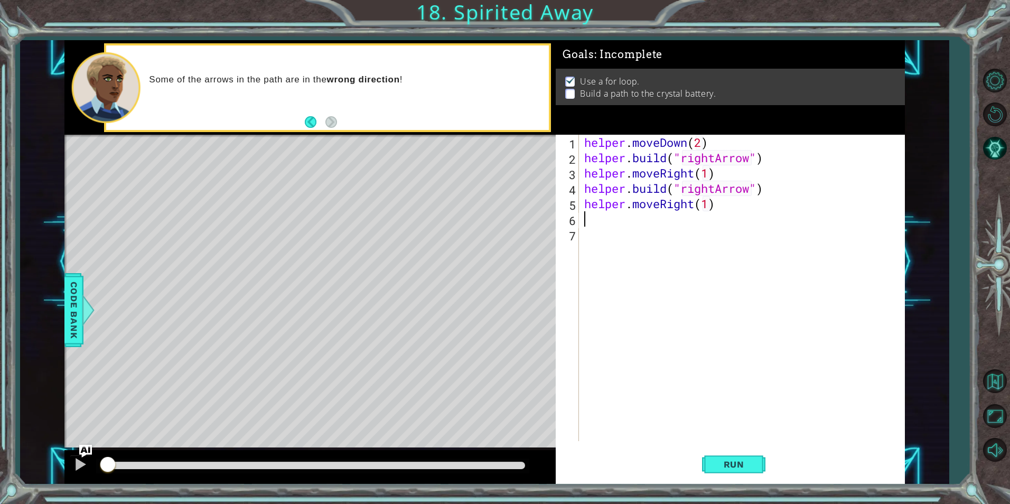
scroll to position [0, 6]
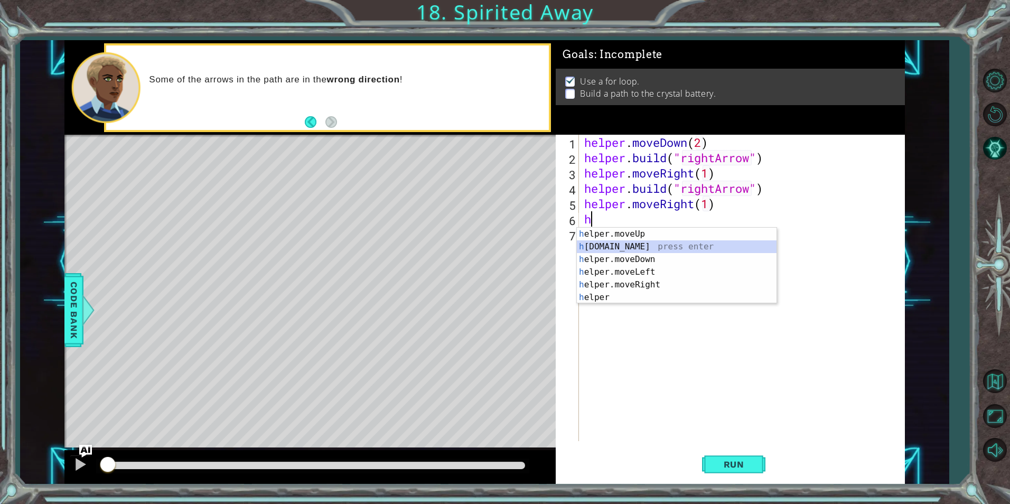
click at [615, 250] on div "h elper.moveUp press enter h [DOMAIN_NAME] press enter h elper.moveDown press e…" at bounding box center [677, 278] width 200 height 101
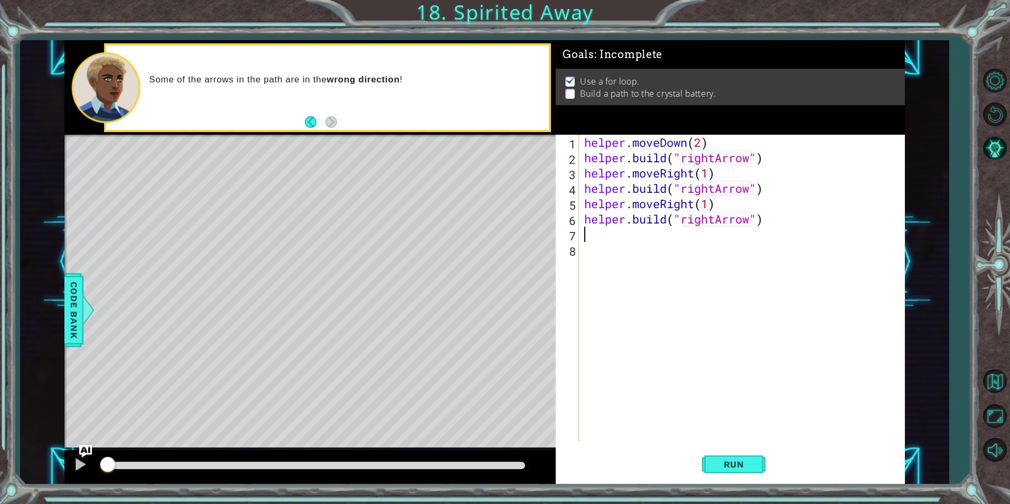
scroll to position [0, 8]
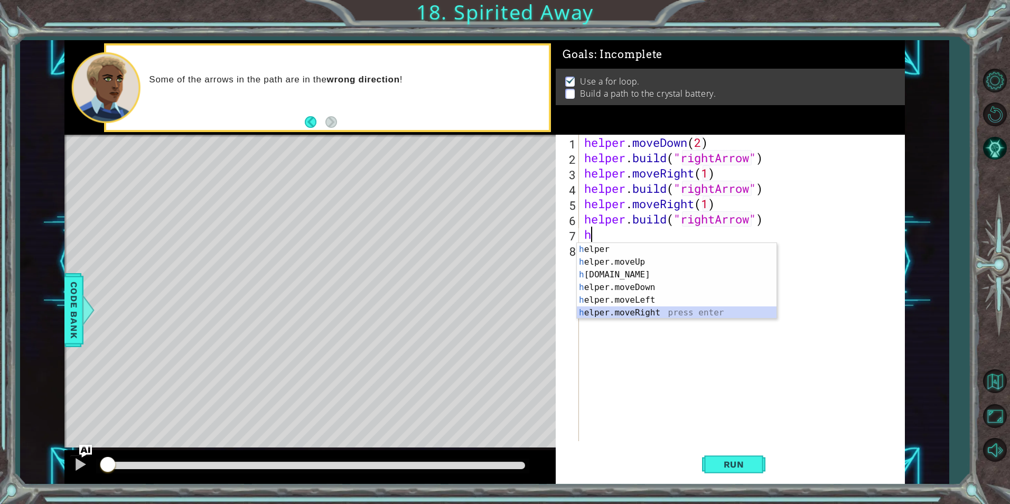
click at [623, 312] on div "h elper press enter h elper.moveUp press enter h [DOMAIN_NAME] press enter h el…" at bounding box center [677, 293] width 200 height 101
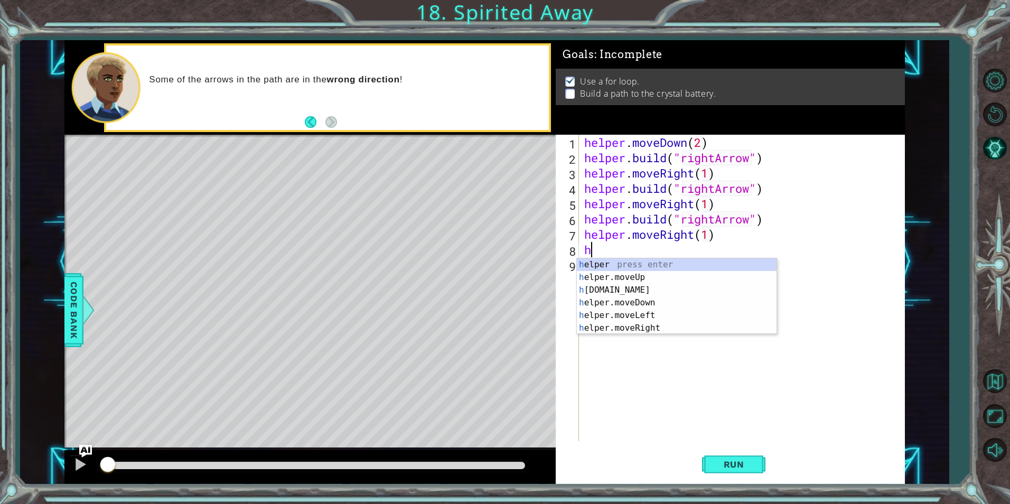
scroll to position [0, 6]
click at [652, 288] on div "h elper press enter h elper.moveUp press enter h [DOMAIN_NAME] press enter h el…" at bounding box center [677, 308] width 200 height 101
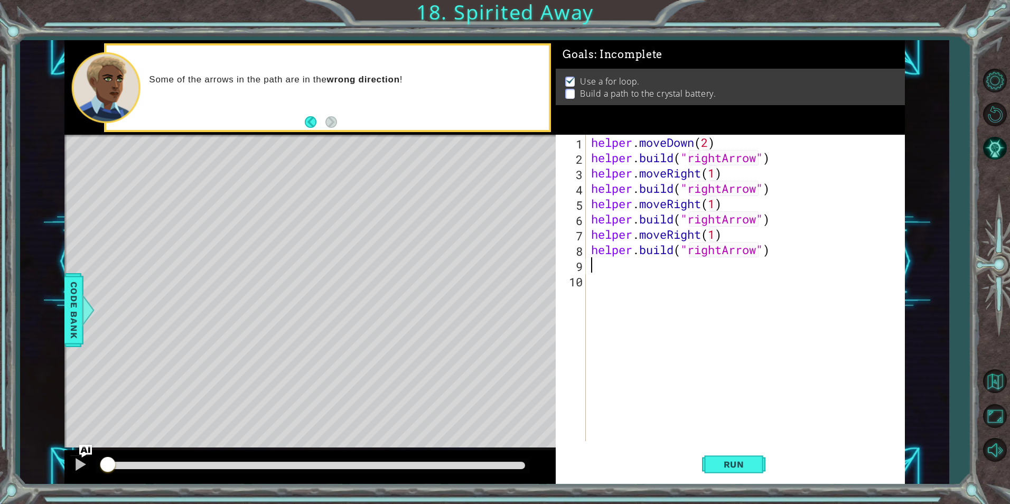
scroll to position [0, 8]
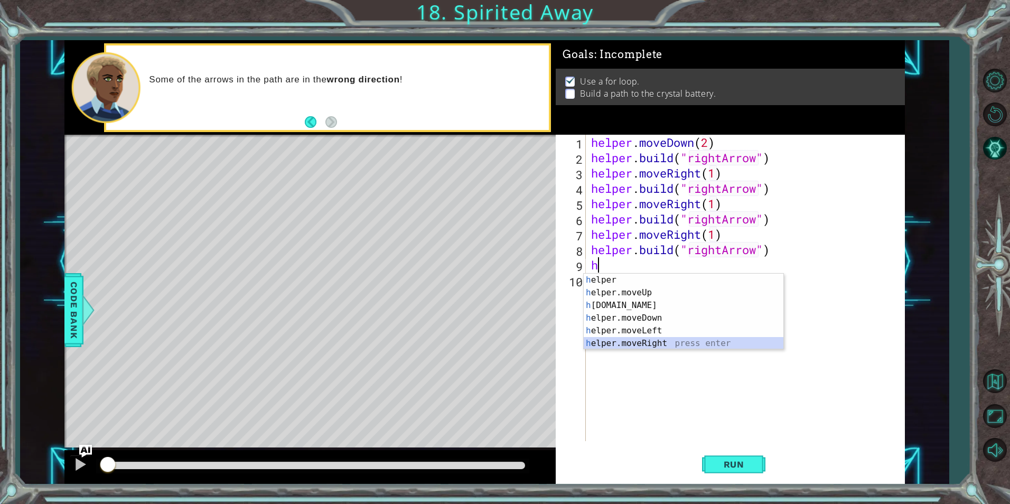
click at [664, 345] on div "h elper press enter h elper.moveUp press enter h [DOMAIN_NAME] press enter h el…" at bounding box center [684, 324] width 200 height 101
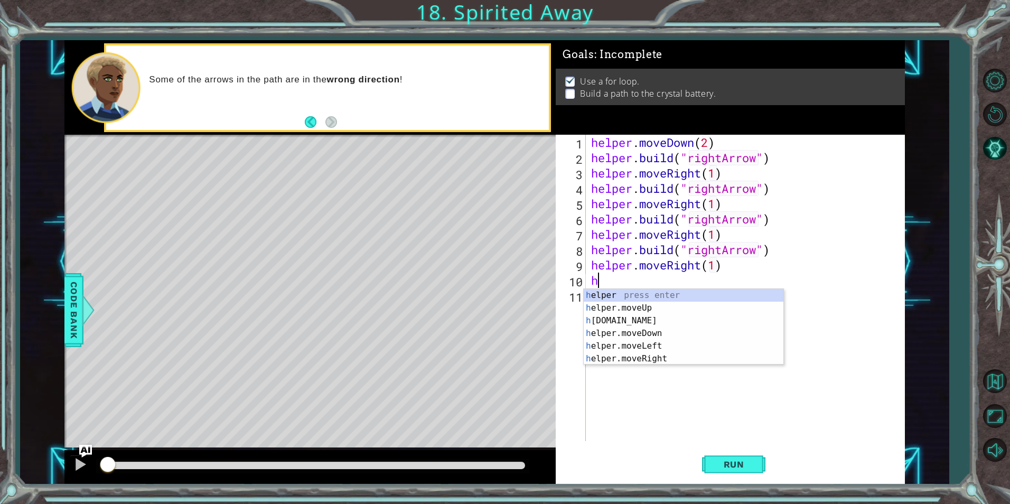
scroll to position [0, 6]
click at [689, 456] on div "Run" at bounding box center [733, 464] width 349 height 35
type textarea "h"
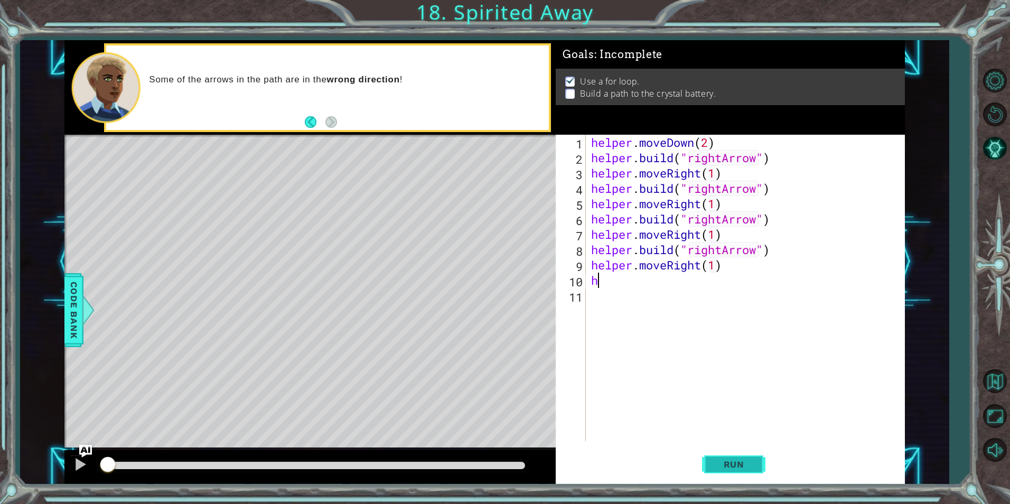
scroll to position [0, 0]
click at [709, 455] on button "Run" at bounding box center [733, 464] width 63 height 35
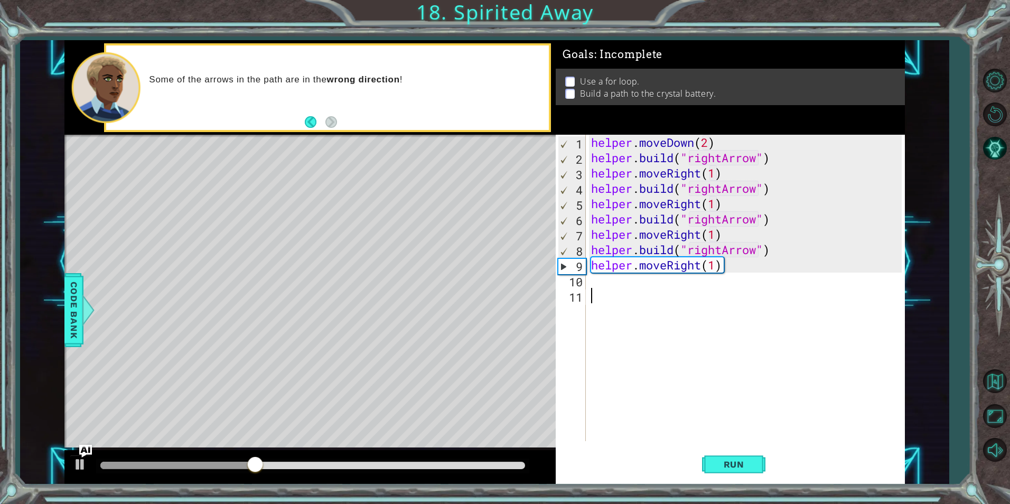
click at [750, 331] on div "helper . moveDown ( 2 ) helper . build ( "rightArrow" ) helper . moveRight ( 1 …" at bounding box center [748, 303] width 318 height 337
click at [742, 310] on div "helper . moveDown ( 2 ) helper . build ( "rightArrow" ) helper . moveRight ( 1 …" at bounding box center [748, 303] width 318 height 337
click at [741, 294] on div "helper . moveDown ( 2 ) helper . build ( "rightArrow" ) helper . moveRight ( 1 …" at bounding box center [748, 303] width 318 height 337
click at [681, 285] on div "helper . moveDown ( 2 ) helper . build ( "rightArrow" ) helper . moveRight ( 1 …" at bounding box center [748, 303] width 318 height 337
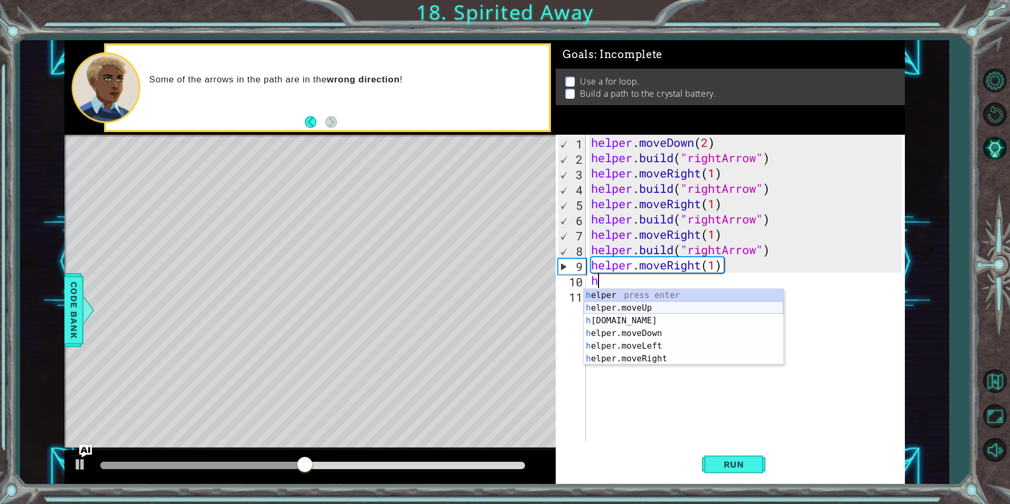
click at [668, 316] on div "h elper press enter h elper.moveUp press enter h [DOMAIN_NAME] press enter h el…" at bounding box center [684, 339] width 200 height 101
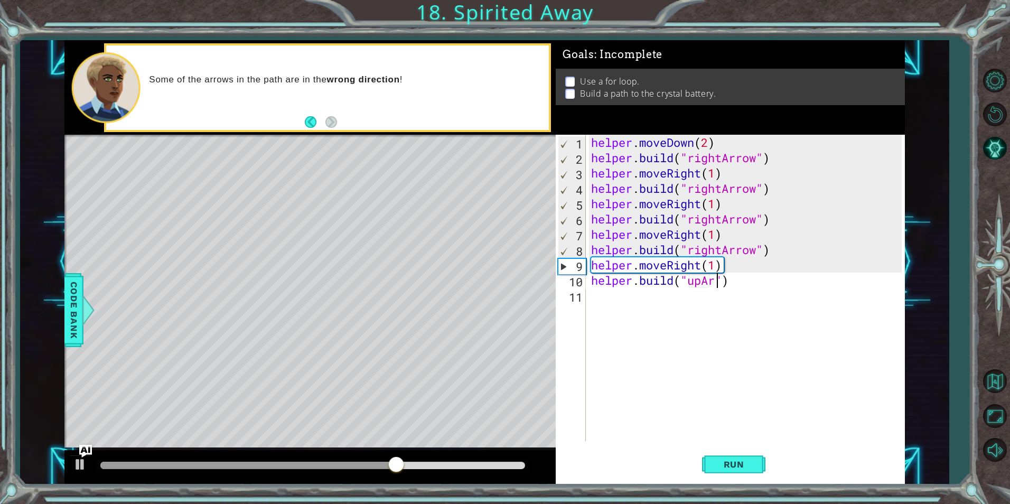
scroll to position [0, 6]
type textarea "[DOMAIN_NAME]("upArrow")"
drag, startPoint x: 737, startPoint y: 324, endPoint x: 734, endPoint y: 319, distance: 6.2
click at [734, 319] on div "helper . moveDown ( 2 ) helper . build ( "rightArrow" ) helper . moveRight ( 1 …" at bounding box center [748, 303] width 318 height 337
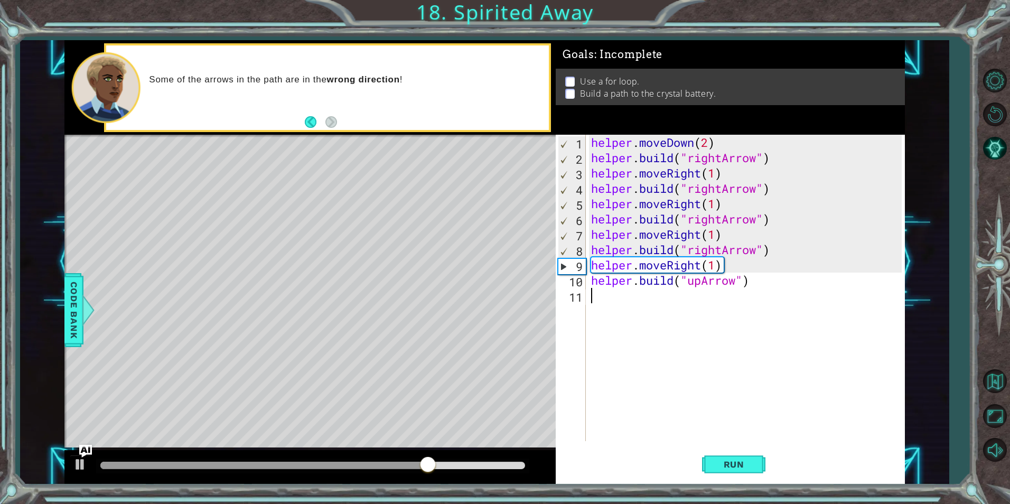
scroll to position [0, 0]
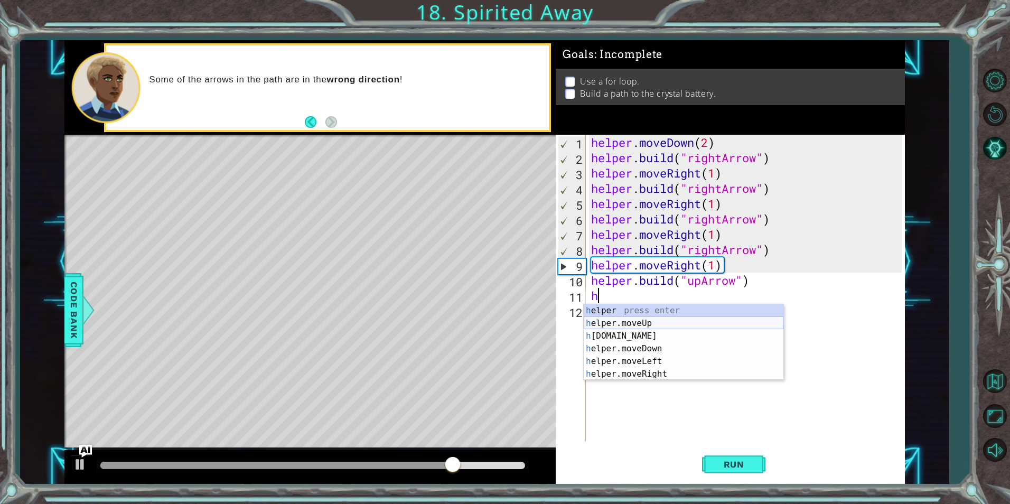
click at [745, 324] on div "h elper press enter h elper.moveUp press enter h [DOMAIN_NAME] press enter h el…" at bounding box center [684, 354] width 200 height 101
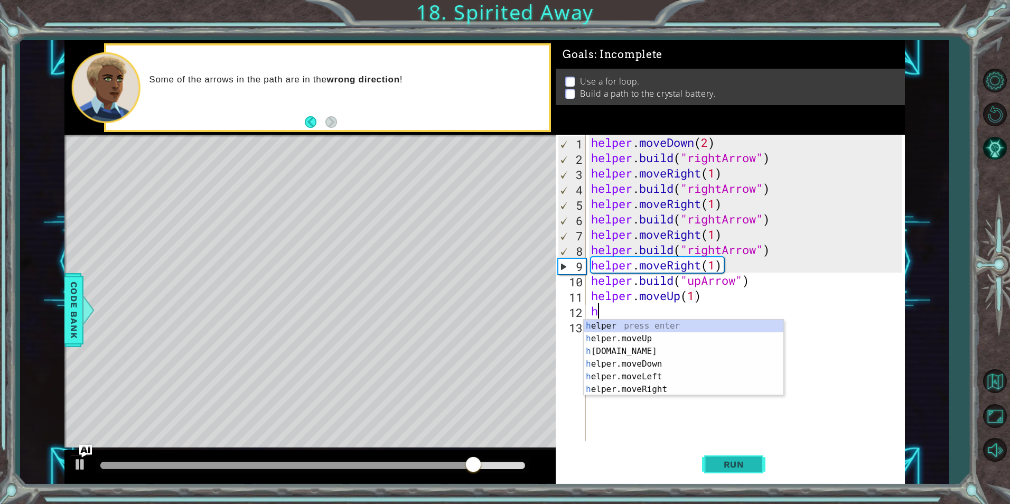
scroll to position [0, 5]
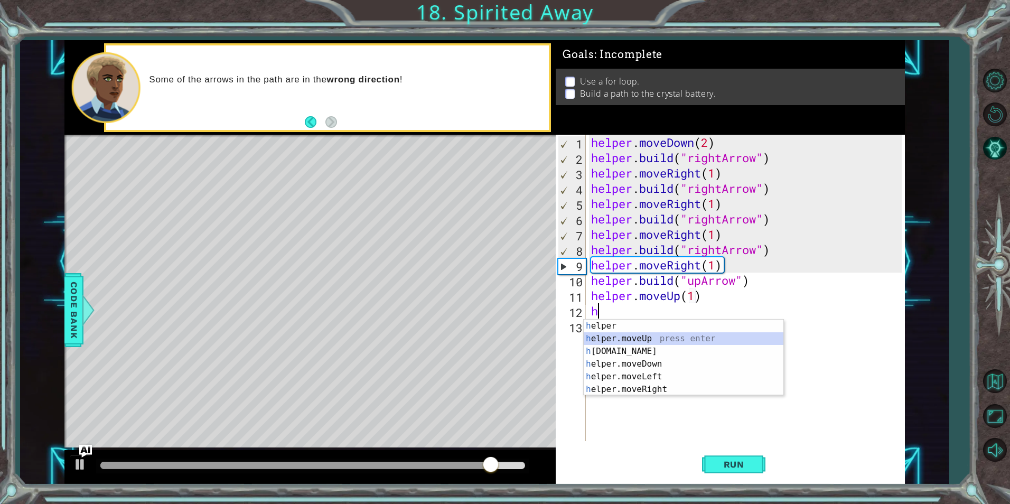
click at [719, 344] on div "h elper press enter h elper.moveUp press enter h [DOMAIN_NAME] press enter h el…" at bounding box center [684, 370] width 200 height 101
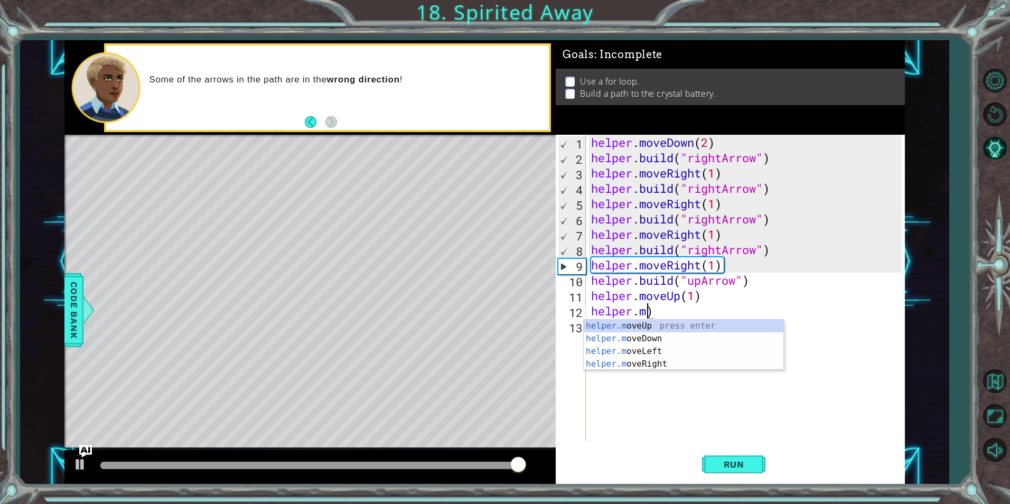
scroll to position [0, 2]
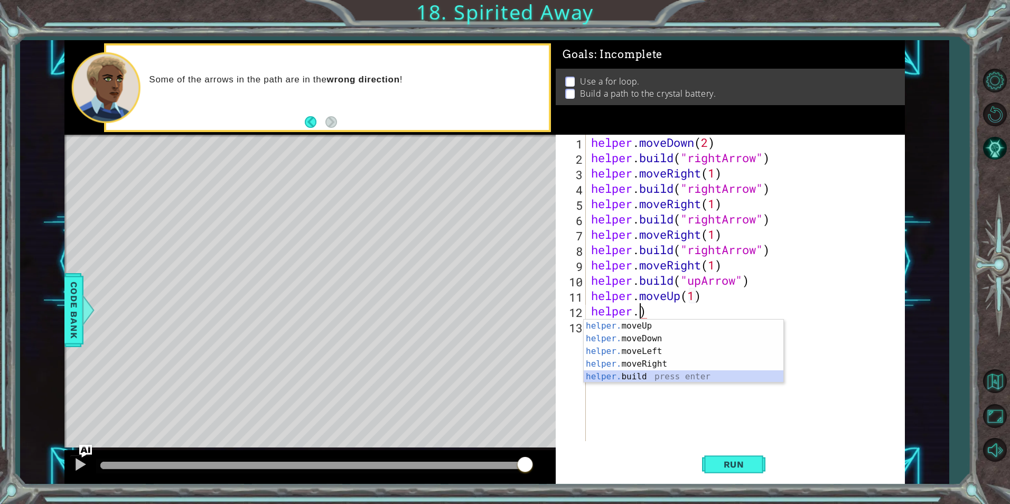
click at [729, 378] on div "helper. moveUp press enter helper. moveDown press enter helper. moveLeft press …" at bounding box center [684, 364] width 200 height 89
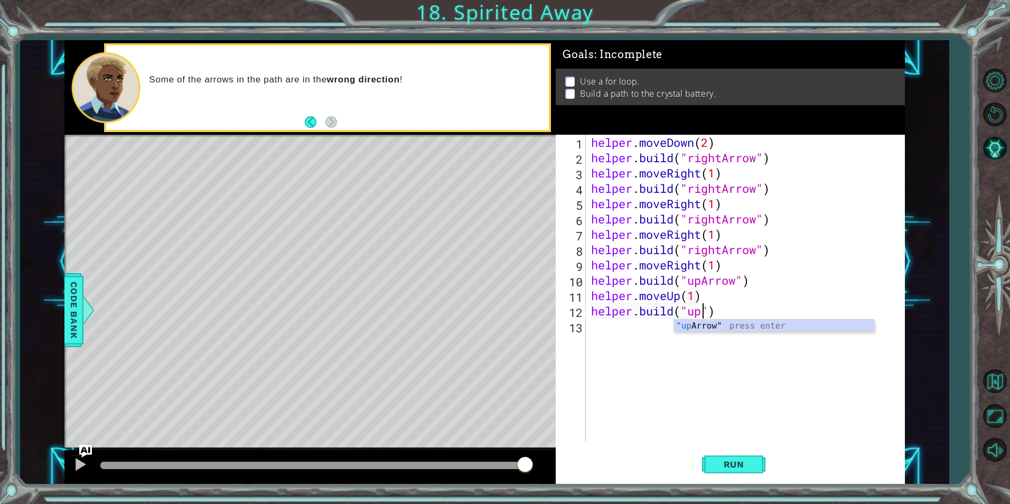
scroll to position [0, 5]
type textarea "[DOMAIN_NAME]("upArrow")"
click at [744, 465] on span "Run" at bounding box center [734, 464] width 42 height 11
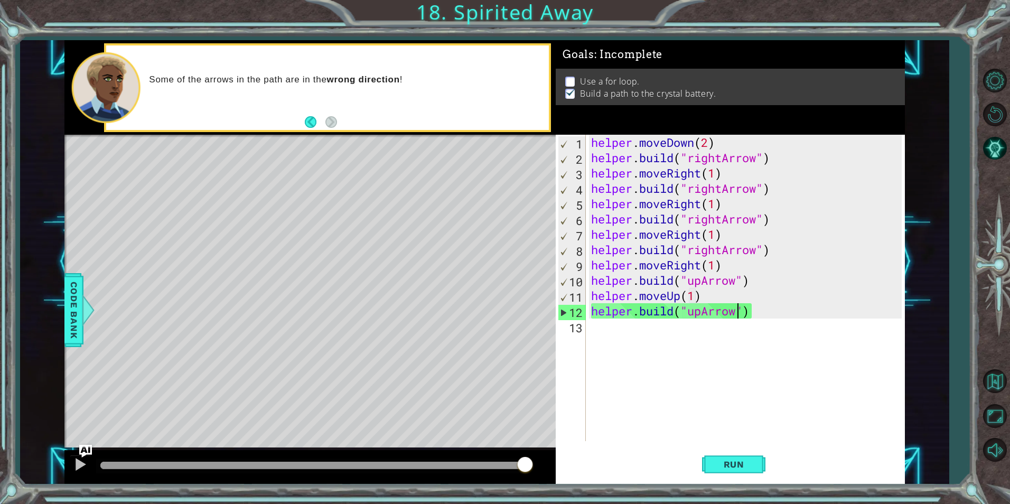
click at [733, 332] on div "helper . moveDown ( 2 ) helper . build ( "rightArrow" ) helper . moveRight ( 1 …" at bounding box center [748, 303] width 318 height 337
click at [809, 325] on div "helper . moveDown ( 2 ) helper . build ( "rightArrow" ) helper . moveRight ( 1 …" at bounding box center [748, 303] width 318 height 337
click at [590, 149] on div "helper . moveDown ( 2 ) helper . build ( "rightArrow" ) helper . moveRight ( 1 …" at bounding box center [748, 303] width 318 height 337
click at [592, 159] on div "helper . moveDown ( 2 ) helper . build ( "rightArrow" ) helper . moveRight ( 1 …" at bounding box center [748, 303] width 318 height 337
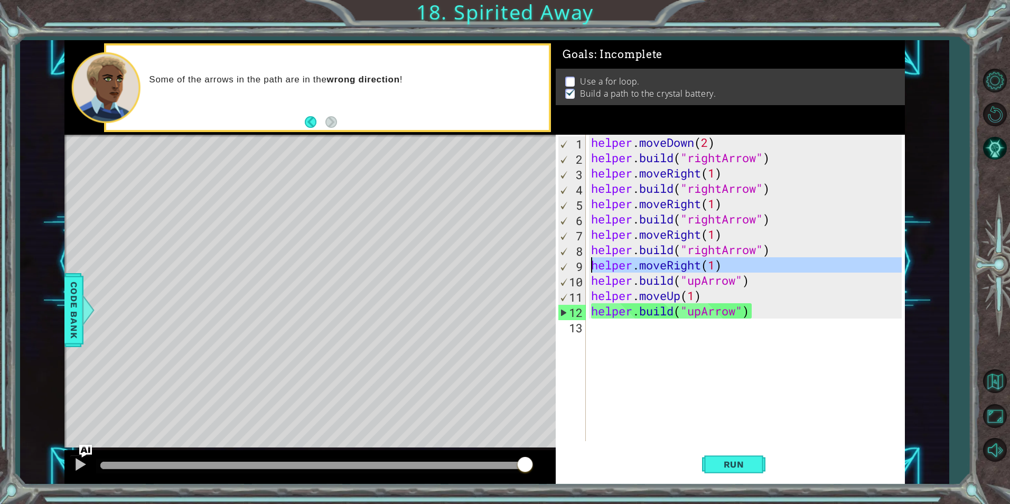
click at [575, 261] on div "9" at bounding box center [571, 266] width 27 height 15
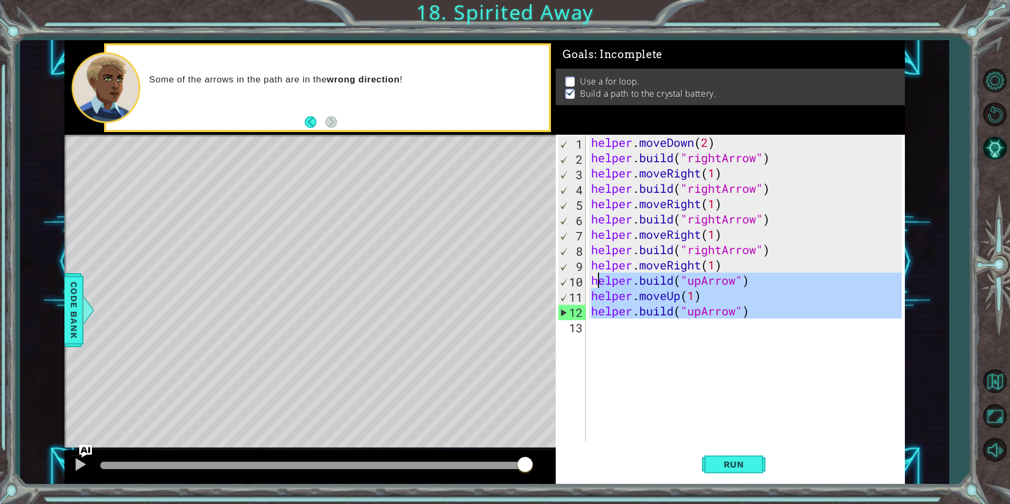
drag, startPoint x: 759, startPoint y: 319, endPoint x: 573, endPoint y: 283, distance: 189.3
click at [572, 282] on div "helper.moveRight(1) 1 2 3 4 5 6 7 8 9 10 11 12 13 helper . moveDown ( 2 ) helpe…" at bounding box center [728, 288] width 345 height 306
type textarea "[DOMAIN_NAME]("upArrow") helper.moveUp(1)"
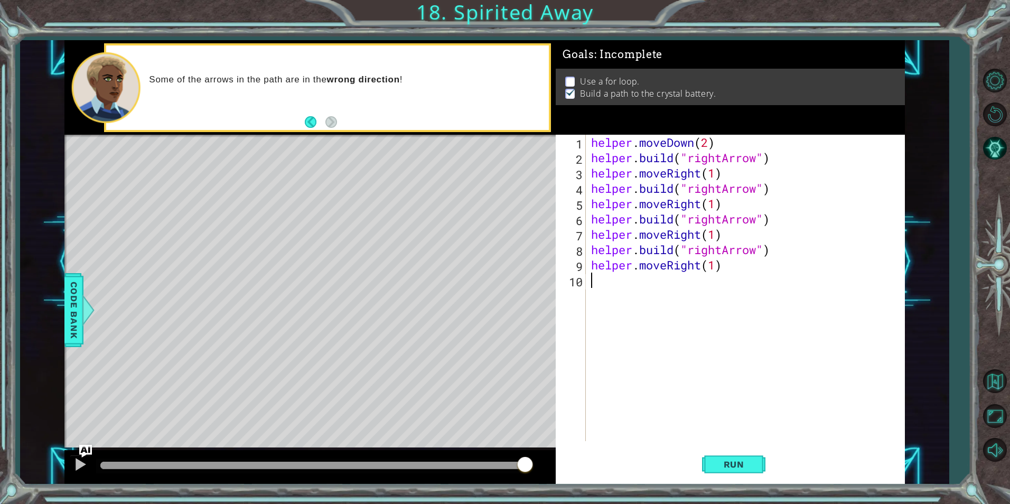
click at [606, 153] on div "helper . moveDown ( 2 ) helper . build ( "rightArrow" ) helper . moveRight ( 1 …" at bounding box center [748, 303] width 318 height 337
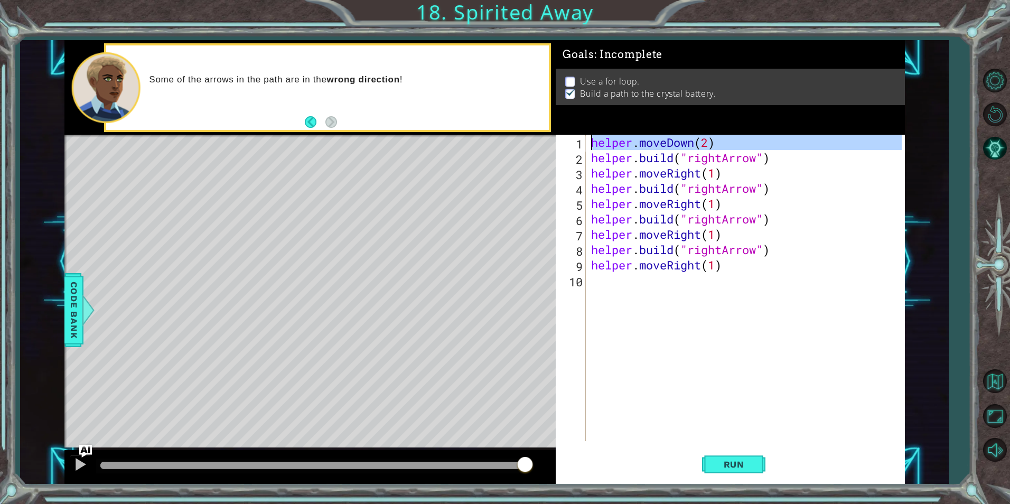
click at [585, 148] on div "1" at bounding box center [572, 143] width 28 height 15
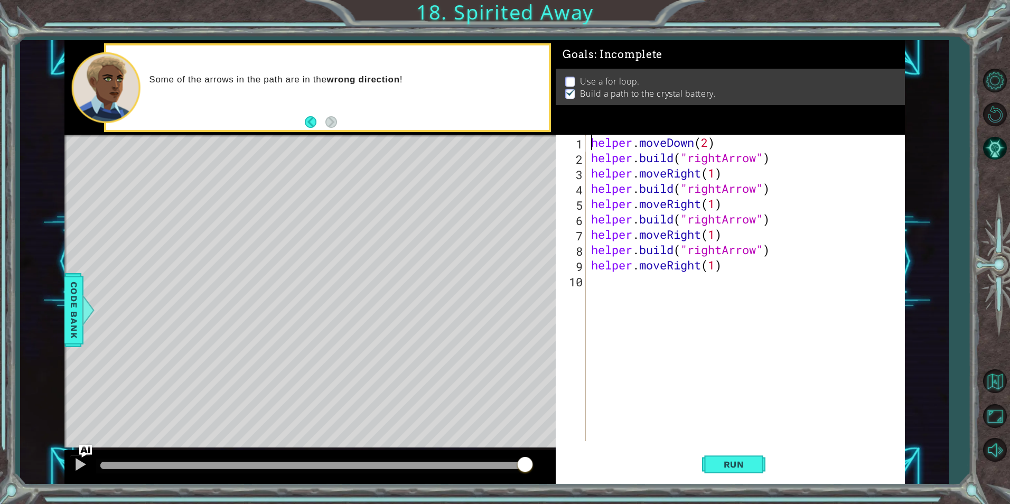
click at [586, 152] on div "helper.moveDown(2) 1 2 3 4 5 6 7 8 9 10 helper . moveDown ( 2 ) helper . build …" at bounding box center [728, 288] width 345 height 306
click at [588, 156] on div "helper.moveDown(2) 1 2 3 4 5 6 7 8 9 10 helper . moveDown ( 2 ) helper . build …" at bounding box center [728, 288] width 345 height 306
click at [597, 186] on div "helper . moveDown ( 2 ) helper . build ( "rightArrow" ) helper . moveRight ( 1 …" at bounding box center [748, 303] width 318 height 337
type textarea "[DOMAIN_NAME]("rightArrow")"
click at [592, 186] on div "helper . moveDown ( 2 ) helper . build ( "rightArrow" ) helper . moveRight ( 1 …" at bounding box center [748, 303] width 318 height 337
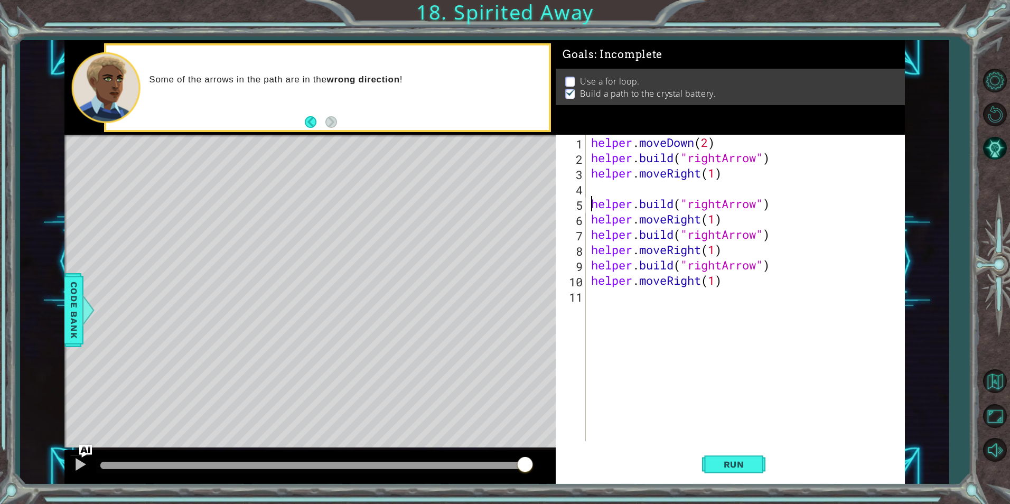
click at [591, 193] on div "helper . moveDown ( 2 ) helper . build ( "rightArrow" ) helper . moveRight ( 1 …" at bounding box center [748, 303] width 318 height 337
type textarea "h"
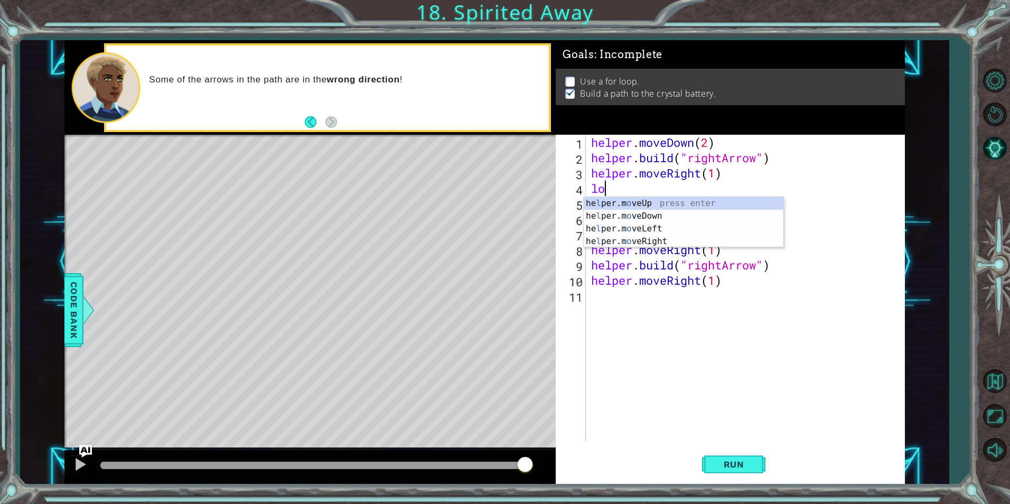
scroll to position [0, 1]
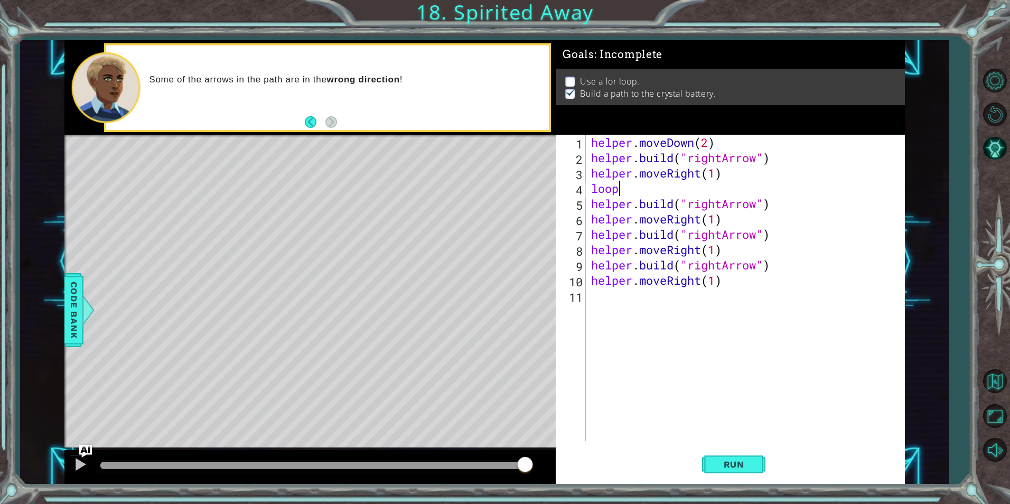
click at [578, 76] on li "Use a for loop." at bounding box center [731, 82] width 333 height 12
drag, startPoint x: 576, startPoint y: 77, endPoint x: 249, endPoint y: 136, distance: 332.3
click at [576, 77] on li "Use a for loop." at bounding box center [731, 82] width 333 height 12
click at [301, 113] on div "Some of the arrows in the path are in the wrong direction !" at bounding box center [327, 87] width 443 height 85
click at [307, 121] on div "Some of the arrows in the path are in the wrong direction !" at bounding box center [327, 87] width 443 height 85
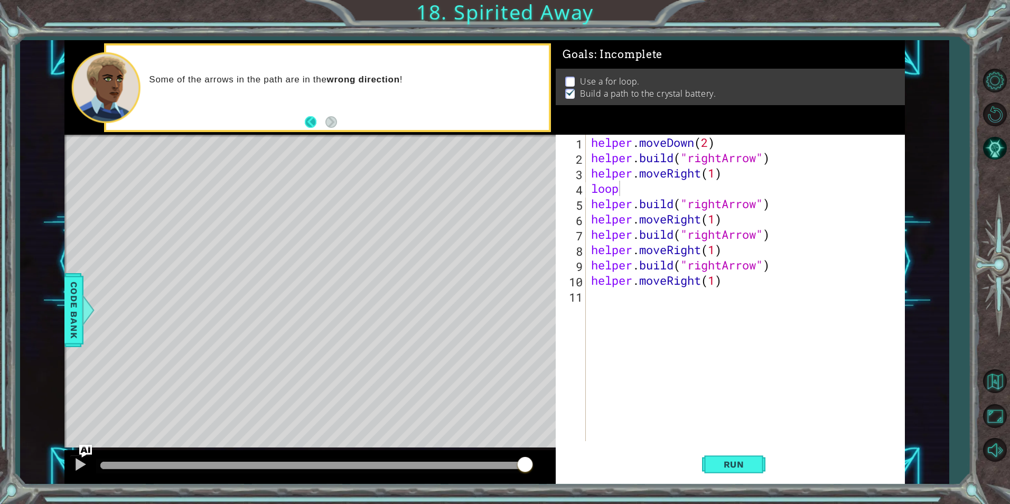
click at [311, 121] on button "Back" at bounding box center [315, 122] width 21 height 12
click at [304, 55] on div "If you're lost, hit" at bounding box center [327, 87] width 443 height 85
click at [307, 120] on button "Back" at bounding box center [315, 122] width 21 height 12
click at [69, 310] on span "Code Bank" at bounding box center [73, 310] width 17 height 64
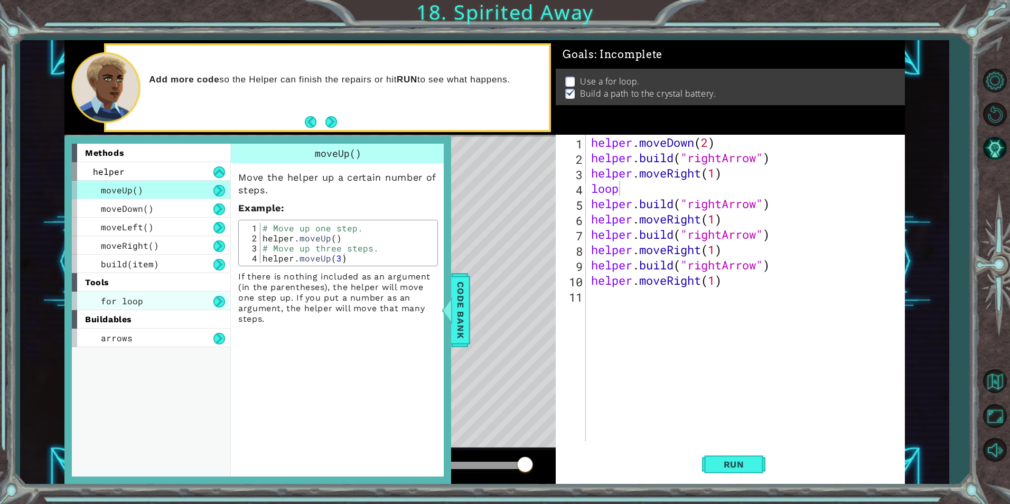
click at [129, 300] on span "for loop" at bounding box center [122, 300] width 42 height 11
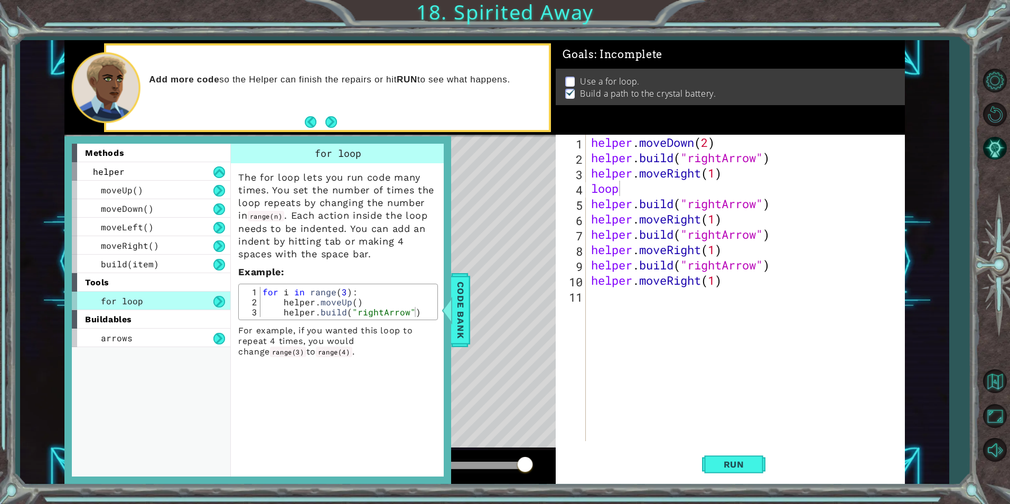
drag, startPoint x: 434, startPoint y: 201, endPoint x: 426, endPoint y: 232, distance: 32.2
click at [436, 207] on p "The for loop lets you run code many times. You set the number of times the loop…" at bounding box center [338, 215] width 200 height 89
click at [462, 297] on span "Code Bank" at bounding box center [460, 310] width 17 height 64
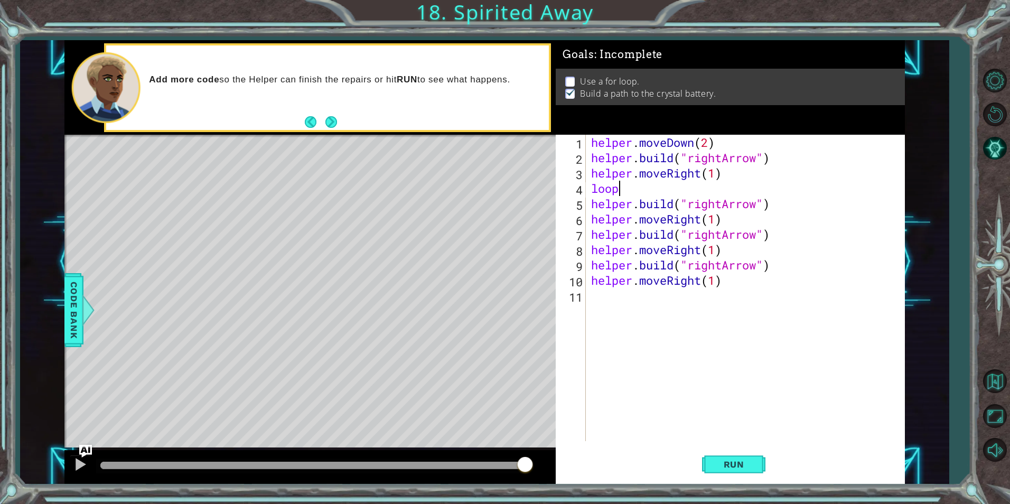
click at [635, 186] on div "helper . moveDown ( 2 ) helper . build ( "rightArrow" ) helper . moveRight ( 1 …" at bounding box center [748, 303] width 318 height 337
click at [78, 316] on span "Code Bank" at bounding box center [73, 310] width 17 height 64
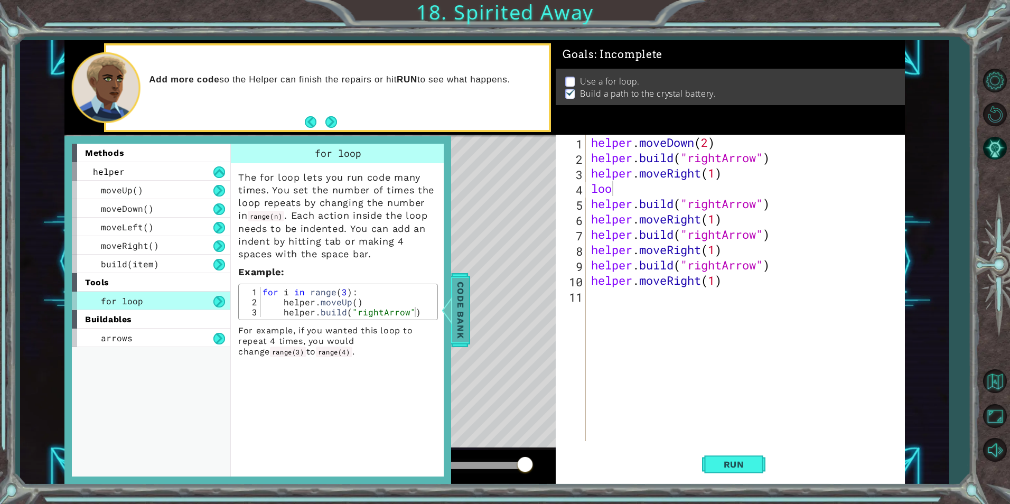
click at [465, 306] on span "Code Bank" at bounding box center [460, 310] width 17 height 64
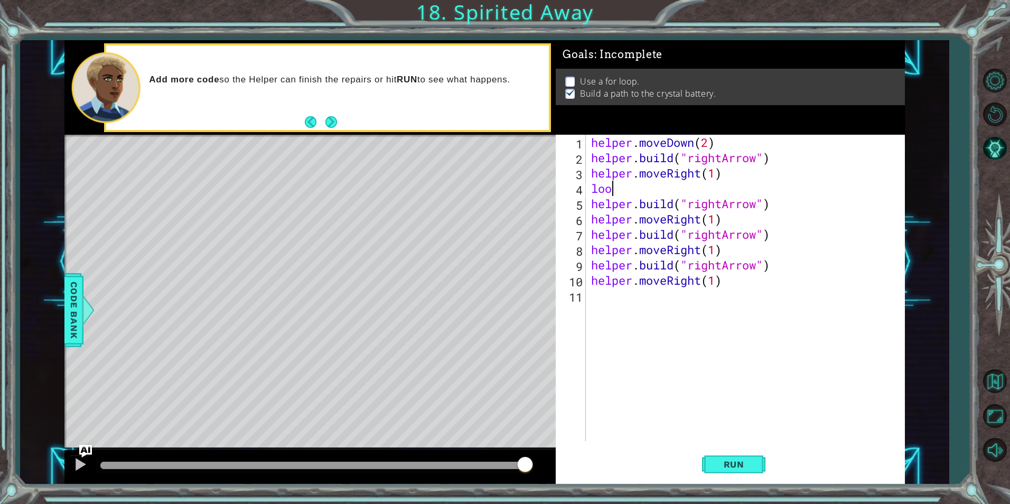
click at [615, 188] on div "helper . moveDown ( 2 ) helper . build ( "rightArrow" ) helper . moveRight ( 1 …" at bounding box center [748, 303] width 318 height 337
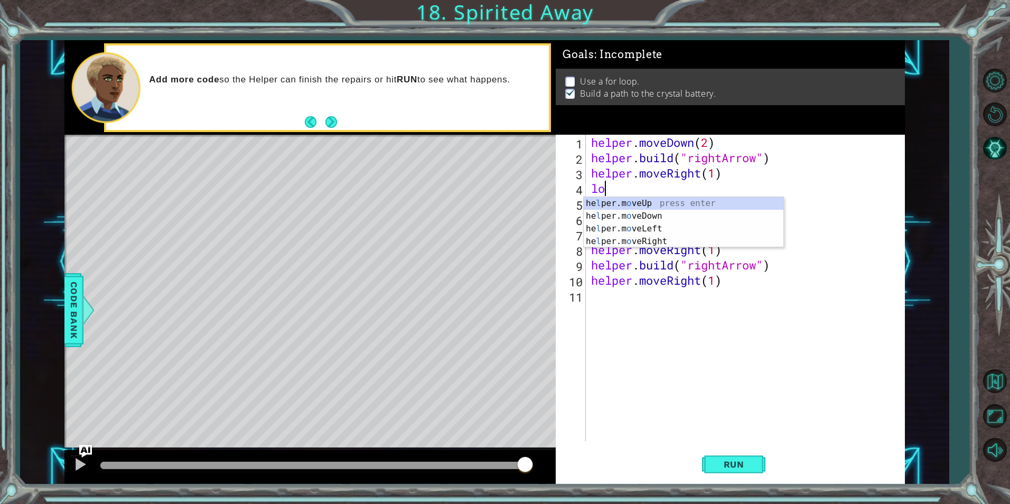
type textarea "l"
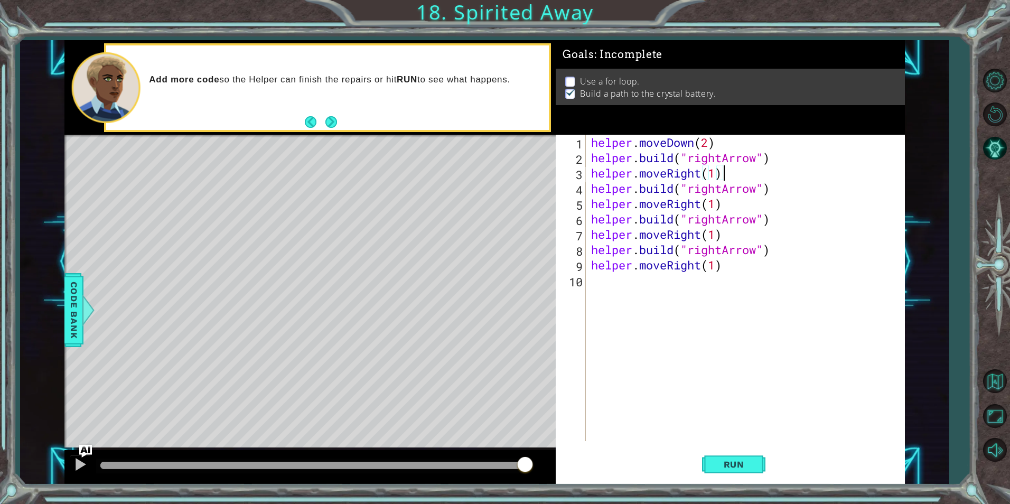
click at [588, 158] on div "helper.moveRight(1) 1 2 3 4 5 6 7 8 9 10 helper . moveDown ( 2 ) helper . build…" at bounding box center [728, 288] width 345 height 306
click at [592, 157] on div "helper . moveDown ( 2 ) helper . build ( "rightArrow" ) helper . moveRight ( 1 …" at bounding box center [748, 303] width 318 height 337
type textarea "[DOMAIN_NAME]("rightArrow")"
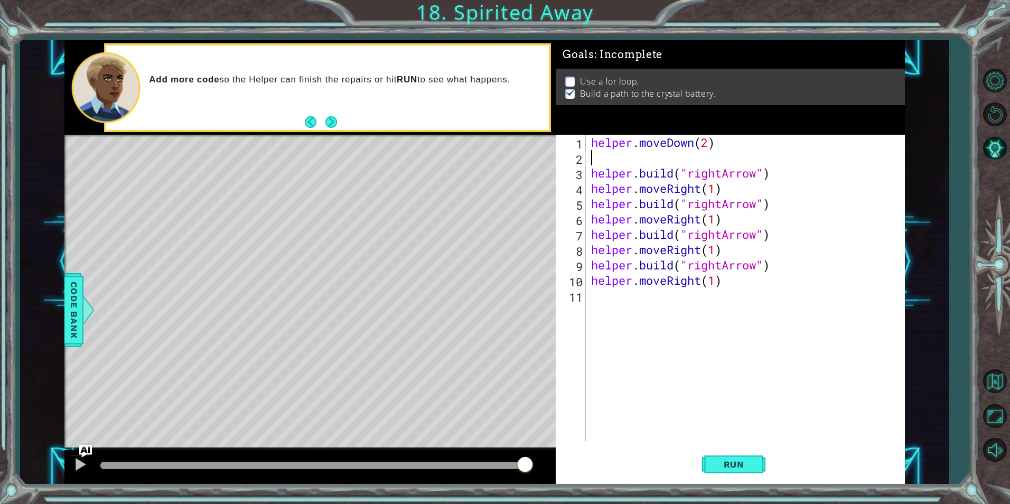
click at [607, 164] on div "helper . moveDown ( 2 ) helper . build ( "rightArrow" ) helper . moveRight ( 1 …" at bounding box center [748, 303] width 318 height 337
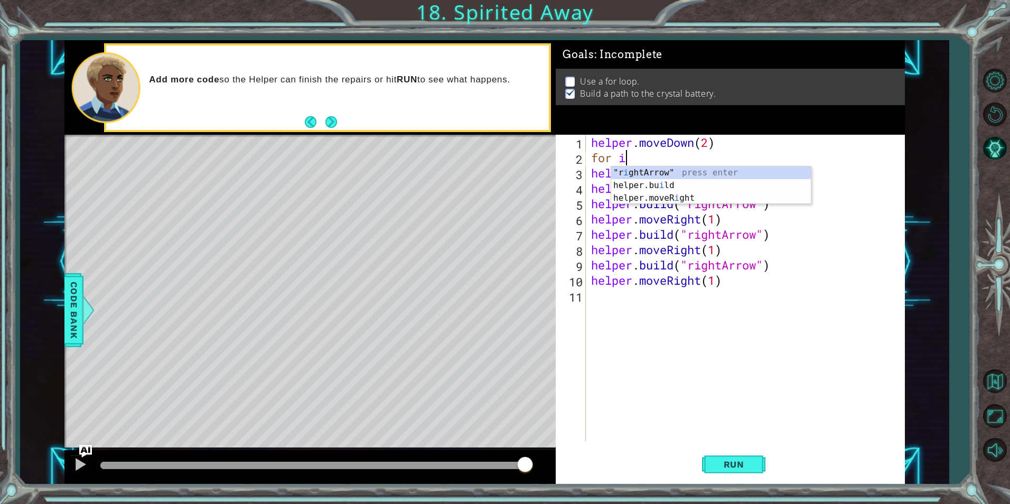
scroll to position [0, 1]
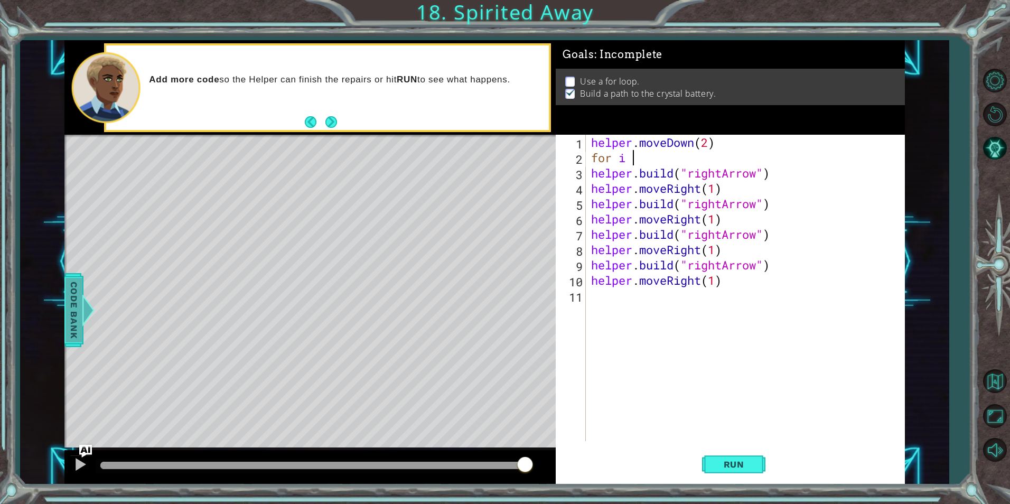
click at [69, 343] on div "Code Bank" at bounding box center [73, 310] width 19 height 74
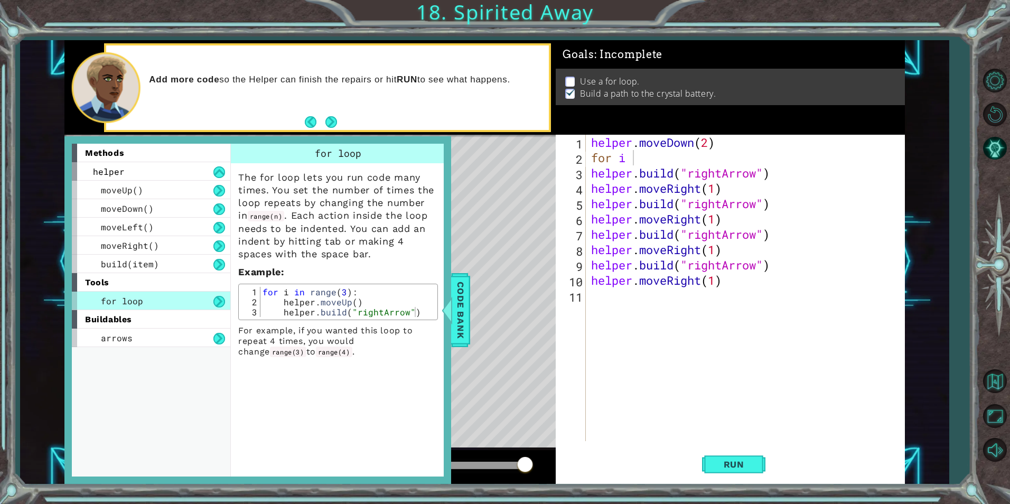
click at [640, 165] on div "helper . moveDown ( 2 ) for i helper . build ( "rightArrow" ) helper . moveRigh…" at bounding box center [748, 303] width 318 height 337
click at [711, 272] on div "helper . moveDown ( 2 ) for i in range ( 3 ) : helper . build ( "rightArrow" ) …" at bounding box center [748, 303] width 318 height 337
click at [719, 285] on div "helper . moveDown ( 2 ) for i in range ( 3 ) : helper . build ( "rightArrow" ) …" at bounding box center [748, 303] width 318 height 337
type textarea "helper.moveRight(1)"
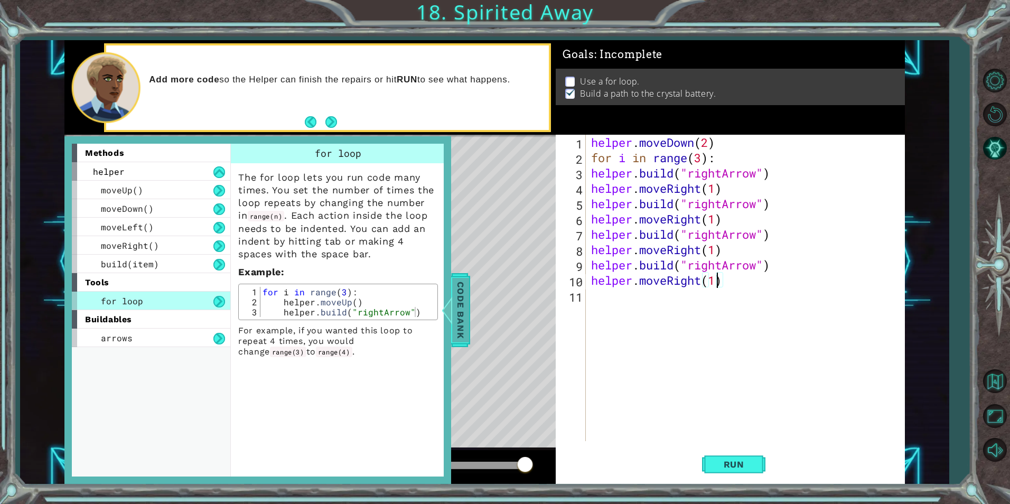
click at [453, 308] on div at bounding box center [447, 310] width 13 height 32
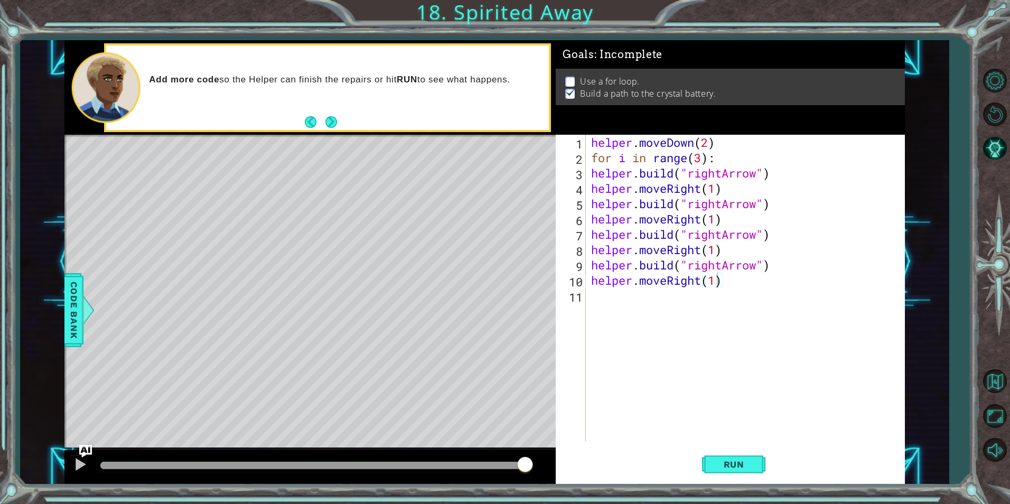
click at [632, 298] on div "helper . moveDown ( 2 ) for i in range ( 3 ) : helper . build ( "rightArrow" ) …" at bounding box center [748, 303] width 318 height 337
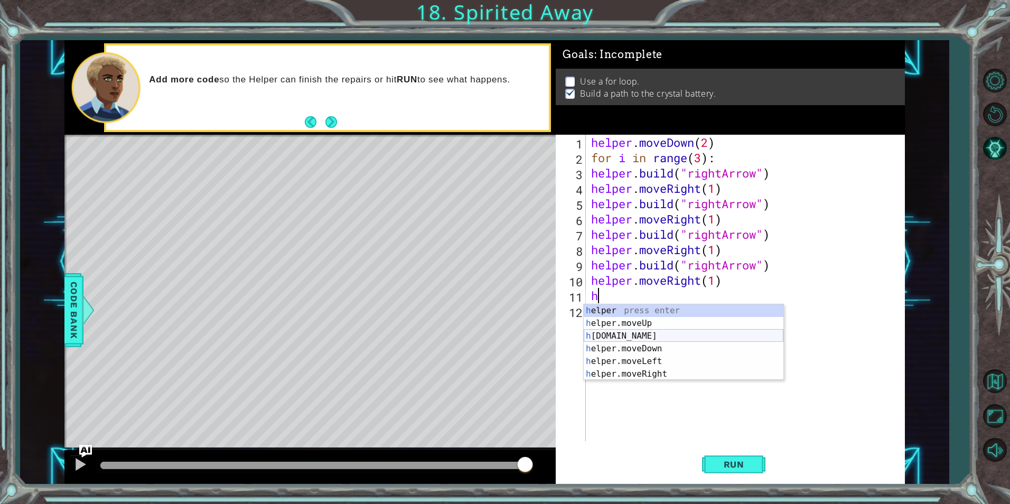
click at [645, 336] on div "h elper press enter h elper.moveUp press enter h [DOMAIN_NAME] press enter h el…" at bounding box center [684, 354] width 200 height 101
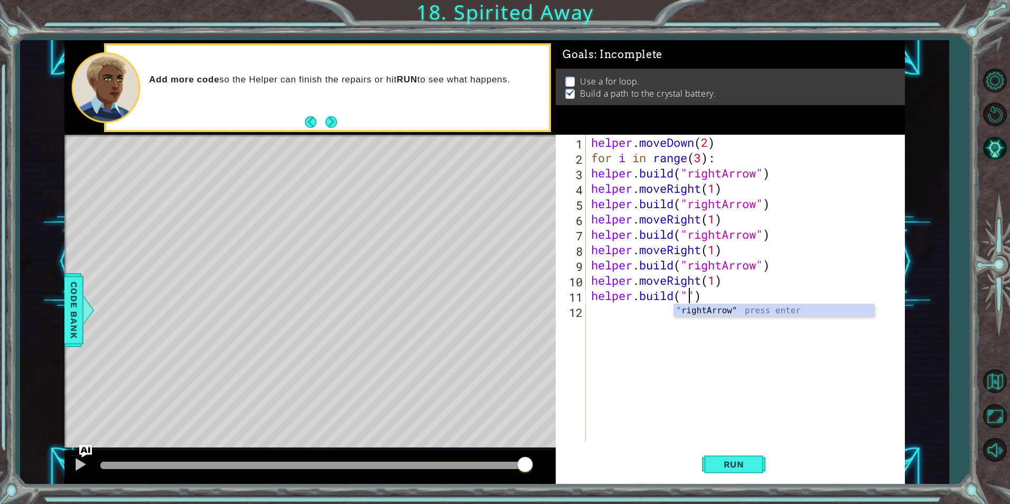
scroll to position [0, 5]
type textarea "[DOMAIN_NAME]("upArrow")"
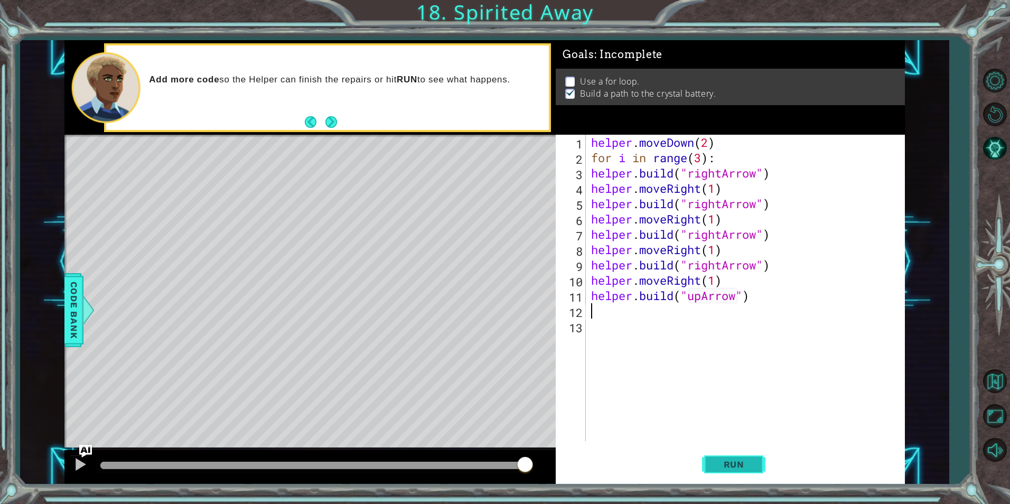
click at [719, 448] on button "Run" at bounding box center [733, 464] width 63 height 35
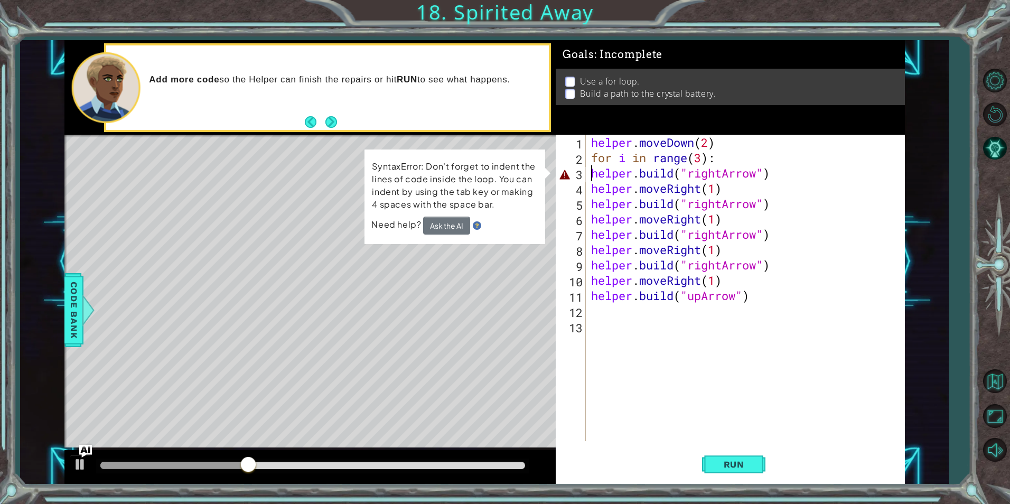
click at [591, 167] on div "helper . moveDown ( 2 ) for i in range ( 3 ) : helper . build ( "rightArrow" ) …" at bounding box center [748, 303] width 318 height 337
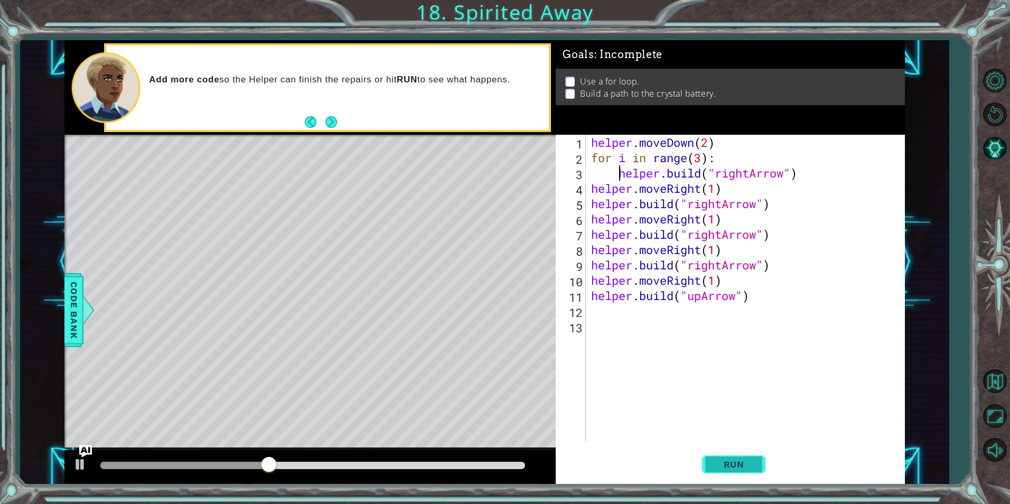
click at [751, 475] on button "Run" at bounding box center [733, 464] width 63 height 35
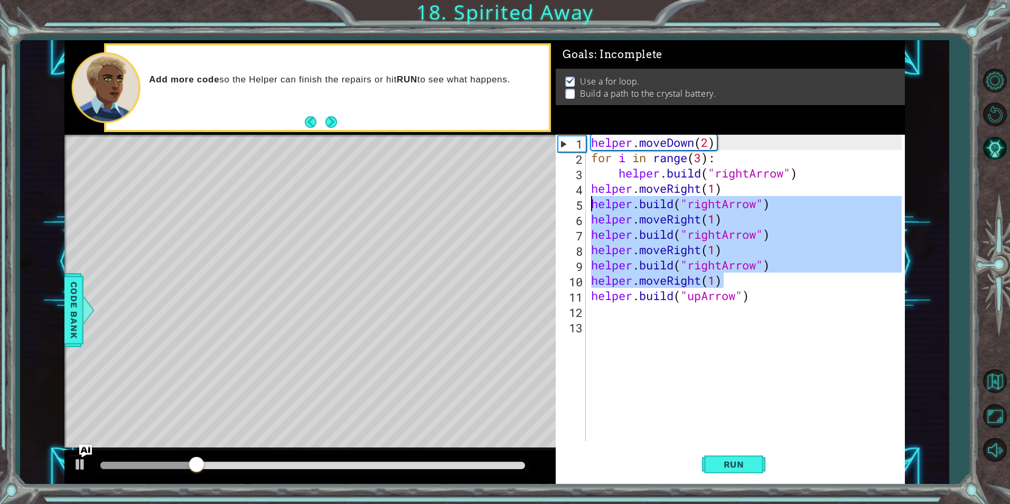
drag, startPoint x: 726, startPoint y: 286, endPoint x: 589, endPoint y: 210, distance: 156.3
click at [589, 210] on div "helper . moveDown ( 2 ) for i in range ( 3 ) : helper . build ( "rightArrow" ) …" at bounding box center [748, 303] width 318 height 337
type textarea "[DOMAIN_NAME]("rightArrow") helper.moveRight(1)"
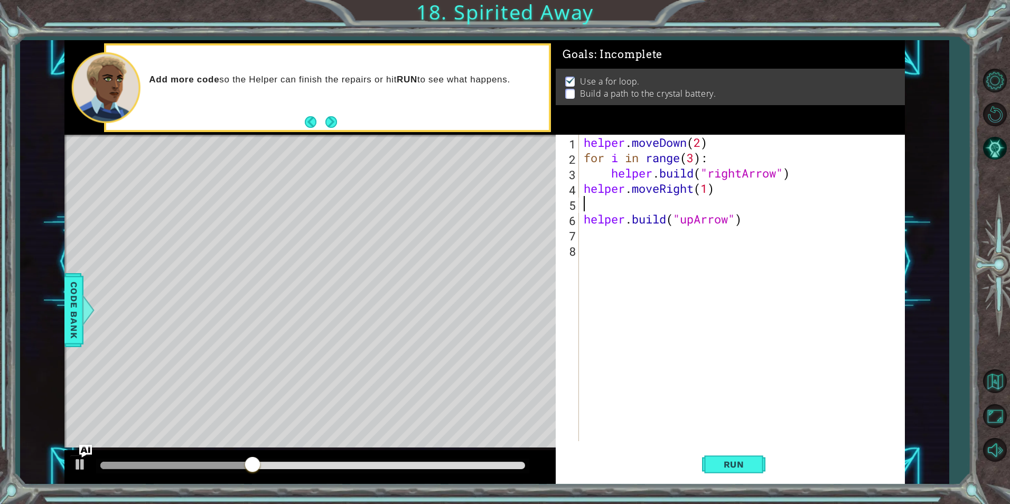
type textarea "helper.moveRight(1)"
click at [719, 279] on div "helper . moveDown ( 2 ) for i in range ( 3 ) : helper . build ( "rightArrow" ) …" at bounding box center [744, 303] width 325 height 337
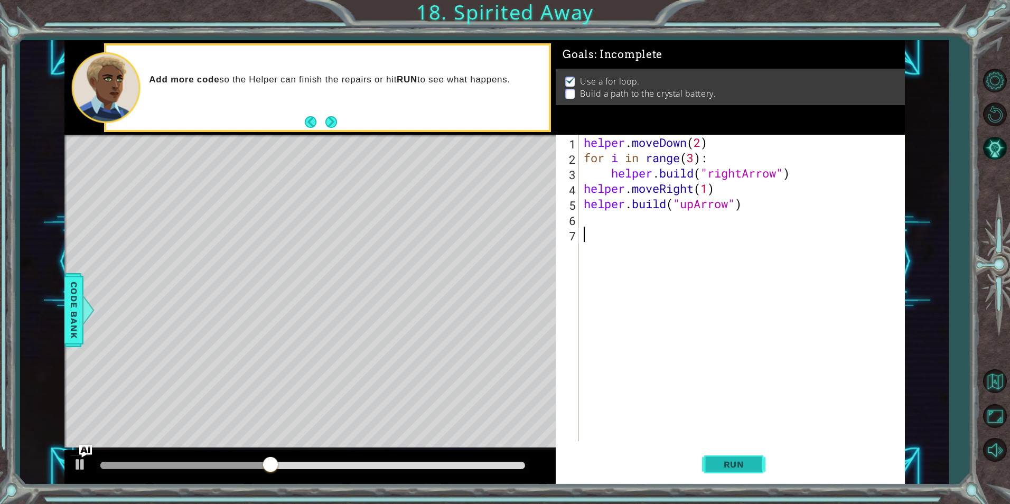
click at [742, 478] on button "Run" at bounding box center [733, 464] width 63 height 35
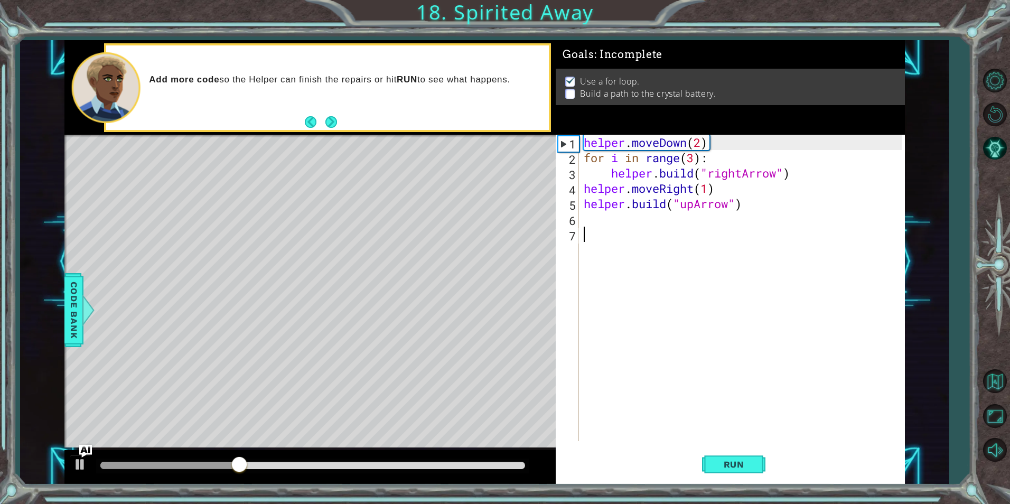
click at [740, 210] on div "helper . moveDown ( 2 ) for i in range ( 3 ) : helper . build ( "rightArrow" ) …" at bounding box center [744, 303] width 325 height 337
click at [764, 209] on div "helper . moveDown ( 2 ) for i in range ( 3 ) : helper . build ( "rightArrow" ) …" at bounding box center [744, 303] width 325 height 337
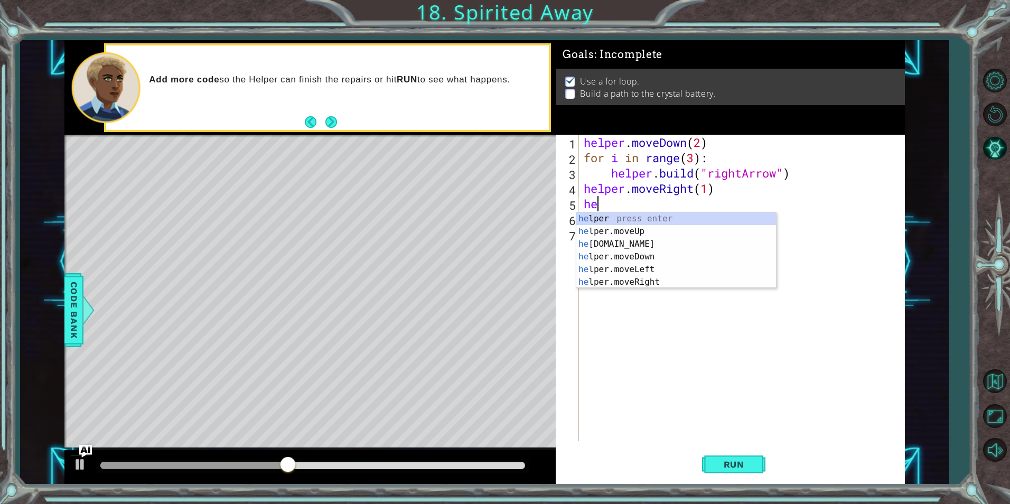
type textarea "h"
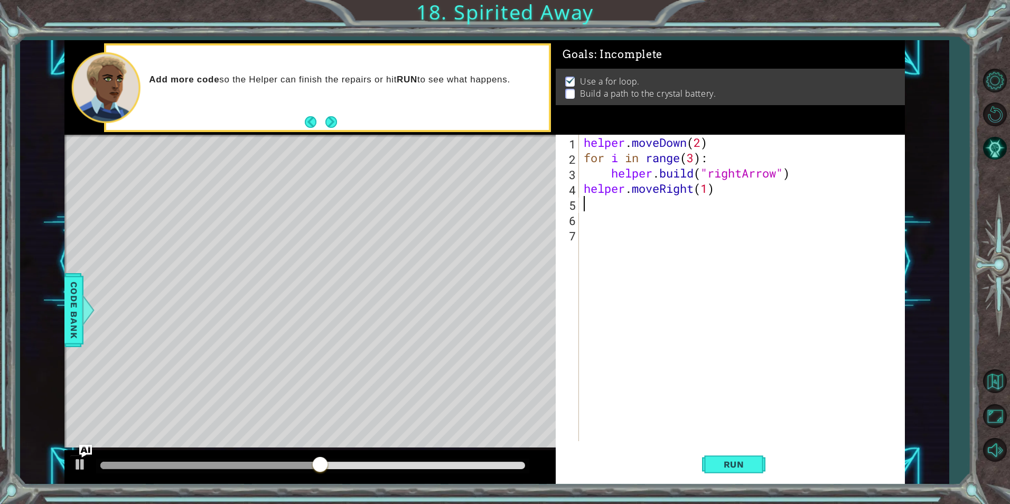
click at [790, 250] on div "helper . moveDown ( 2 ) for i in range ( 3 ) : helper . build ( "rightArrow" ) …" at bounding box center [744, 303] width 325 height 337
click at [723, 471] on button "Run" at bounding box center [733, 464] width 63 height 35
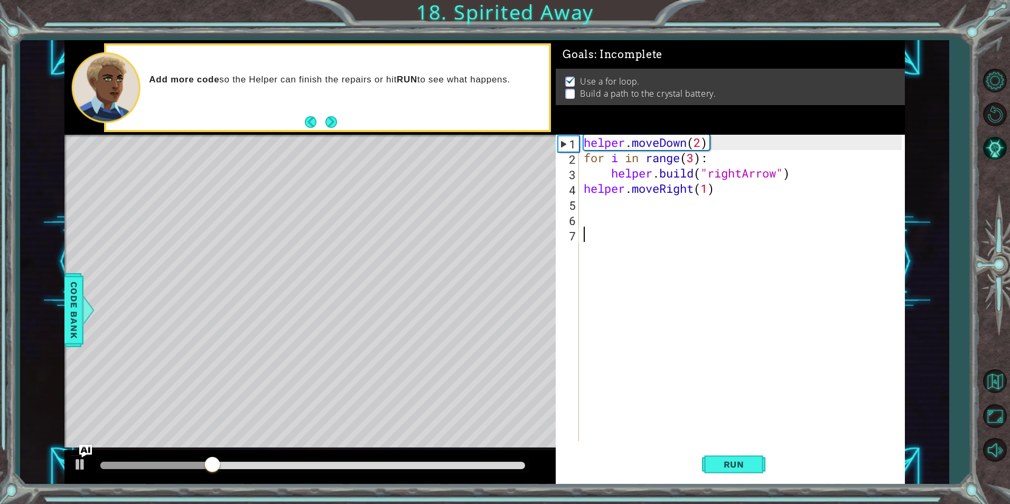
click at [634, 207] on div "helper . moveDown ( 2 ) for i in range ( 3 ) : helper . build ( "rightArrow" ) …" at bounding box center [744, 303] width 325 height 337
click at [600, 183] on div "helper . moveDown ( 2 ) for i in range ( 3 ) : helper . build ( "rightArrow" ) …" at bounding box center [744, 303] width 325 height 337
click at [600, 173] on div "helper . moveDown ( 2 ) for i in range ( 3 ) : helper . build ( "rightArrow" ) …" at bounding box center [744, 303] width 325 height 337
type textarea "[DOMAIN_NAME]("rightArrow")"
click at [731, 196] on div "helper . moveDown ( 2 ) for i in range ( 3 ) : helper . build ( "rightArrow" ) …" at bounding box center [744, 303] width 325 height 337
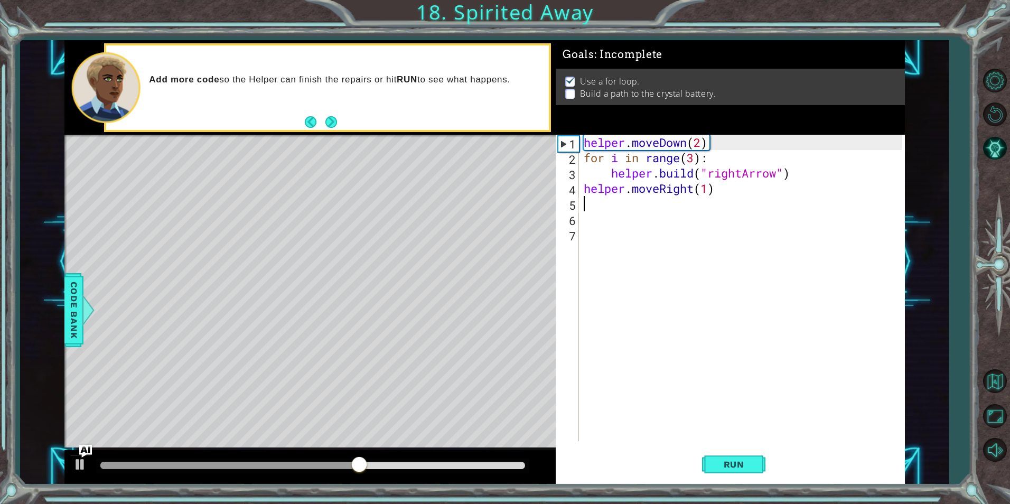
click at [734, 193] on div "helper . moveDown ( 2 ) for i in range ( 3 ) : helper . build ( "rightArrow" ) …" at bounding box center [744, 303] width 325 height 337
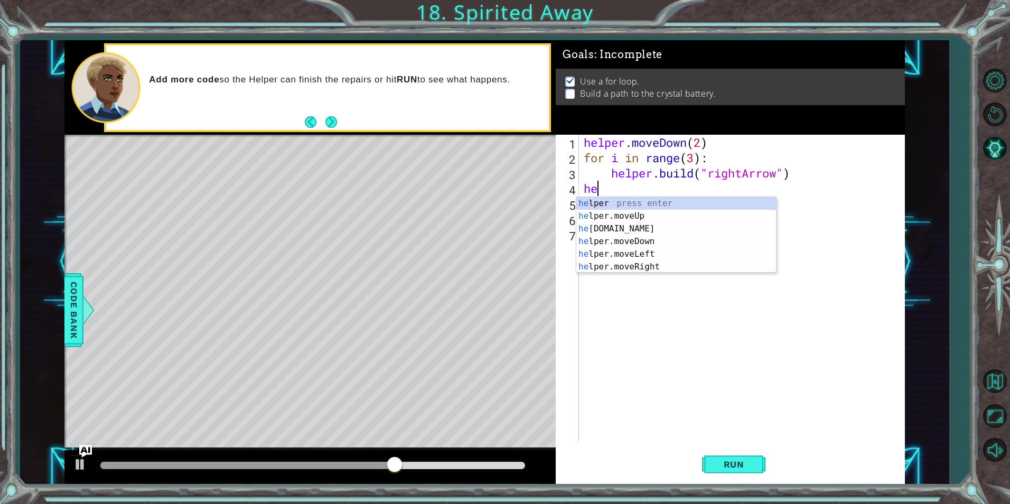
type textarea "h"
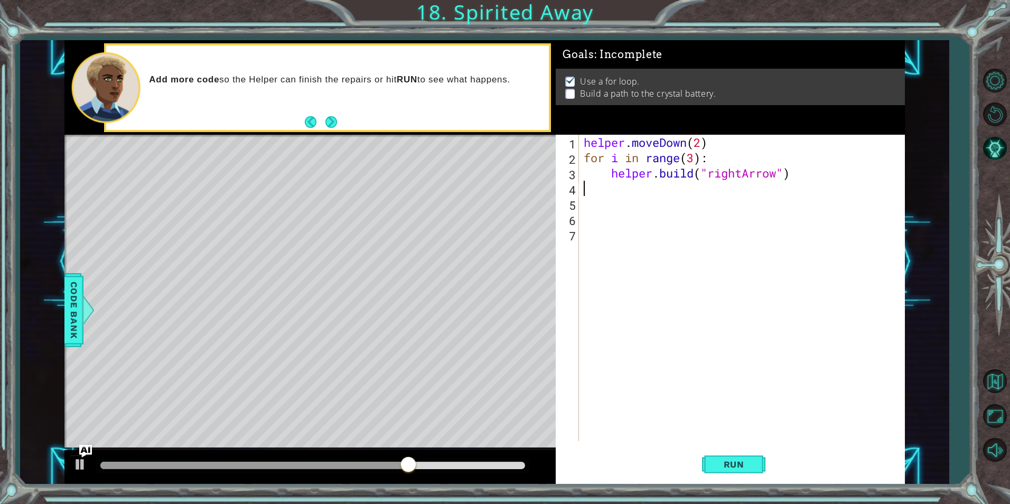
click at [588, 170] on div "helper . moveDown ( 2 ) for i in range ( 3 ) : helper . build ( "rightArrow" )" at bounding box center [744, 303] width 325 height 337
click at [602, 149] on div "helper . moveDown ( 2 ) for i in range ( 3 ) : helper . build ( "rightArrow" )" at bounding box center [744, 303] width 325 height 337
type textarea "helper.moveDown(2)"
click at [592, 184] on div "helper . moveDown ( 2 ) for i in range ( 3 ) : helper . build ( "rightArrow" )" at bounding box center [744, 303] width 325 height 337
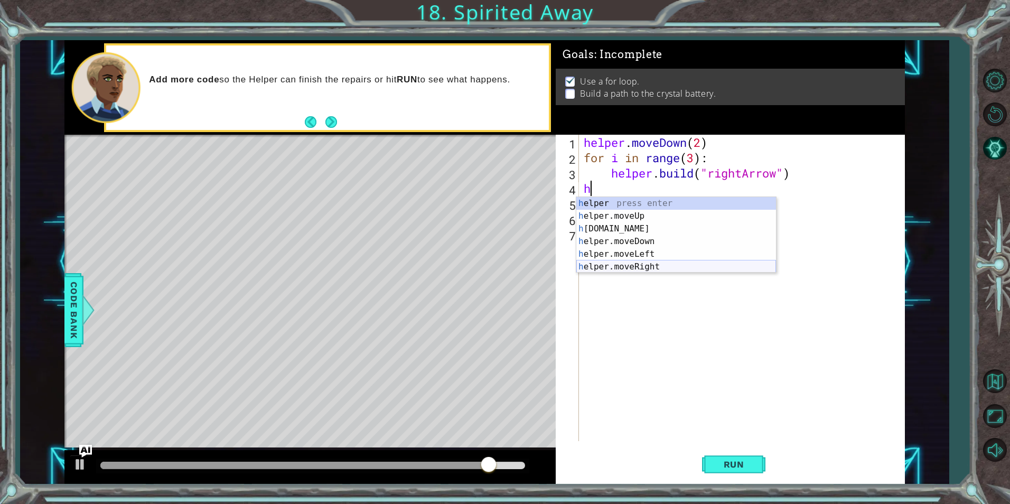
click at [657, 266] on div "h elper press enter h elper.moveUp press enter h [DOMAIN_NAME] press enter h el…" at bounding box center [676, 247] width 200 height 101
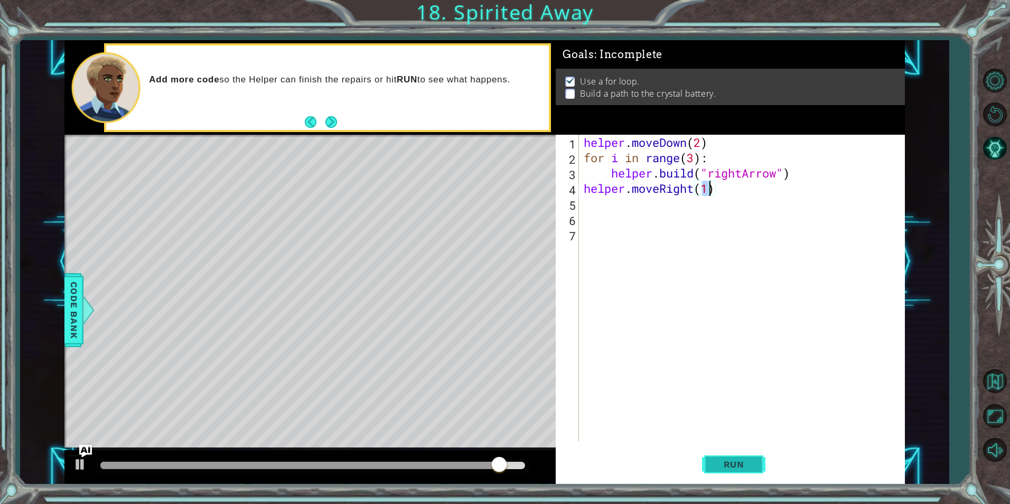
click at [741, 451] on button "Run" at bounding box center [733, 464] width 63 height 35
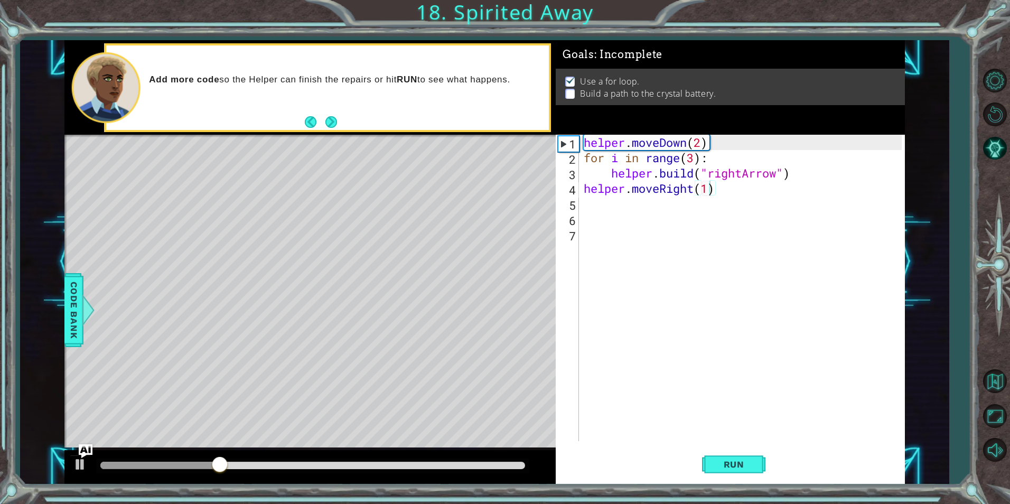
click at [92, 455] on img "Ask AI" at bounding box center [86, 451] width 14 height 14
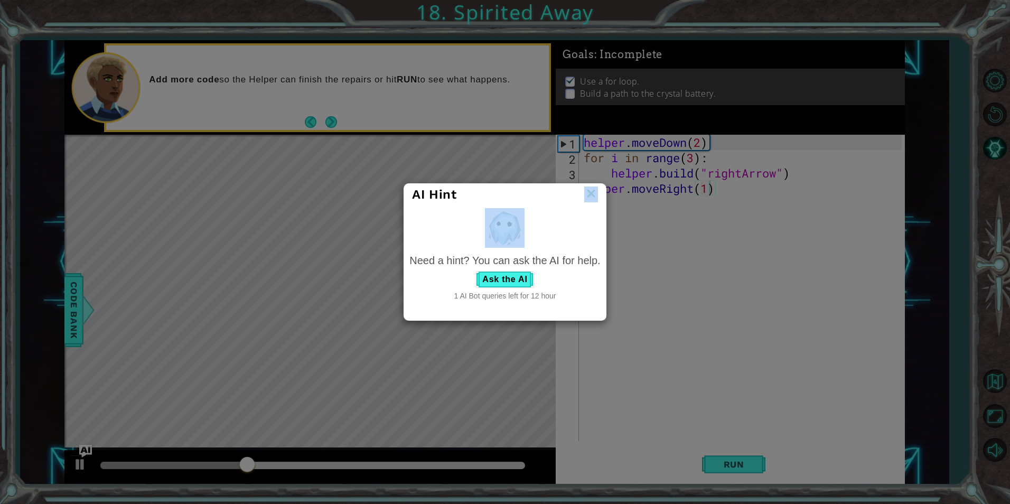
click at [570, 203] on div "AI Hint Need a hint? You can ask the AI for help. Ask the AI 1 AI Bot queries l…" at bounding box center [505, 251] width 202 height 137
drag, startPoint x: 570, startPoint y: 203, endPoint x: 590, endPoint y: 210, distance: 21.0
click at [590, 210] on div at bounding box center [504, 228] width 191 height 40
click at [590, 194] on img at bounding box center [591, 194] width 14 height 16
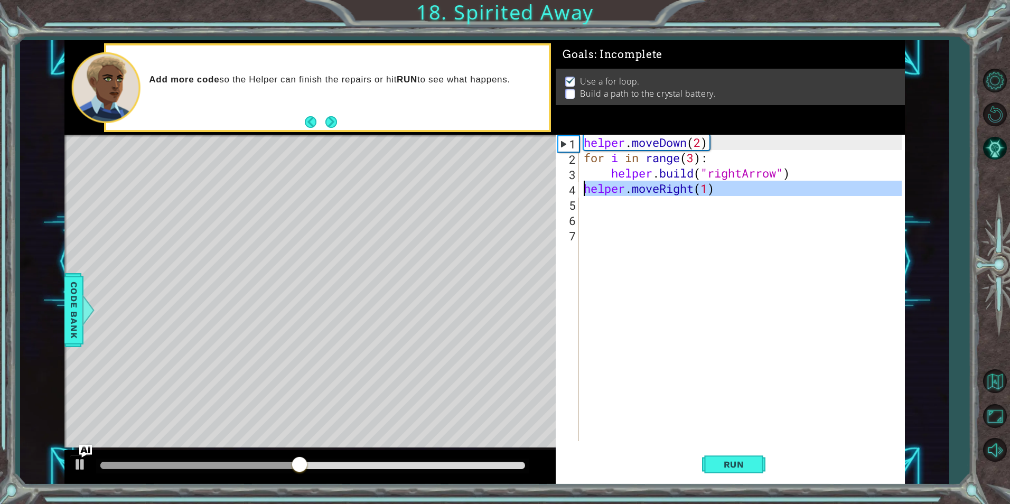
drag, startPoint x: 719, startPoint y: 221, endPoint x: 585, endPoint y: 190, distance: 138.4
click at [585, 190] on div "helper . moveDown ( 2 ) for i in range ( 3 ) : helper . build ( "rightArrow" ) …" at bounding box center [744, 303] width 325 height 337
type textarea "helper.moveRight(1)"
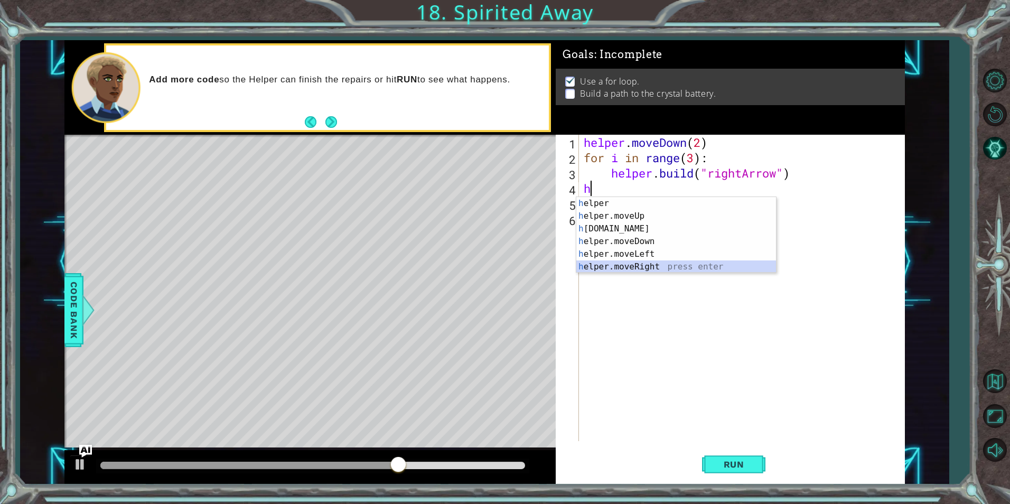
click at [647, 270] on div "h elper press enter h elper.moveUp press enter h [DOMAIN_NAME] press enter h el…" at bounding box center [676, 247] width 200 height 101
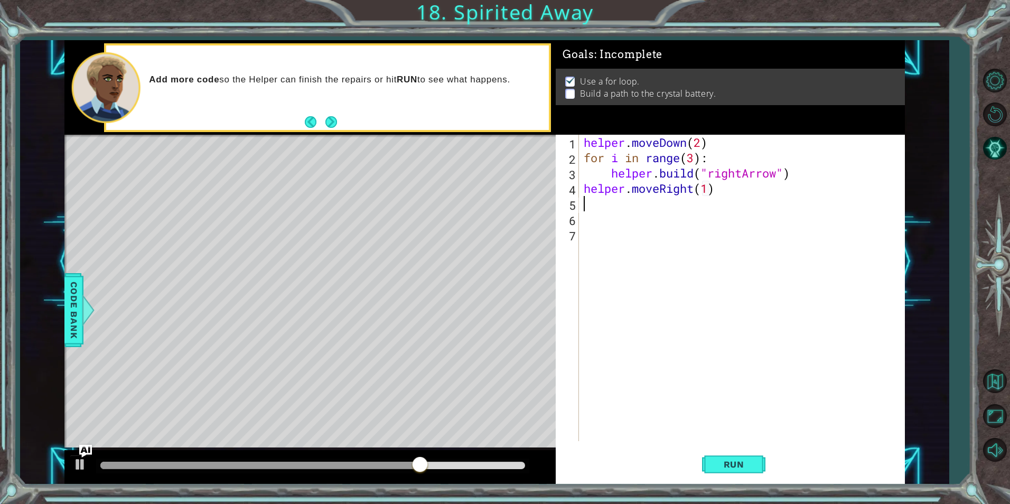
scroll to position [0, 6]
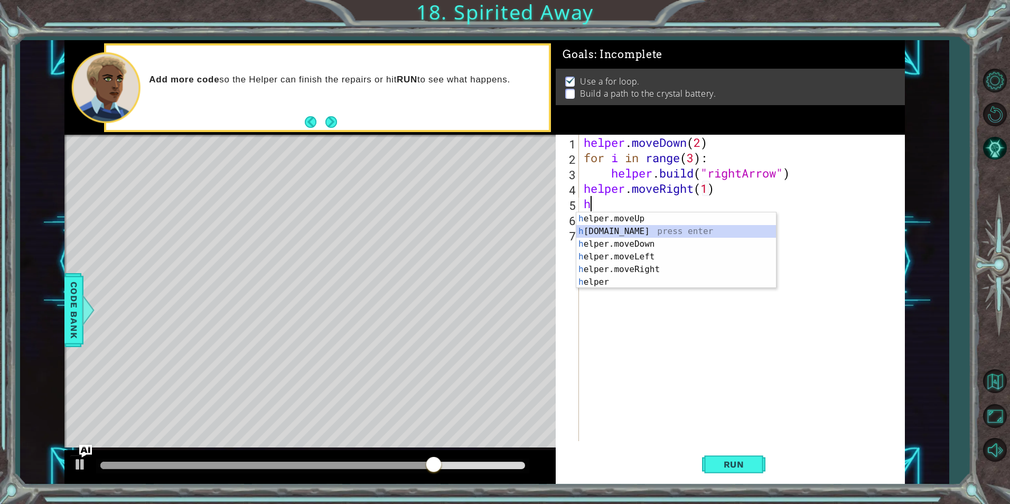
click at [658, 231] on div "h elper.moveUp press enter h [DOMAIN_NAME] press enter h elper.moveDown press e…" at bounding box center [676, 262] width 200 height 101
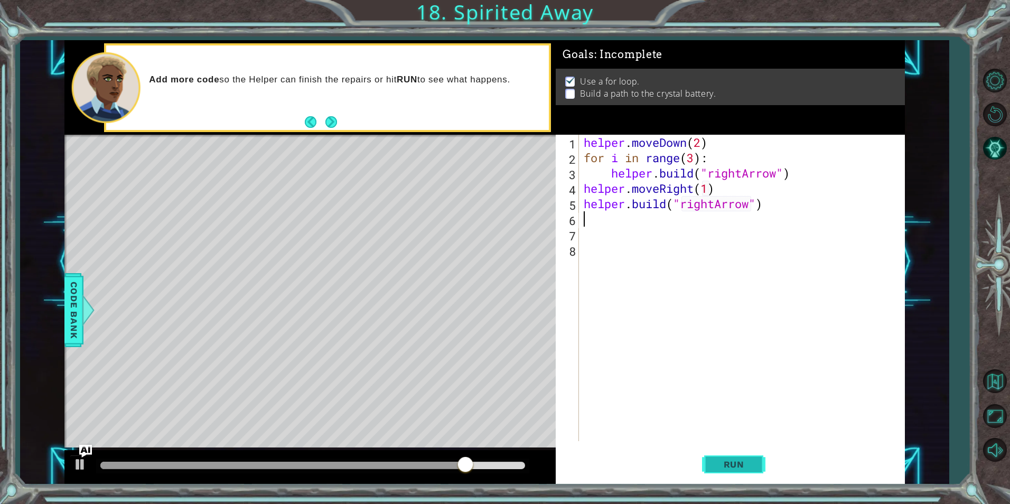
type textarea "[DOMAIN_NAME]("rightArrow")"
click at [712, 457] on button "Run" at bounding box center [733, 464] width 63 height 35
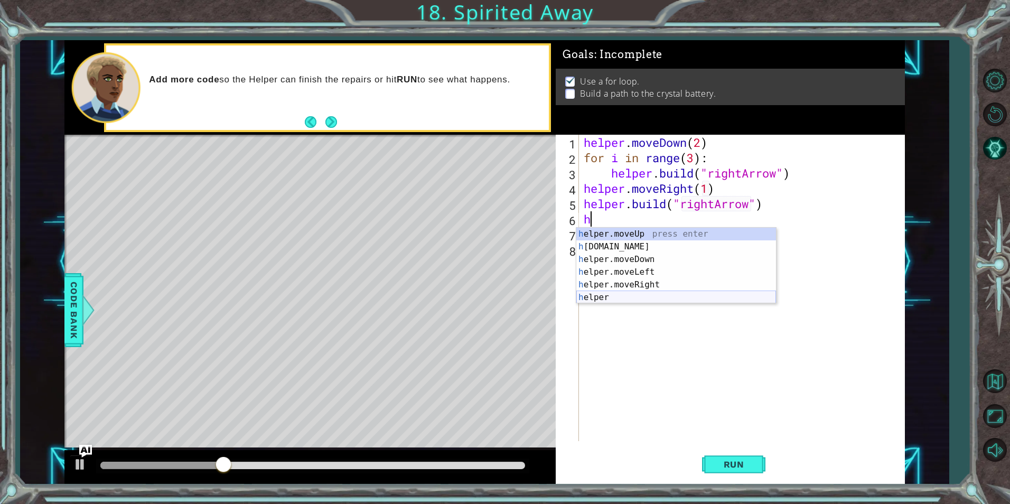
click at [649, 287] on div "h elper.moveUp press enter h [DOMAIN_NAME] press enter h elper.moveDown press e…" at bounding box center [676, 278] width 200 height 101
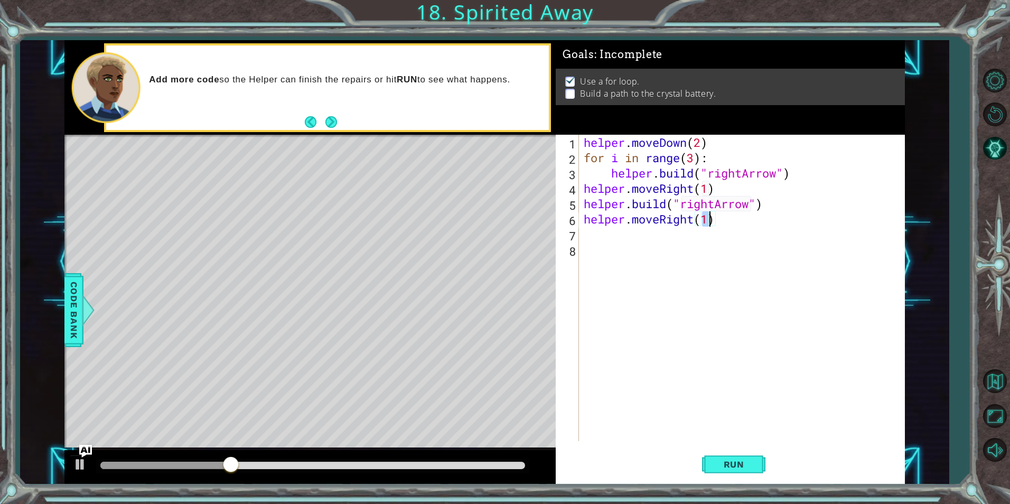
scroll to position [0, 5]
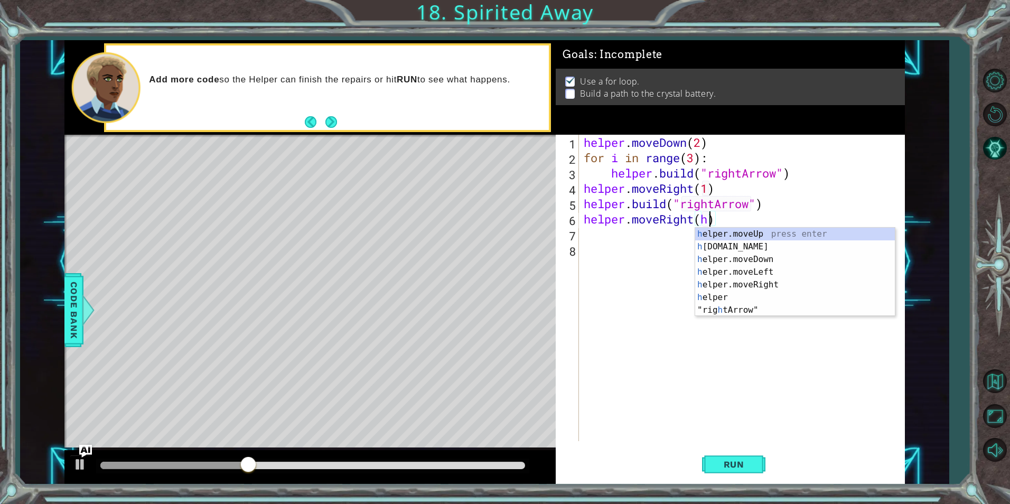
type textarea "helper.moveRight()"
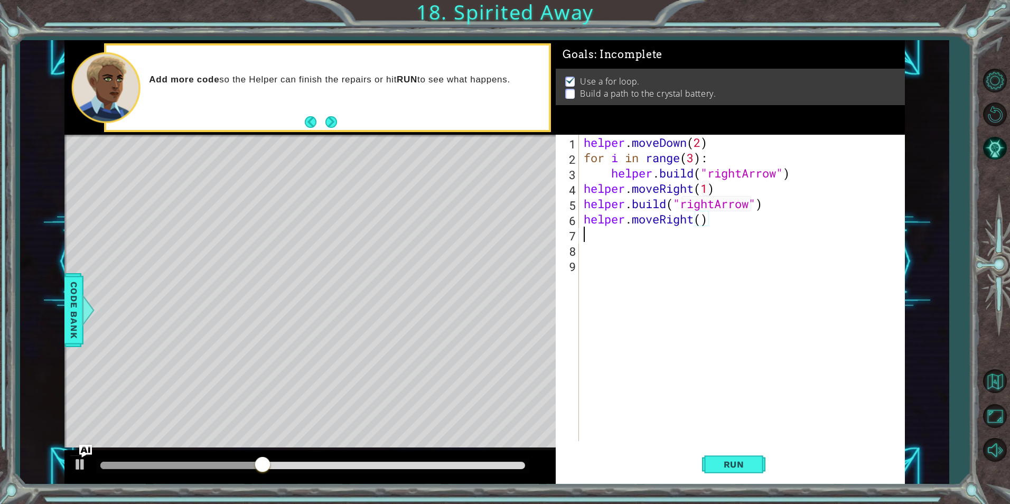
scroll to position [0, 0]
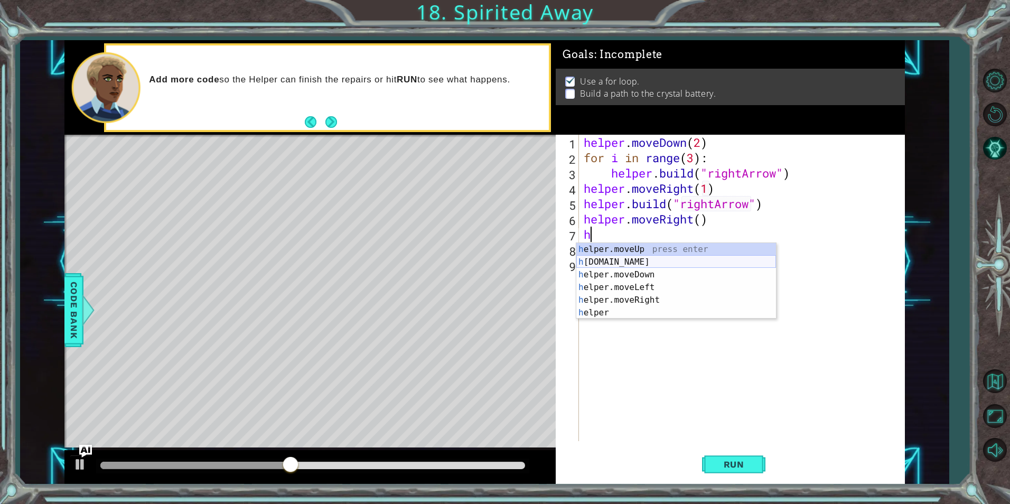
click at [653, 265] on div "h elper.moveUp press enter h [DOMAIN_NAME] press enter h elper.moveDown press e…" at bounding box center [676, 293] width 200 height 101
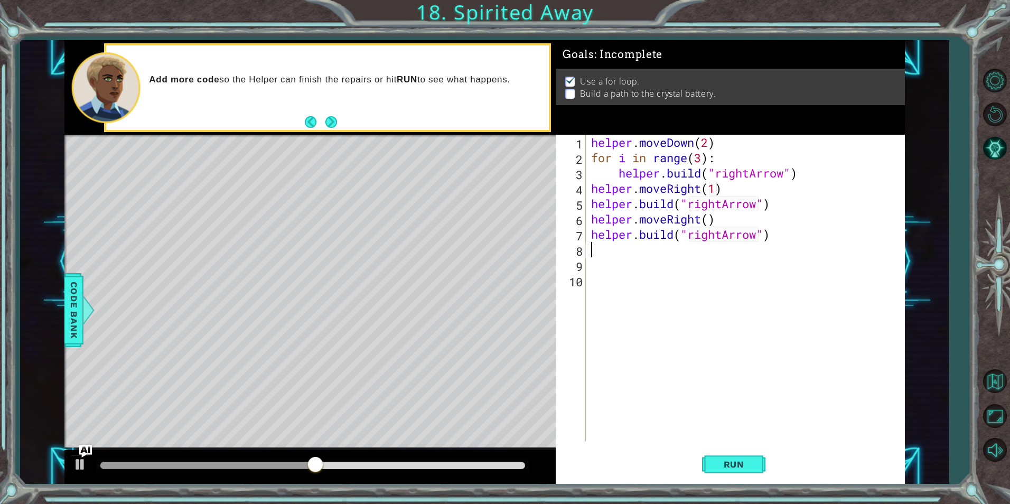
scroll to position [0, 8]
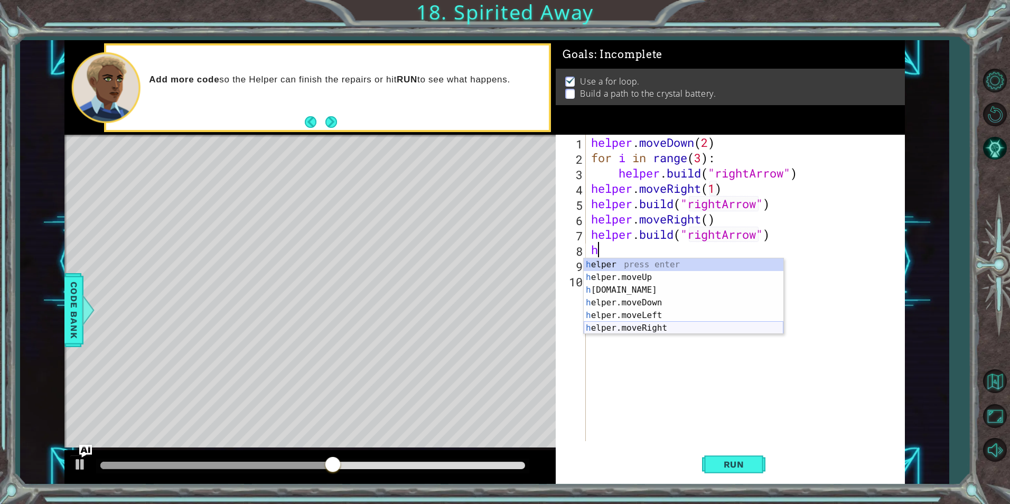
click at [660, 333] on div "h elper press enter h elper.moveUp press enter h [DOMAIN_NAME] press enter h el…" at bounding box center [684, 308] width 200 height 101
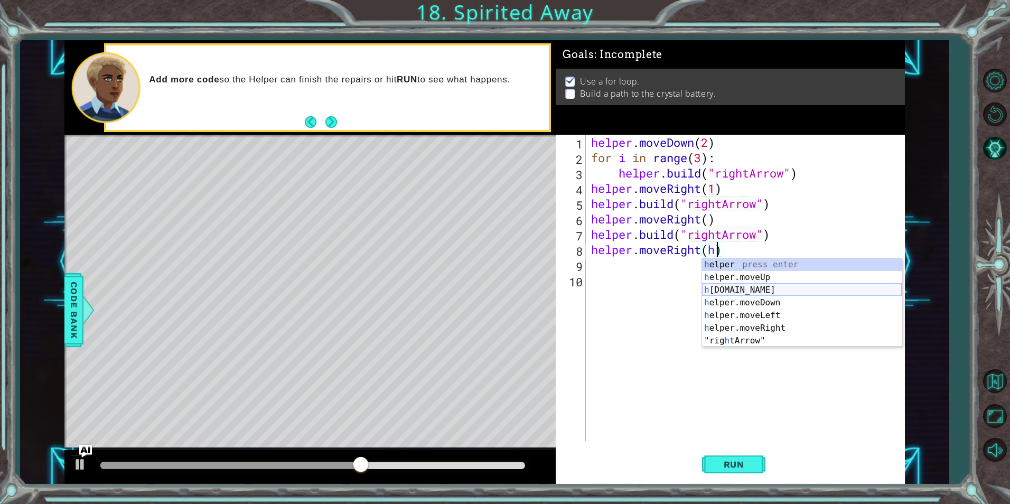
type textarea "helper.moveRight()"
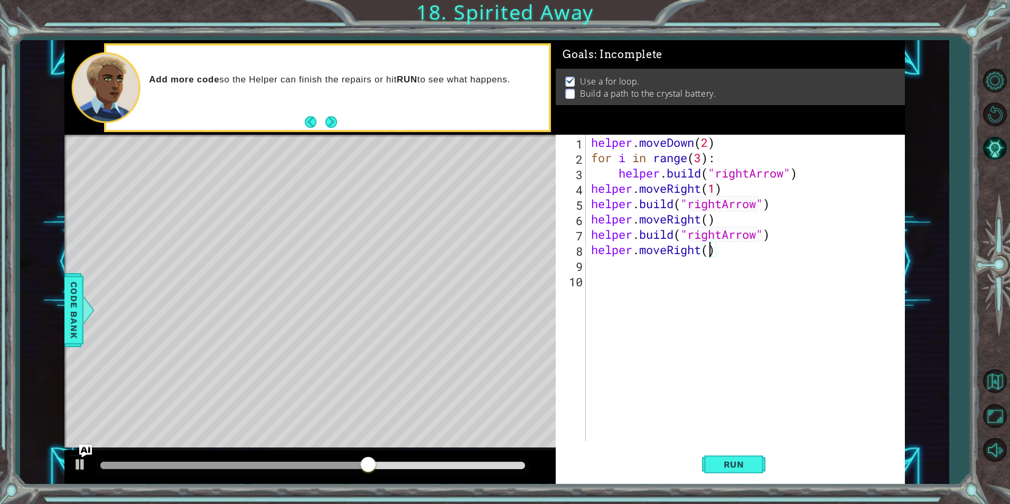
scroll to position [0, 0]
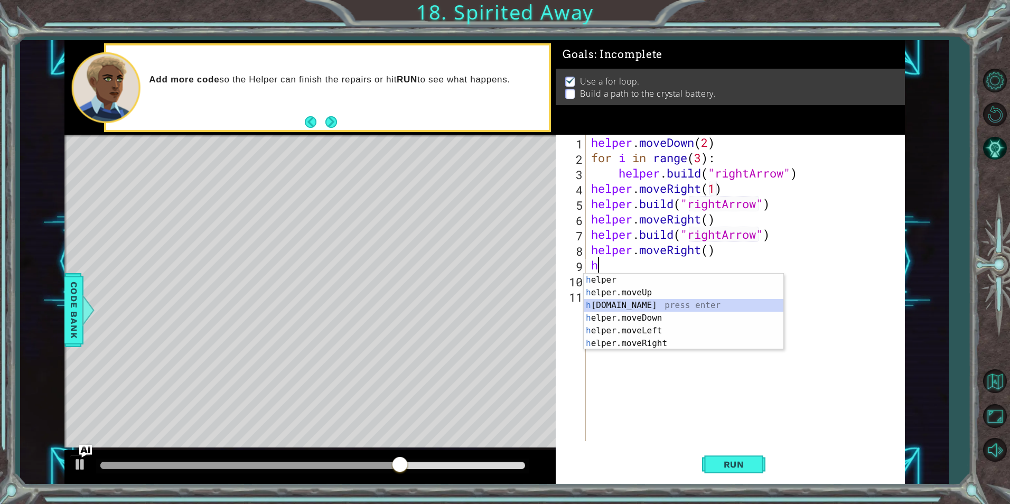
click at [657, 306] on div "h elper press enter h elper.moveUp press enter h [DOMAIN_NAME] press enter h el…" at bounding box center [684, 324] width 200 height 101
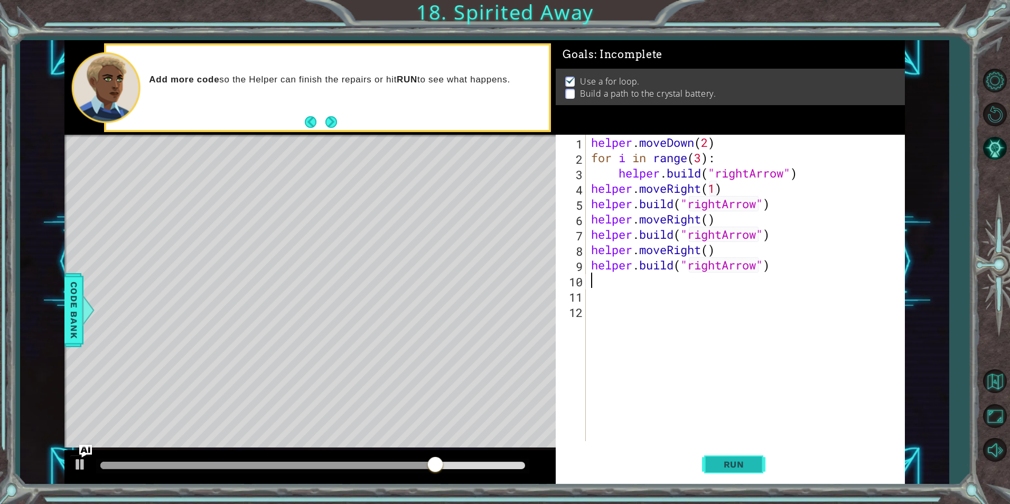
type textarea "[DOMAIN_NAME]("rightArrow")"
click at [736, 455] on button "Run" at bounding box center [733, 464] width 63 height 35
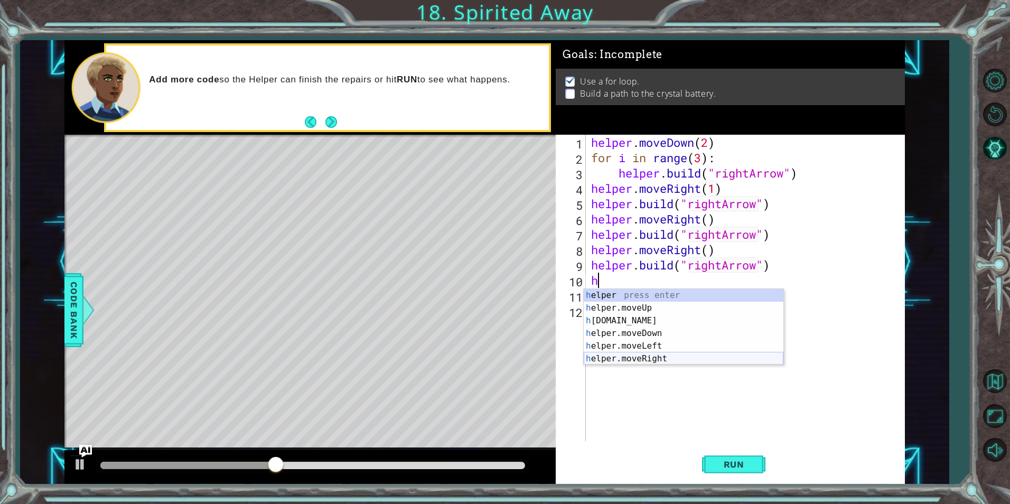
click at [680, 358] on div "h elper press enter h elper.moveUp press enter h [DOMAIN_NAME] press enter h el…" at bounding box center [684, 339] width 200 height 101
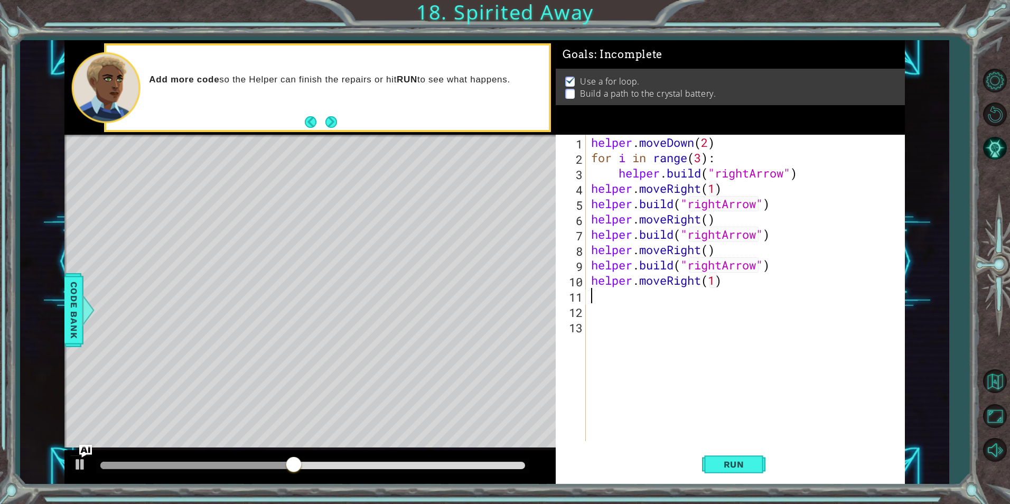
scroll to position [0, 6]
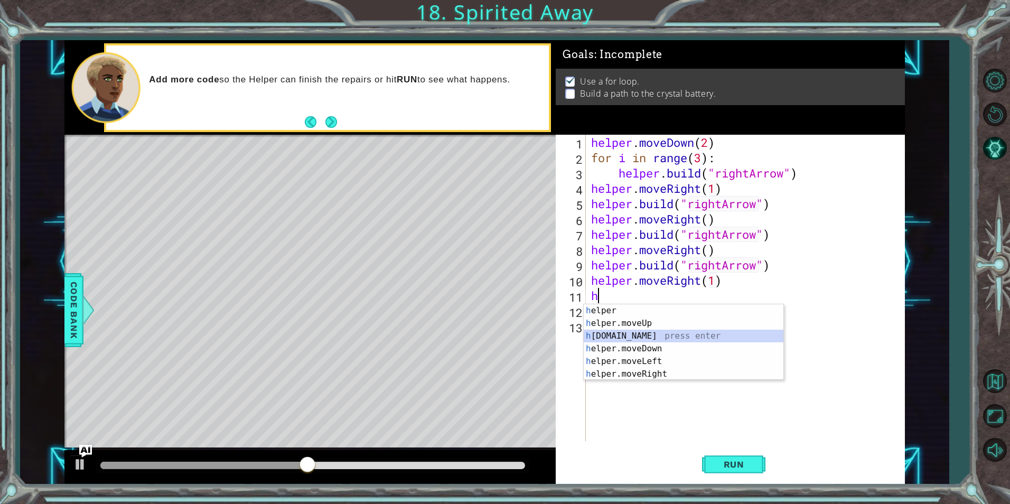
click at [661, 330] on div "h elper press enter h elper.moveUp press enter h [DOMAIN_NAME] press enter h el…" at bounding box center [684, 354] width 200 height 101
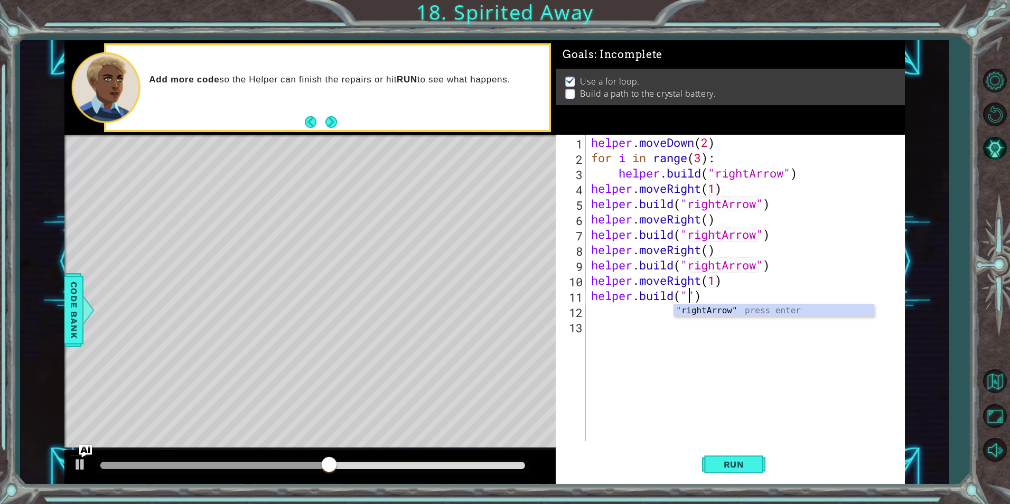
scroll to position [0, 5]
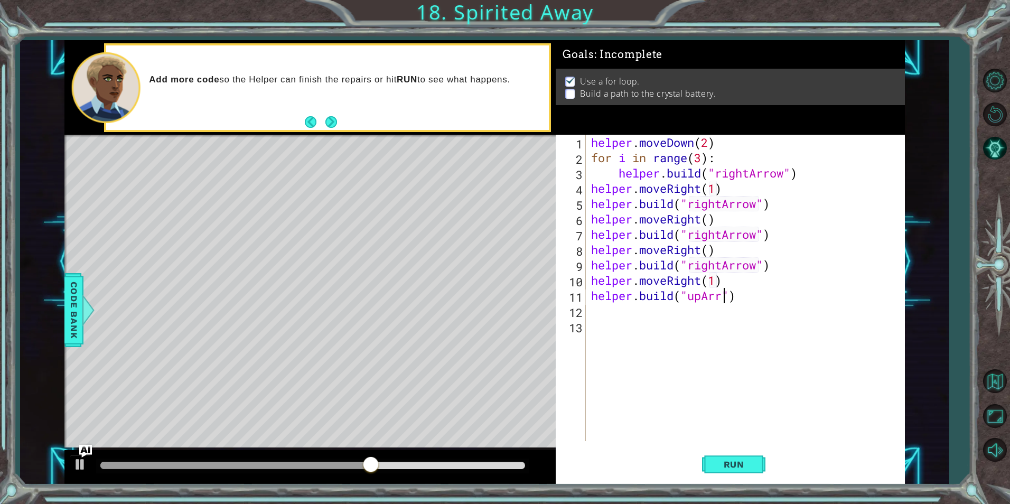
type textarea "[DOMAIN_NAME]("upArrow")"
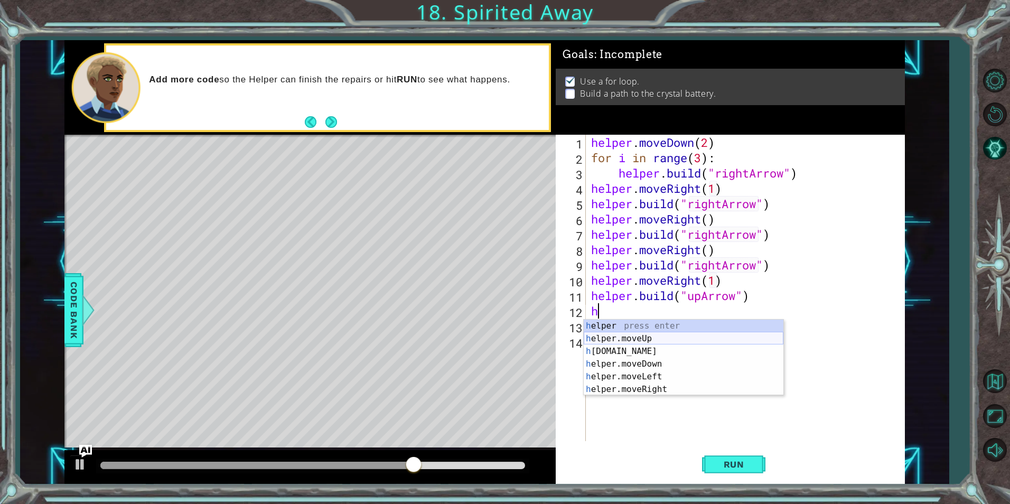
click at [654, 342] on div "h elper press enter h elper.moveUp press enter h [DOMAIN_NAME] press enter h el…" at bounding box center [684, 370] width 200 height 101
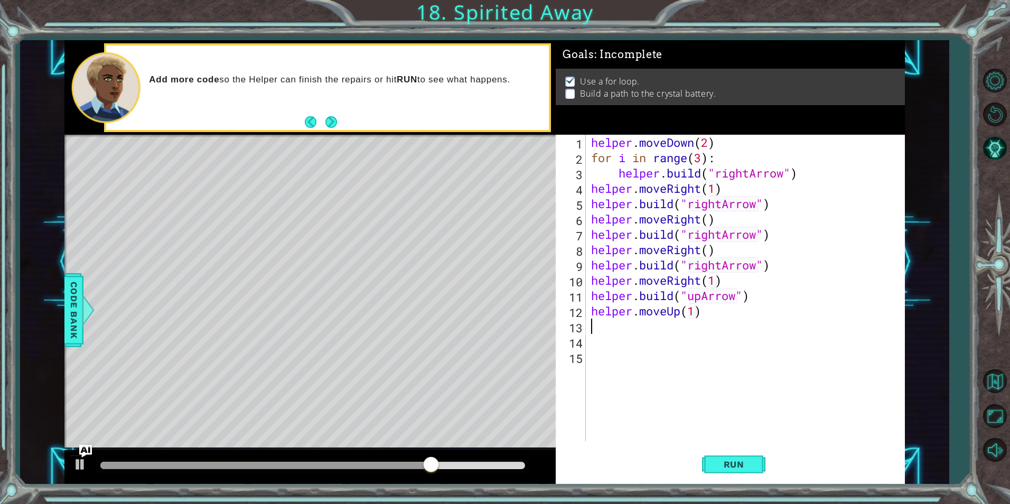
scroll to position [0, 5]
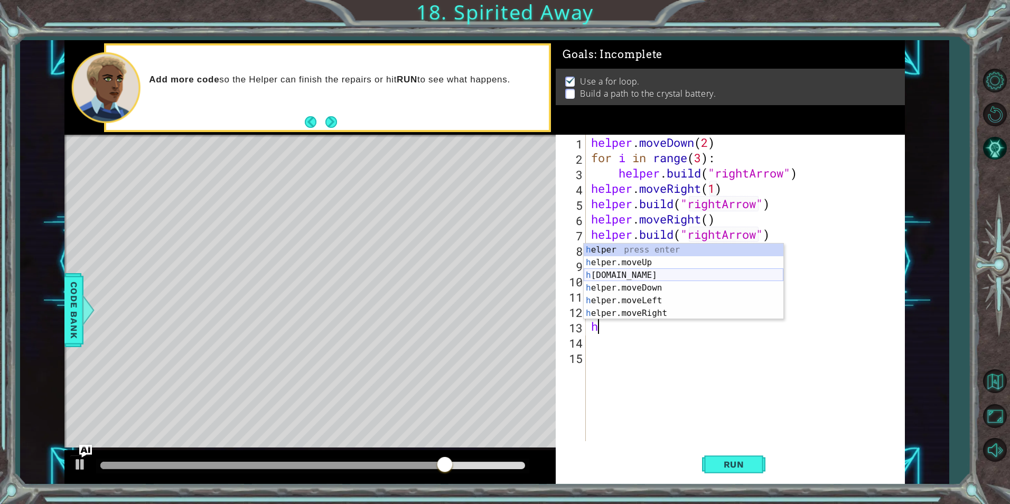
click at [644, 273] on div "h elper press enter h elper.moveUp press enter h [DOMAIN_NAME] press enter h el…" at bounding box center [684, 294] width 200 height 101
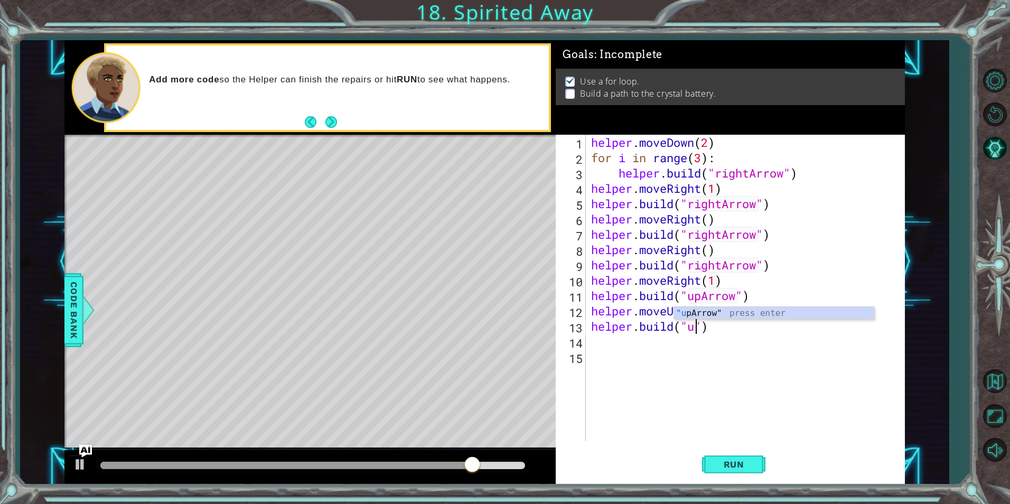
scroll to position [0, 5]
type textarea "[DOMAIN_NAME]("upArrow")"
click at [761, 380] on div "helper . moveDown ( 2 ) for i in range ( 3 ) : helper . build ( "rightArrow" ) …" at bounding box center [748, 303] width 318 height 337
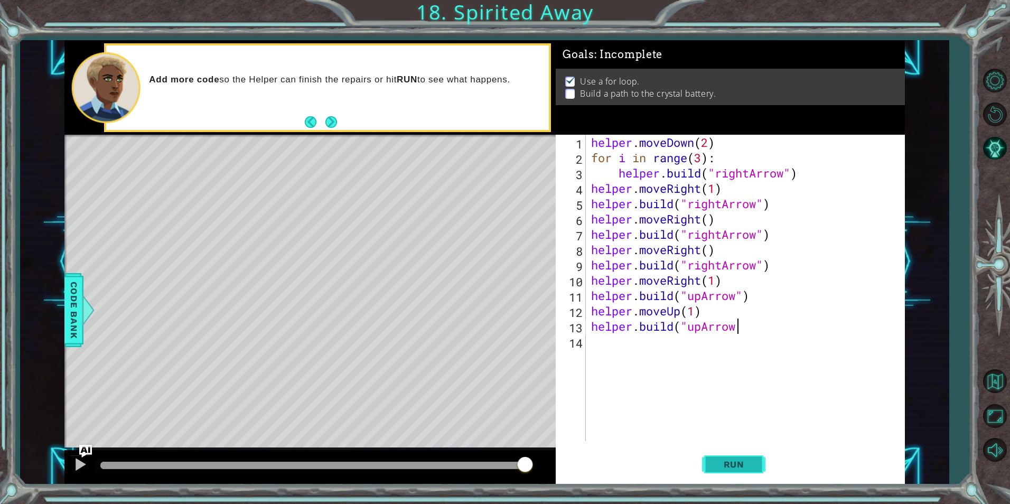
type textarea "[DOMAIN_NAME]("upArrow"
click at [756, 462] on button "Run" at bounding box center [733, 464] width 63 height 35
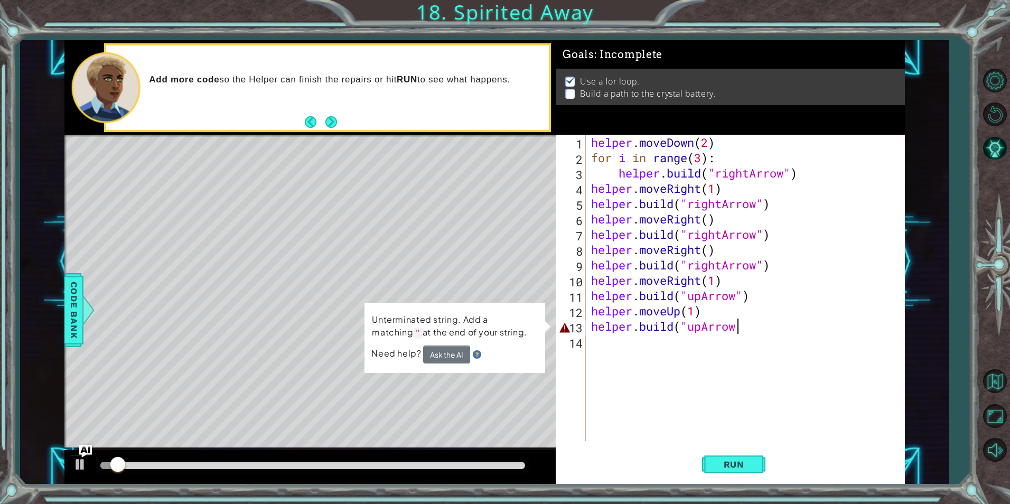
click at [766, 342] on div "helper . moveDown ( 2 ) for i in range ( 3 ) : helper . build ( "rightArrow" ) …" at bounding box center [748, 303] width 318 height 337
click at [766, 329] on div "helper . moveDown ( 2 ) for i in range ( 3 ) : helper . build ( "rightArrow" ) …" at bounding box center [748, 303] width 318 height 337
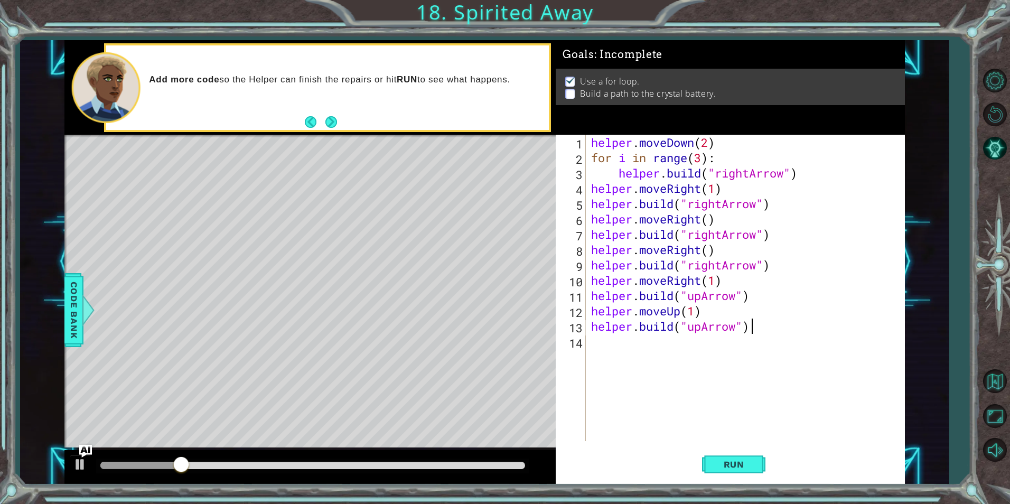
scroll to position [0, 7]
type textarea "[DOMAIN_NAME]("upArrow")"
click at [735, 463] on span "Run" at bounding box center [734, 464] width 42 height 11
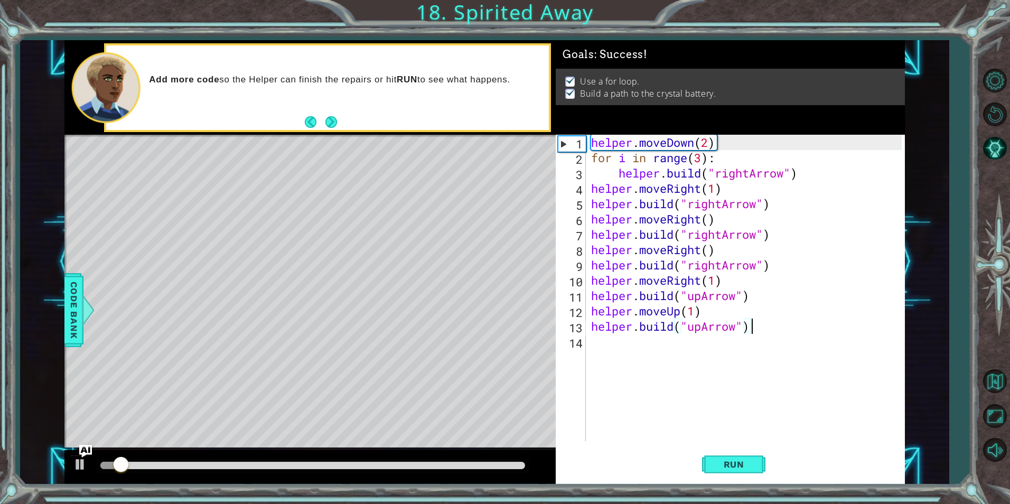
click at [306, 470] on div at bounding box center [312, 465] width 433 height 15
click at [306, 465] on div at bounding box center [312, 465] width 425 height 7
click at [87, 462] on div at bounding box center [80, 464] width 14 height 14
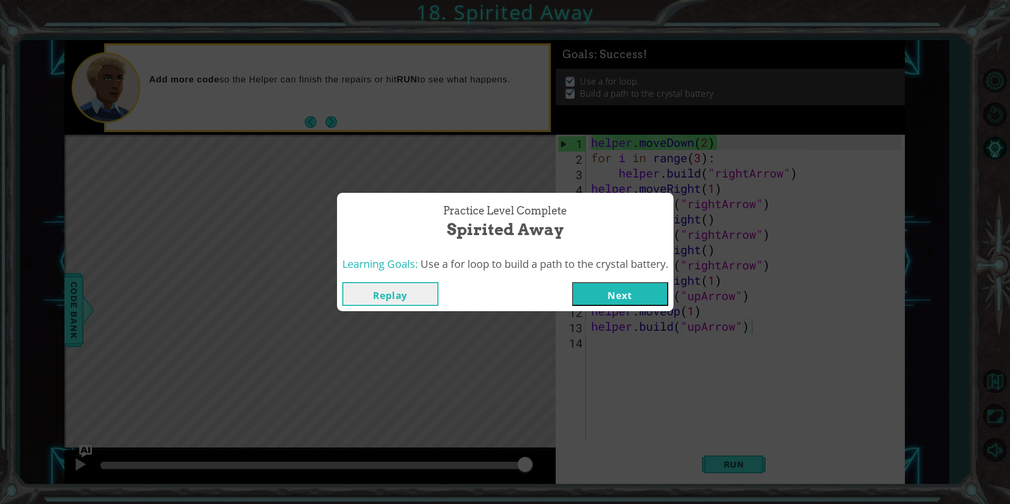
click at [607, 287] on button "Next" at bounding box center [620, 294] width 96 height 24
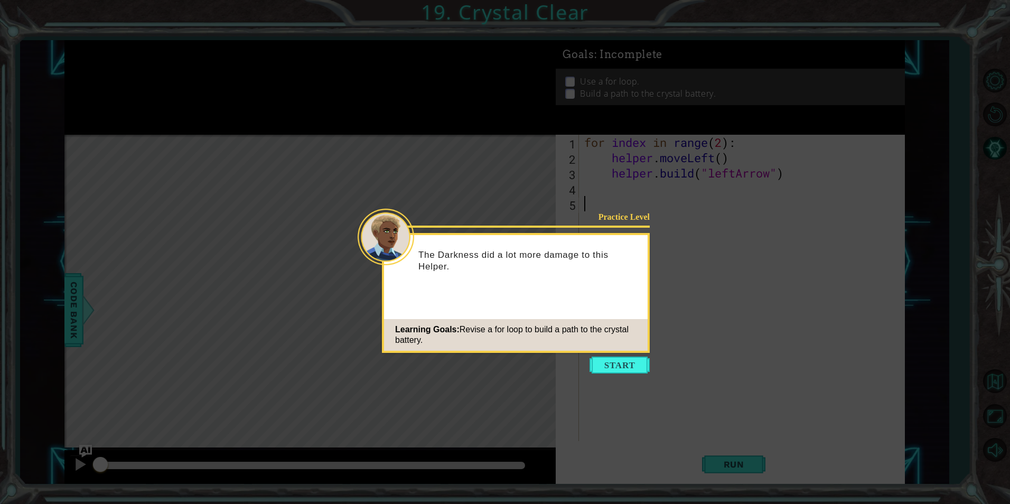
click at [613, 360] on button "Start" at bounding box center [619, 365] width 60 height 17
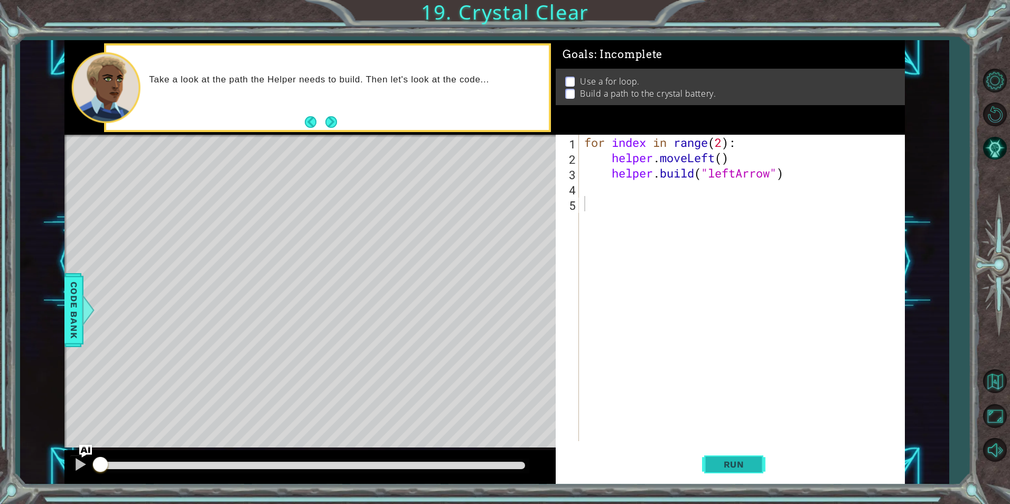
drag, startPoint x: 716, startPoint y: 464, endPoint x: 719, endPoint y: 458, distance: 6.6
click at [718, 460] on span "Run" at bounding box center [734, 464] width 42 height 11
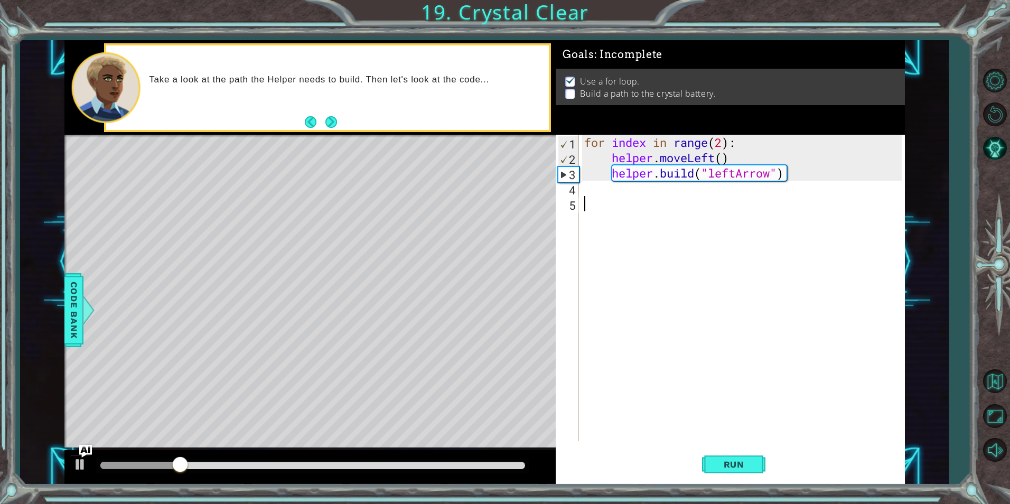
click at [702, 438] on div "for index in range ( 2 ) : helper . moveLeft ( ) helper . build ( "leftArrow" )" at bounding box center [744, 303] width 324 height 337
click at [660, 201] on div "for index in range ( 2 ) : helper . moveLeft ( ) helper . build ( "leftArrow" )" at bounding box center [744, 303] width 324 height 337
click at [619, 190] on div "for index in range ( 2 ) : helper . moveLeft ( ) helper . build ( "leftArrow" )" at bounding box center [744, 303] width 324 height 337
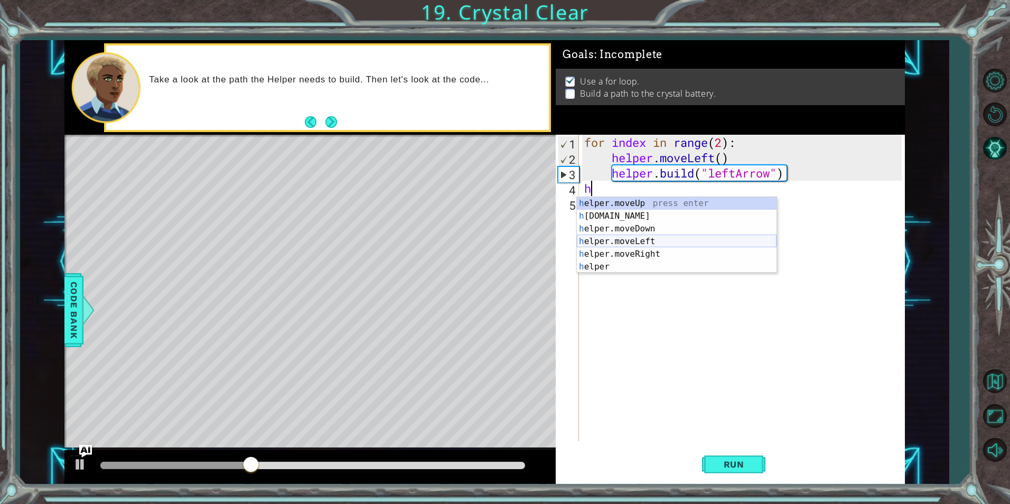
click at [636, 238] on div "h elper.moveUp press enter h [DOMAIN_NAME] press enter h elper.moveDown press e…" at bounding box center [677, 247] width 200 height 101
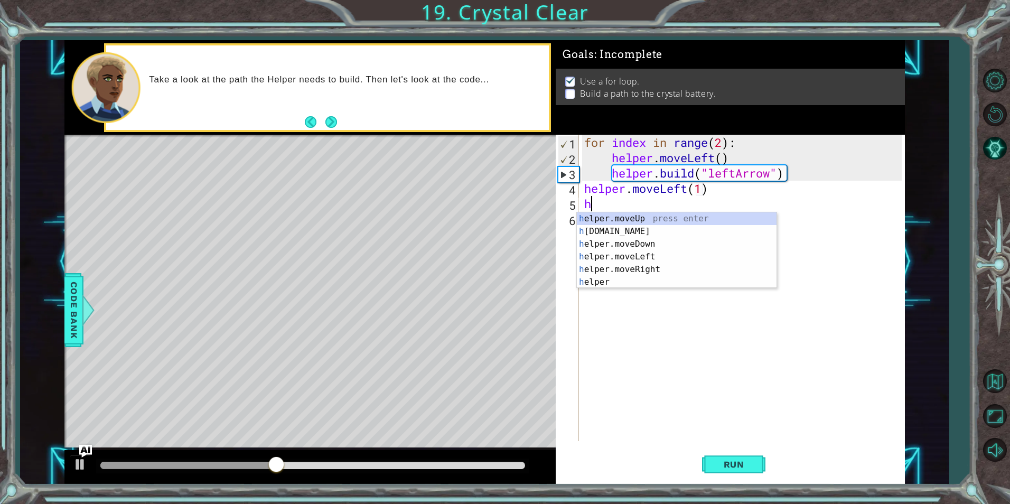
scroll to position [0, 5]
click at [645, 233] on div "h elper.moveUp press enter h [DOMAIN_NAME] press enter h elper.moveDown press e…" at bounding box center [677, 262] width 200 height 101
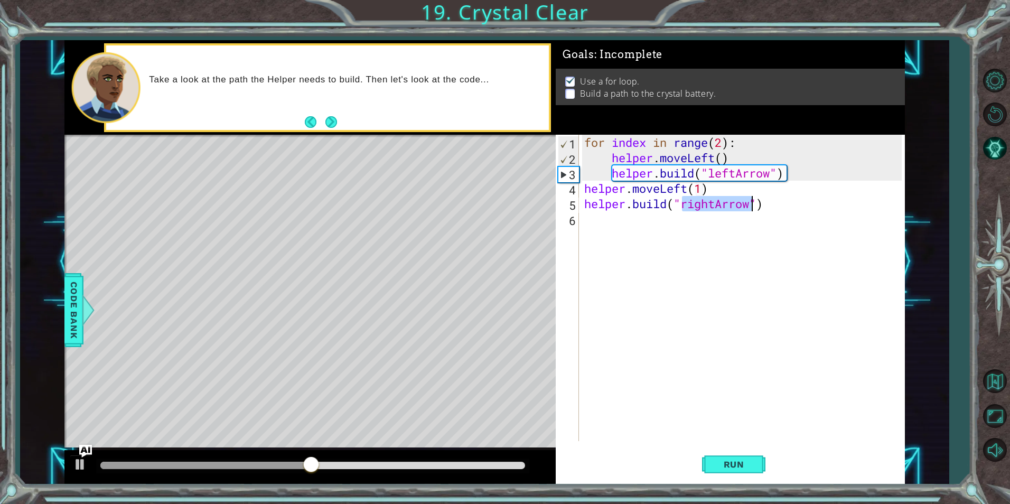
scroll to position [0, 5]
type textarea "[DOMAIN_NAME]("leftArrow")"
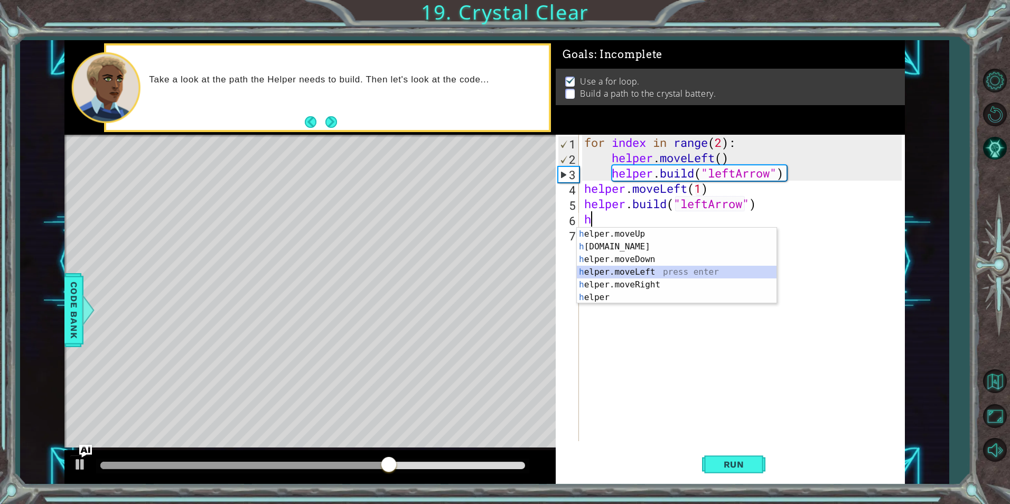
click at [678, 267] on div "h elper.moveUp press enter h [DOMAIN_NAME] press enter h elper.moveDown press e…" at bounding box center [677, 278] width 200 height 101
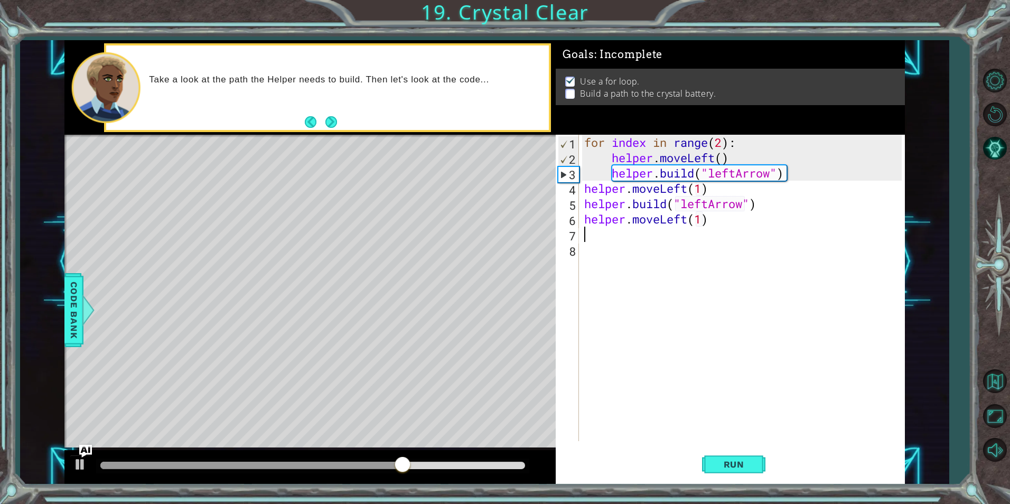
scroll to position [0, 5]
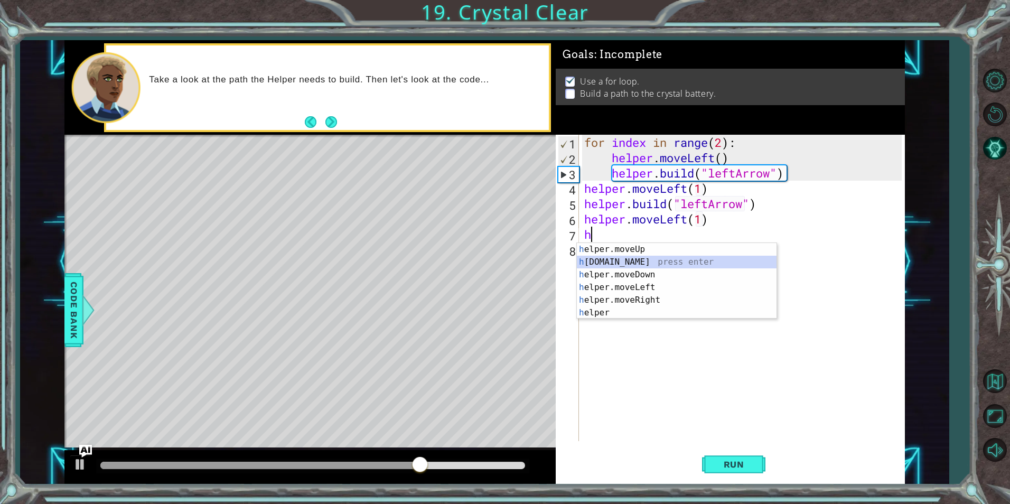
click at [656, 265] on div "h elper.moveUp press enter h [DOMAIN_NAME] press enter h elper.moveDown press e…" at bounding box center [677, 293] width 200 height 101
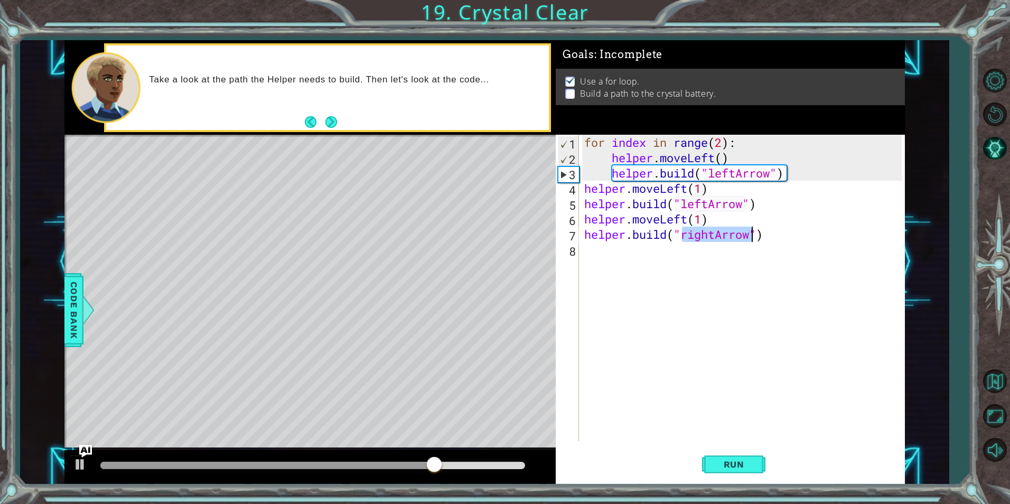
scroll to position [0, 5]
type textarea "[DOMAIN_NAME]("leftArrow")"
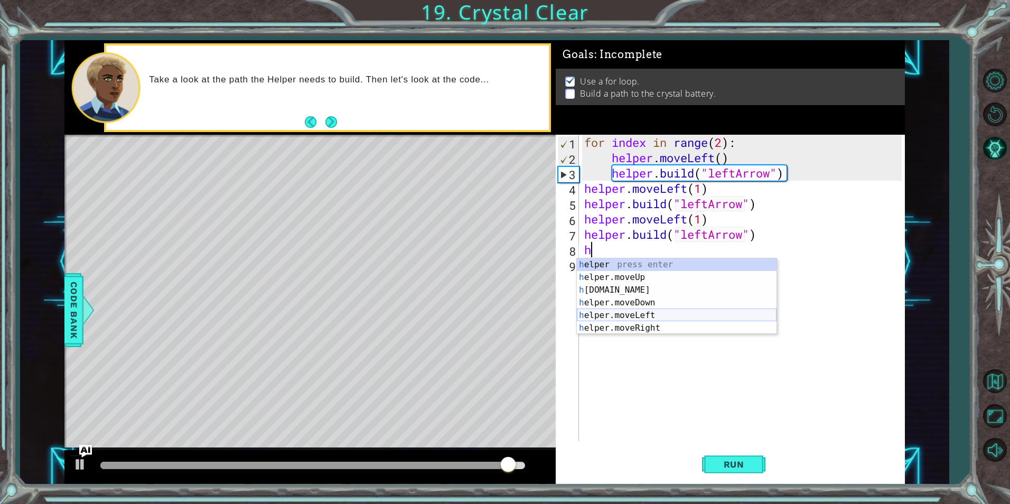
click at [626, 321] on div "h elper press enter h elper.moveUp press enter h [DOMAIN_NAME] press enter h el…" at bounding box center [677, 308] width 200 height 101
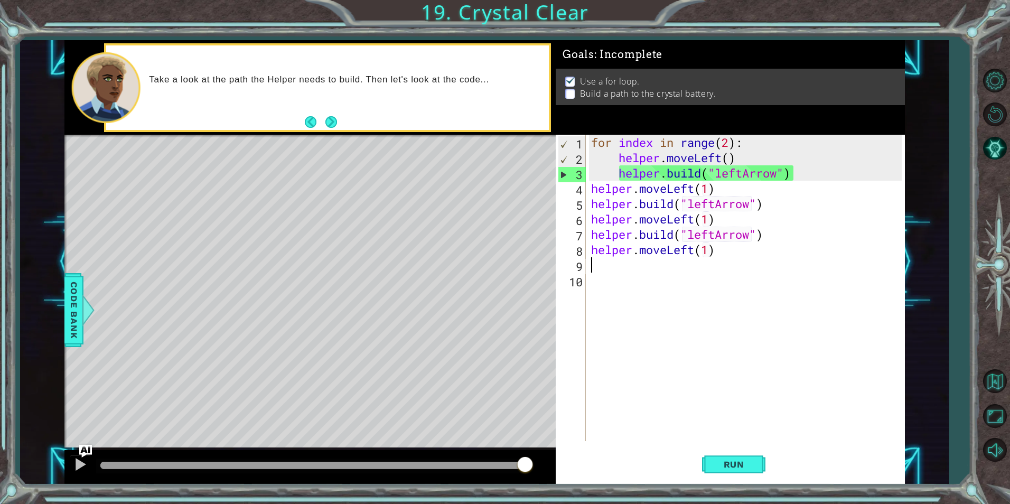
scroll to position [0, 5]
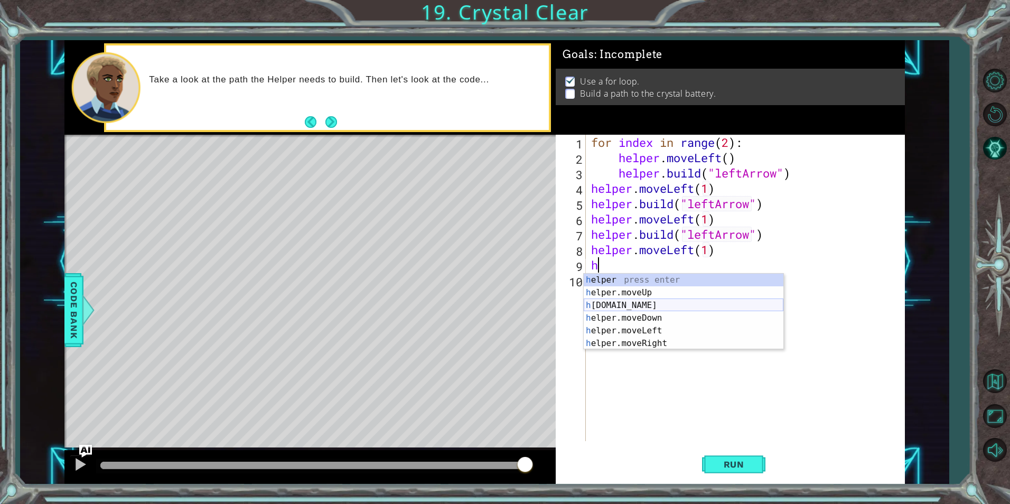
click at [619, 308] on div "h elper press enter h elper.moveUp press enter h [DOMAIN_NAME] press enter h el…" at bounding box center [684, 324] width 200 height 101
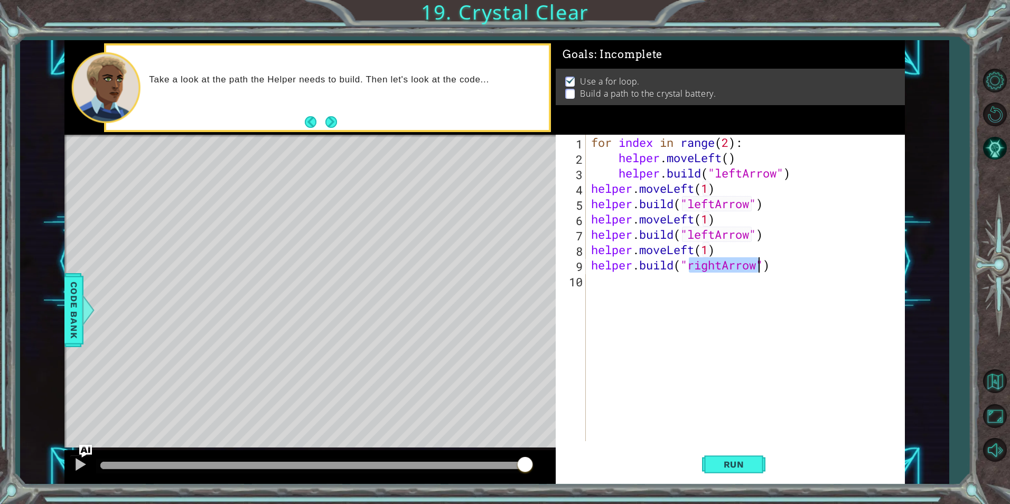
scroll to position [0, 5]
type textarea "[DOMAIN_NAME]("leftArrow")"
click at [737, 469] on span "Run" at bounding box center [734, 464] width 42 height 11
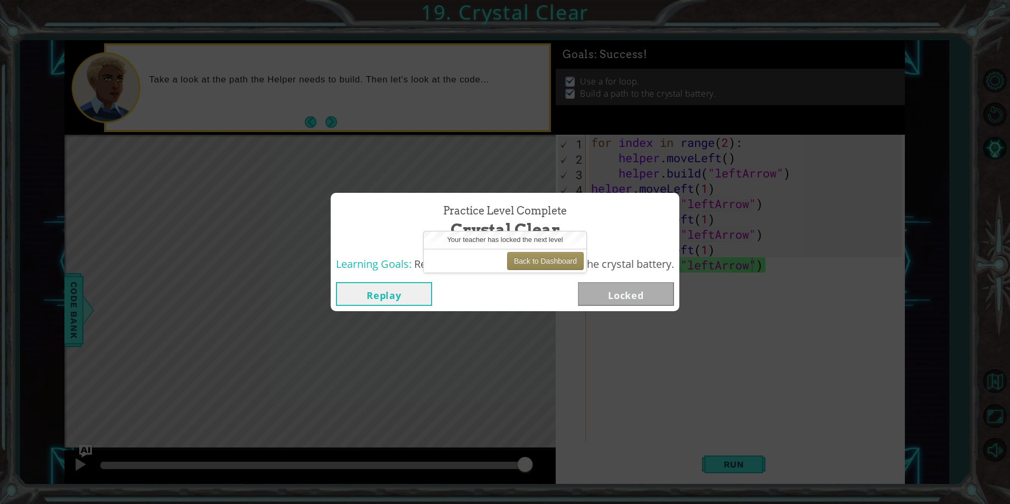
click at [587, 425] on div "Practice Level Complete Crystal Clear Learning Goals: Revise a for loop to buil…" at bounding box center [505, 252] width 1010 height 504
click at [535, 262] on button "Back to Dashboard" at bounding box center [545, 261] width 77 height 18
click at [559, 250] on div "Back to Dashboard" at bounding box center [505, 261] width 163 height 24
click at [559, 257] on button "Back to Dashboard" at bounding box center [545, 261] width 77 height 18
click at [558, 257] on button "Back to Dashboard" at bounding box center [545, 261] width 77 height 18
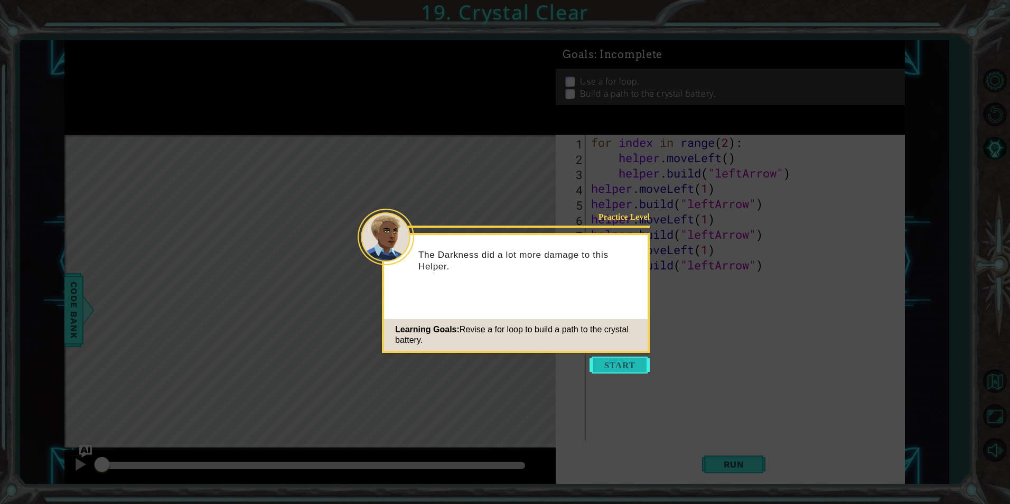
click at [640, 371] on button "Start" at bounding box center [619, 365] width 60 height 17
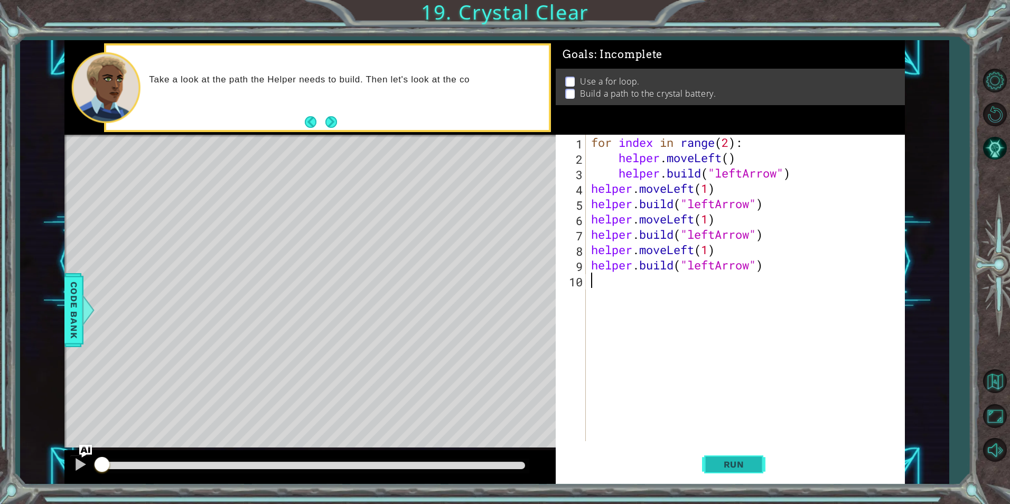
click at [733, 463] on span "Run" at bounding box center [734, 464] width 42 height 11
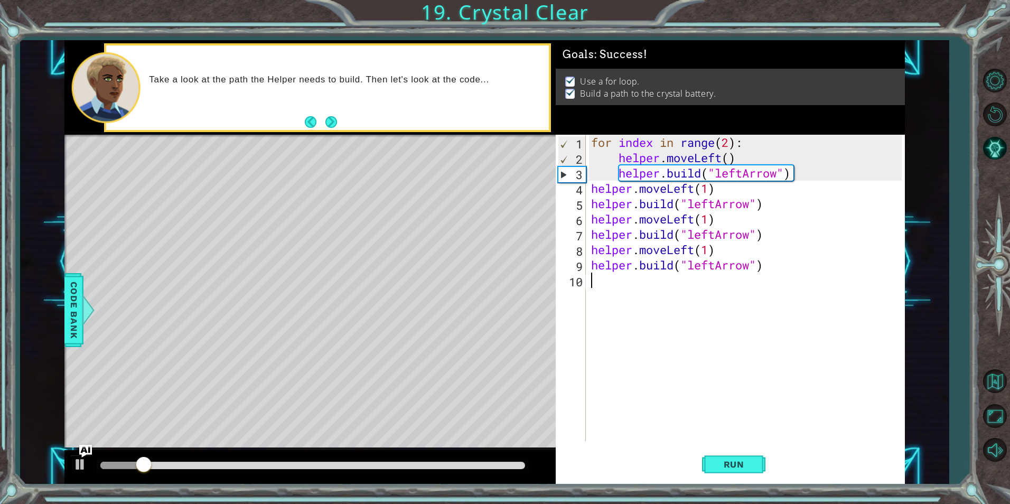
click at [480, 462] on div at bounding box center [312, 465] width 425 height 7
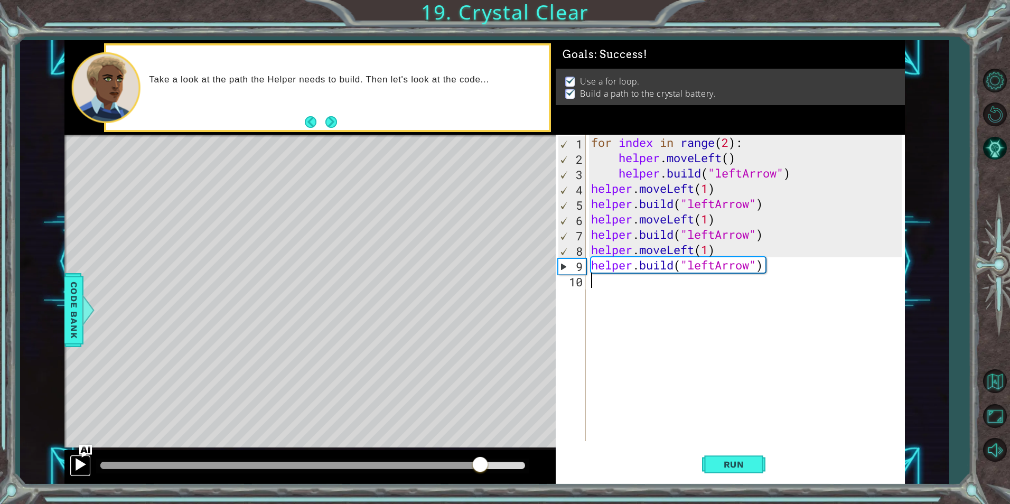
click at [74, 465] on div at bounding box center [80, 464] width 14 height 14
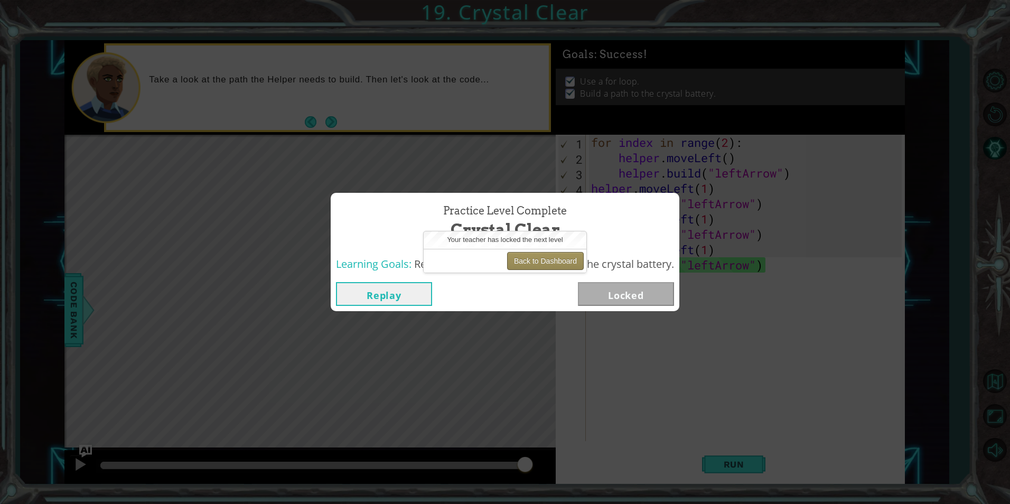
click at [551, 263] on button "Back to Dashboard" at bounding box center [545, 261] width 77 height 18
